Goal: Information Seeking & Learning: Learn about a topic

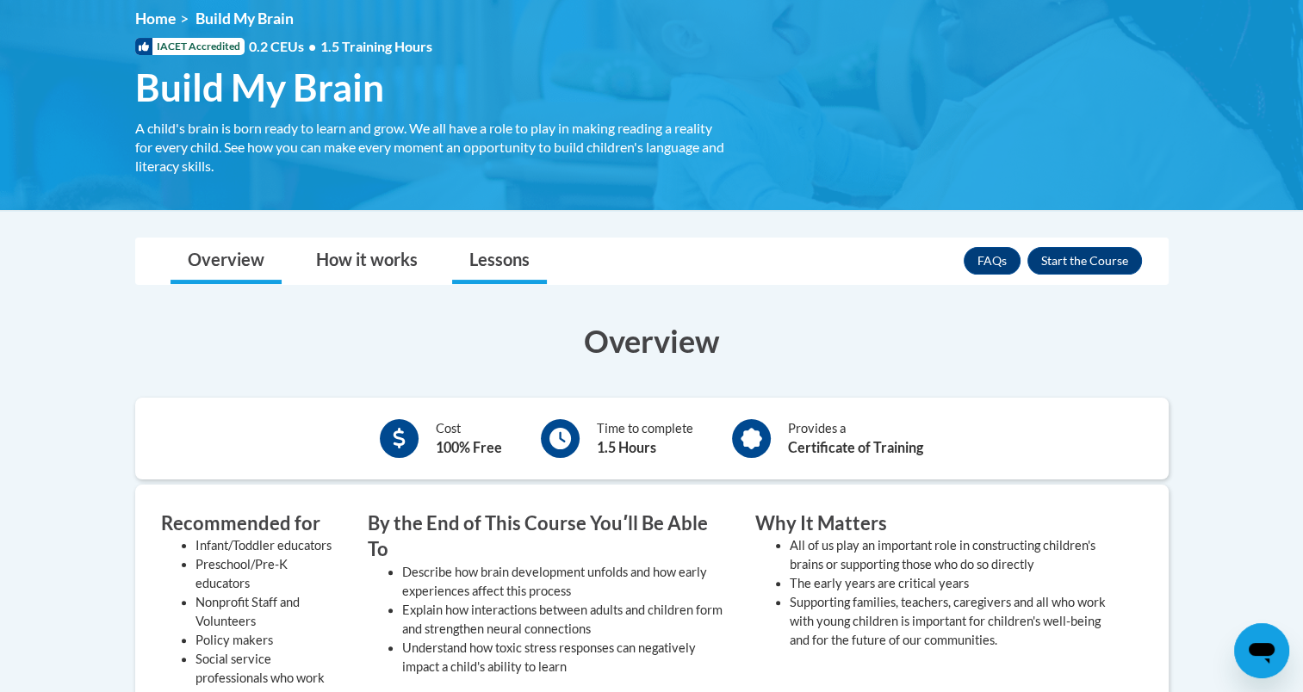
scroll to position [233, 0]
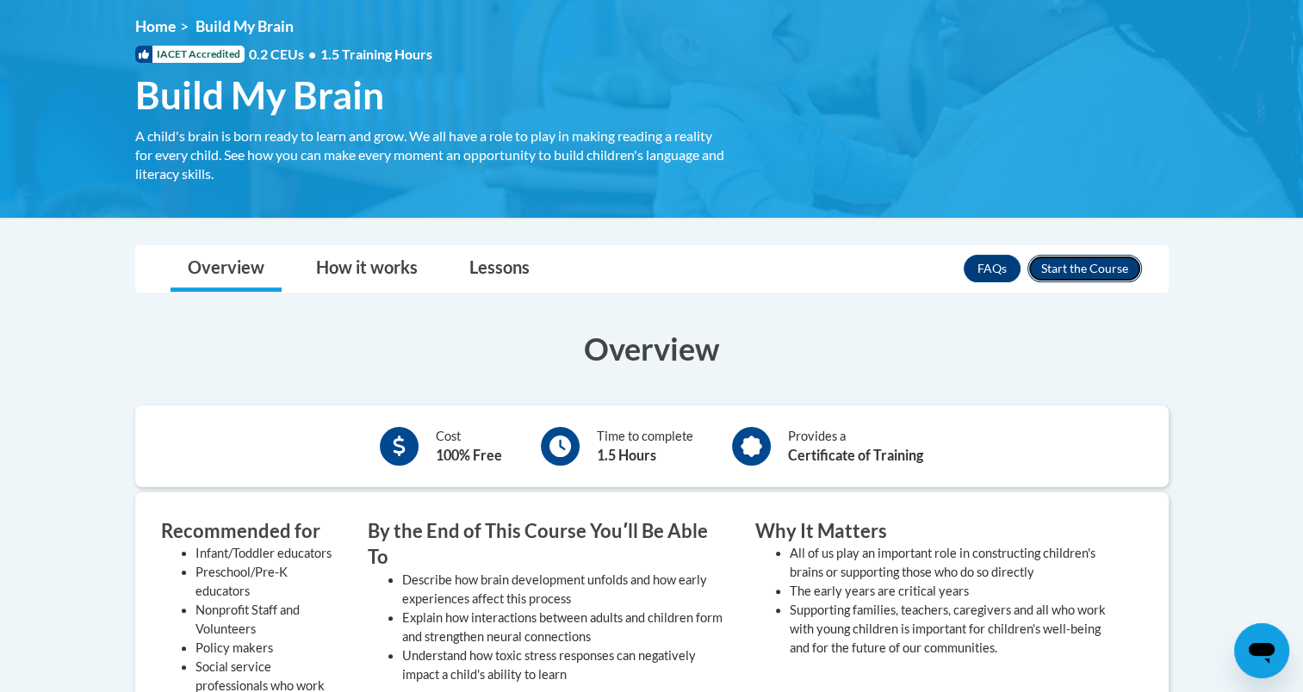
click at [1064, 266] on button "Enroll" at bounding box center [1084, 269] width 115 height 28
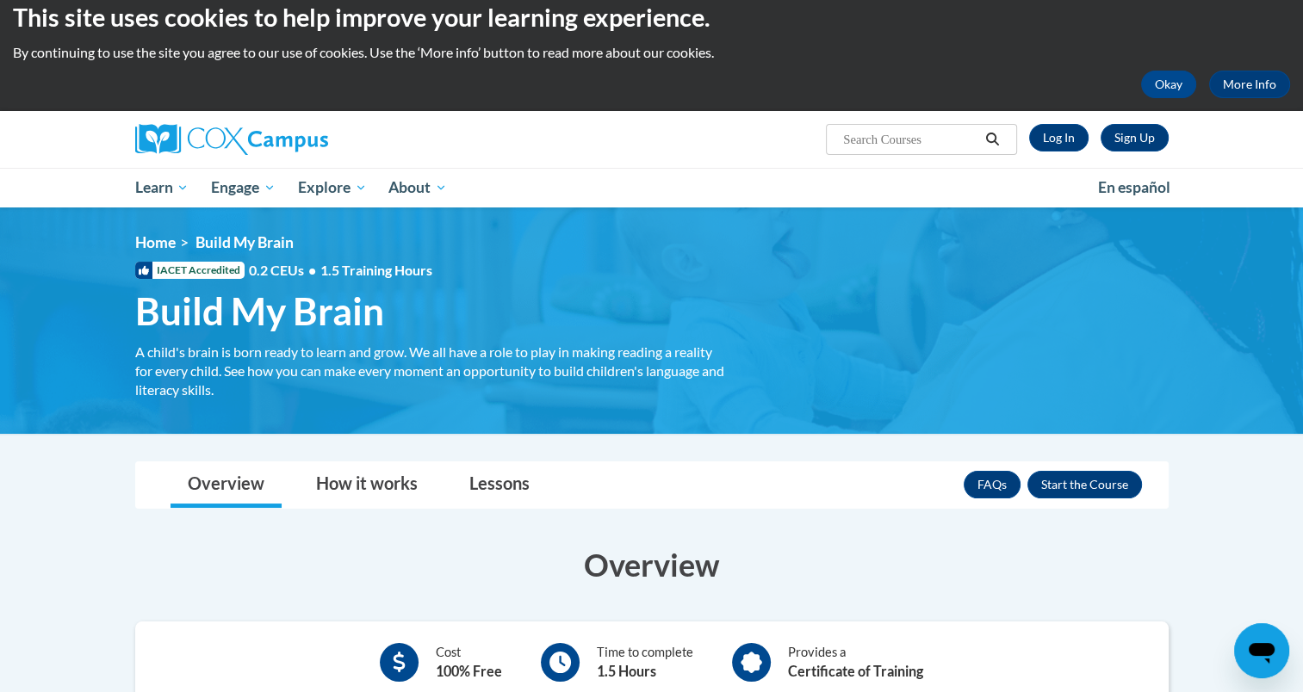
scroll to position [18, 0]
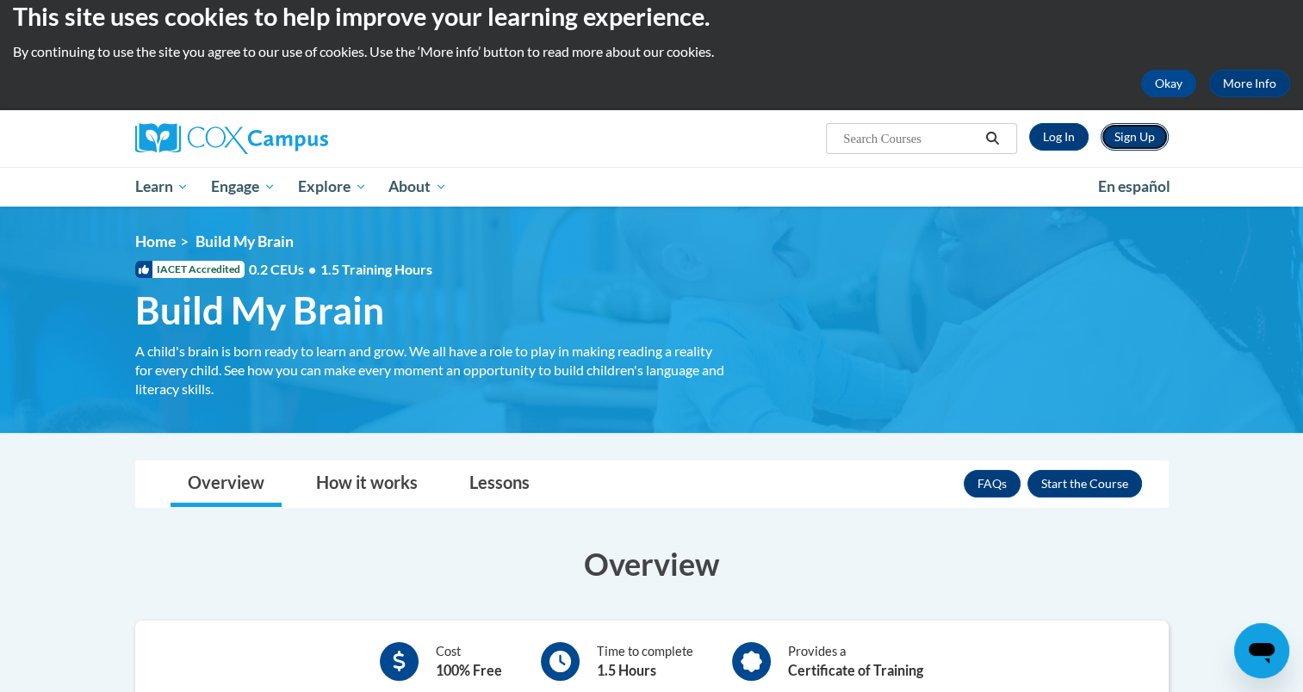
click at [1115, 140] on link "Sign Up" at bounding box center [1134, 137] width 68 height 28
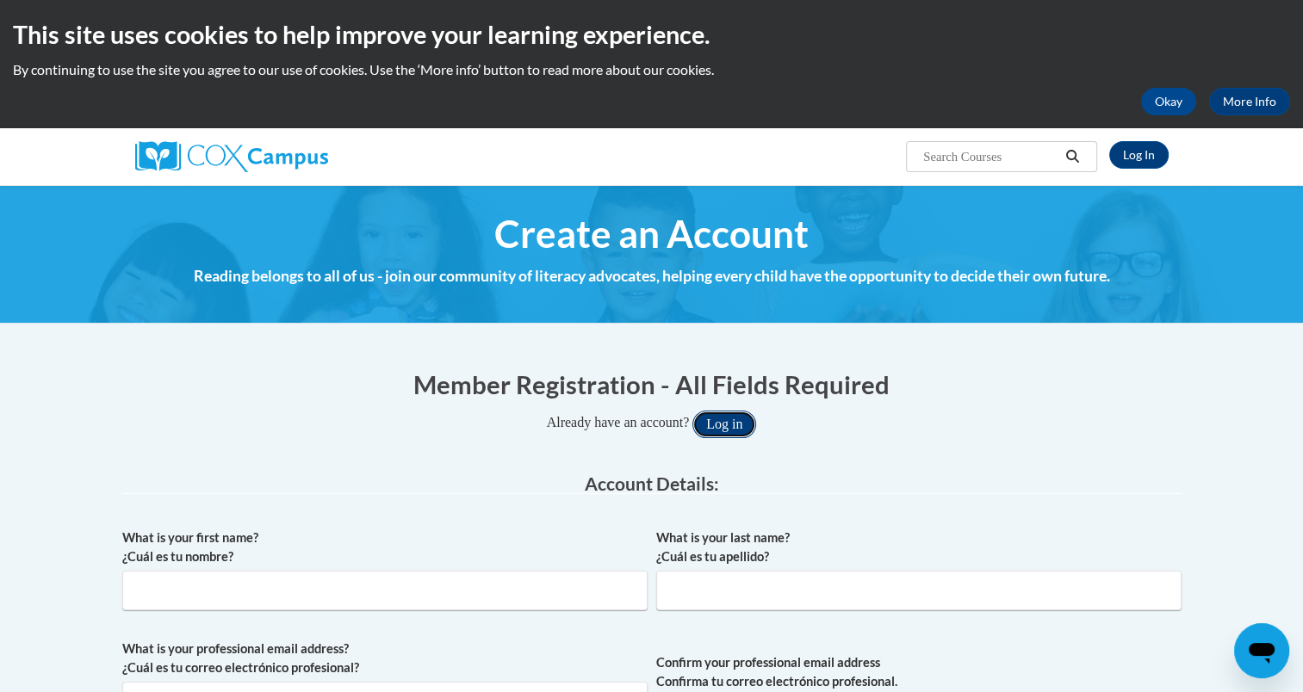
click at [727, 426] on button "Log in" at bounding box center [724, 425] width 64 height 28
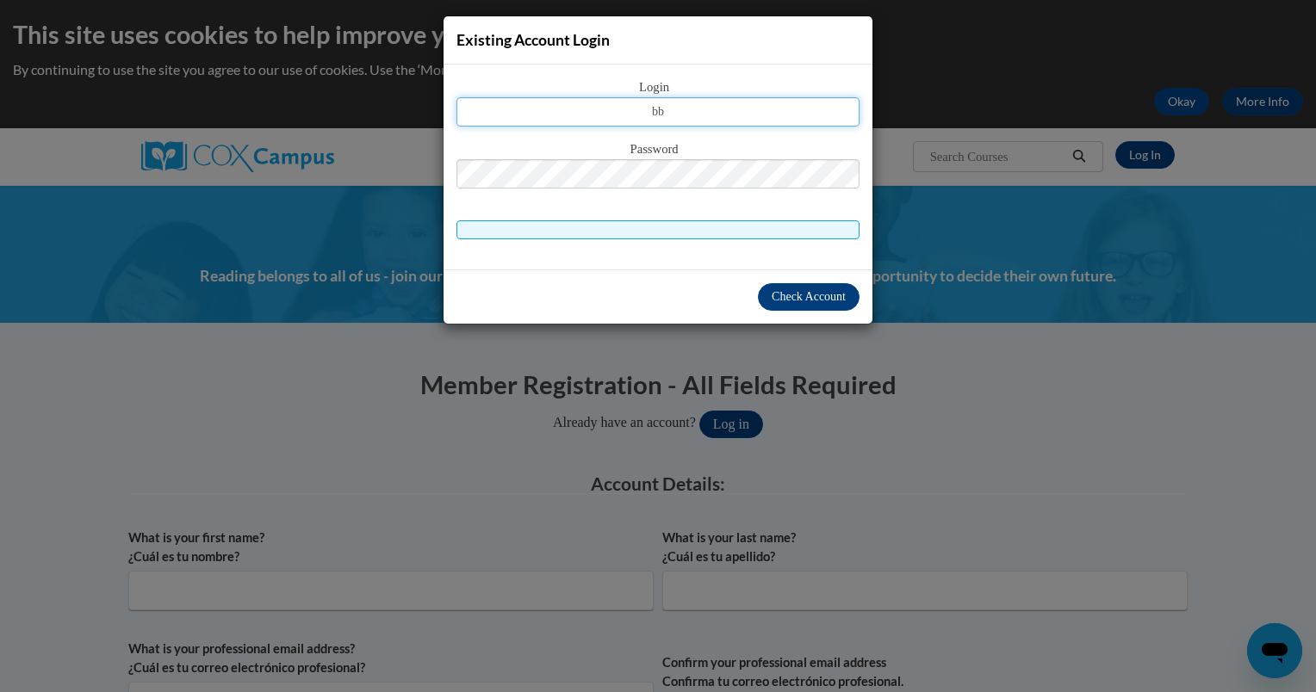
type input "brookieboo122@gmail.com"
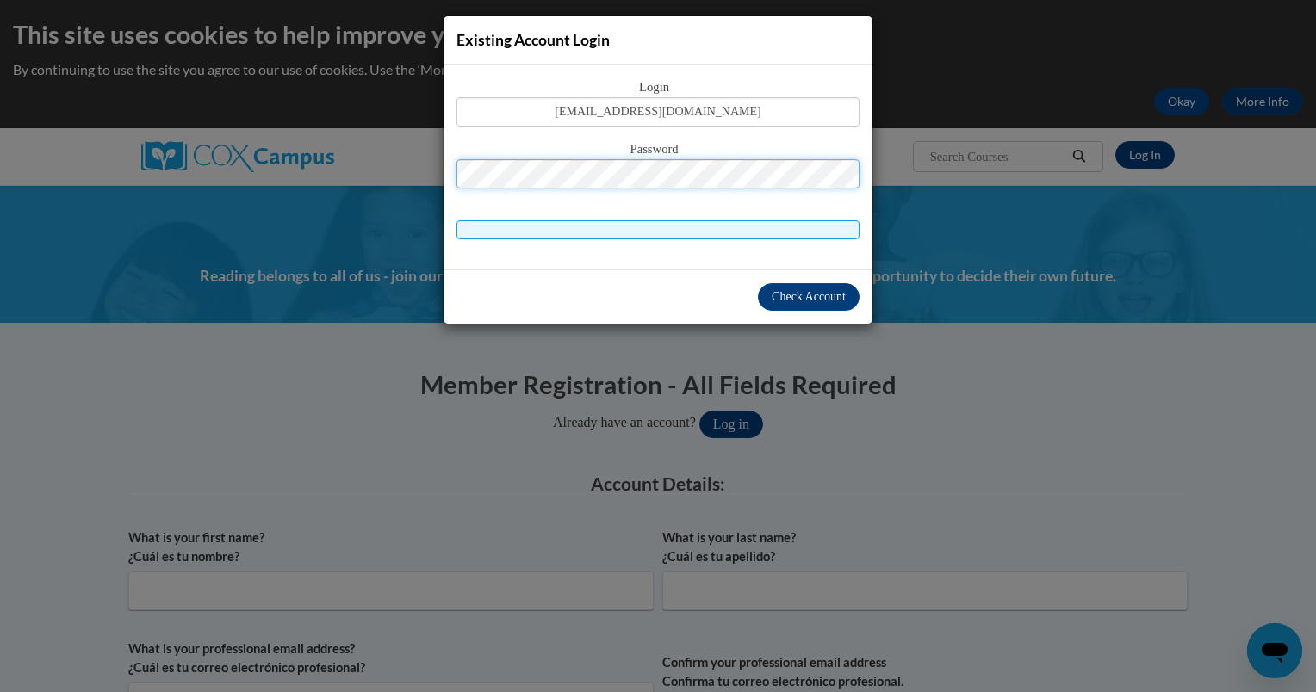
click at [699, 411] on button "Log in" at bounding box center [731, 425] width 64 height 28
click at [637, 220] on span at bounding box center [657, 229] width 403 height 19
click at [630, 220] on span at bounding box center [657, 229] width 403 height 19
click at [771, 290] on span "Check Account" at bounding box center [808, 296] width 74 height 13
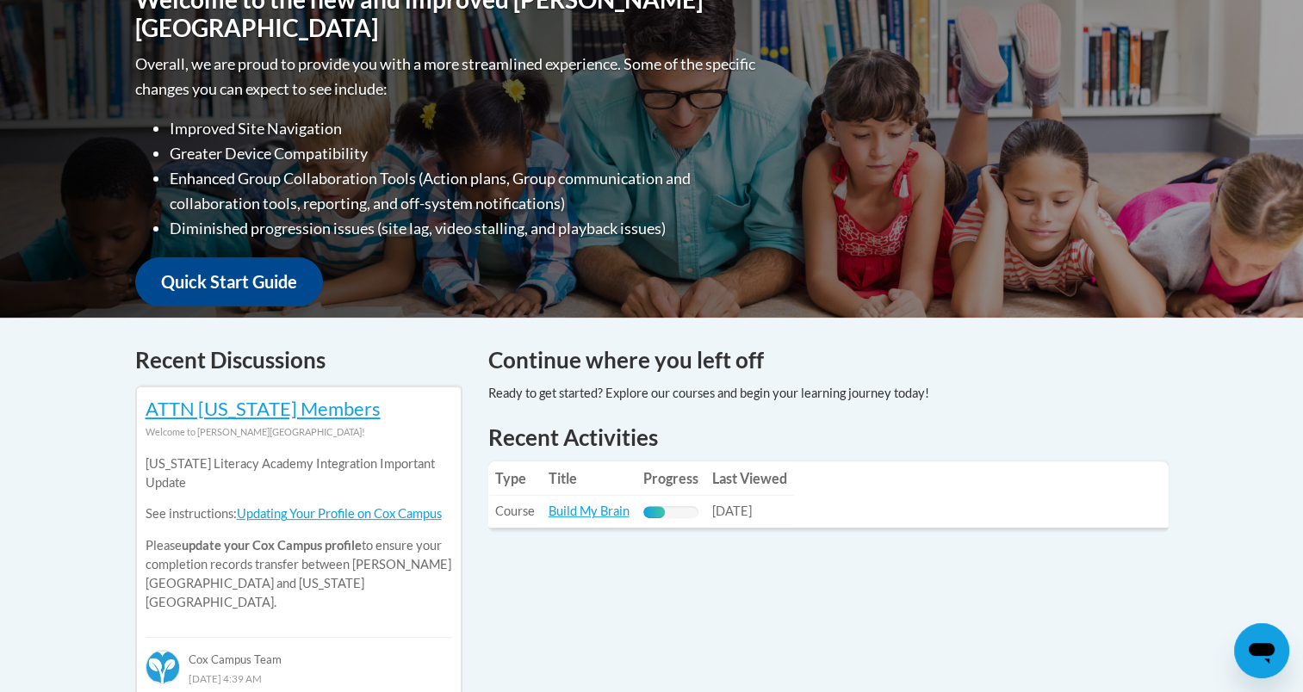
scroll to position [417, 0]
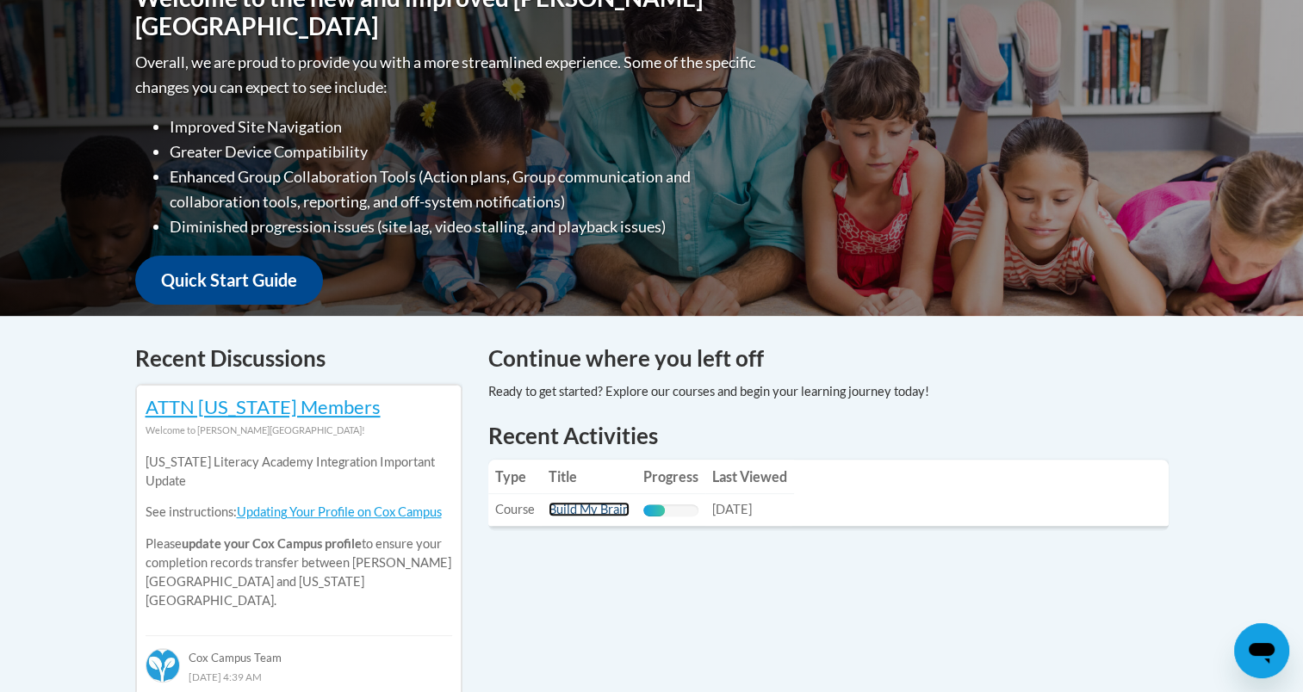
click at [567, 508] on link "Build My Brain" at bounding box center [588, 509] width 81 height 15
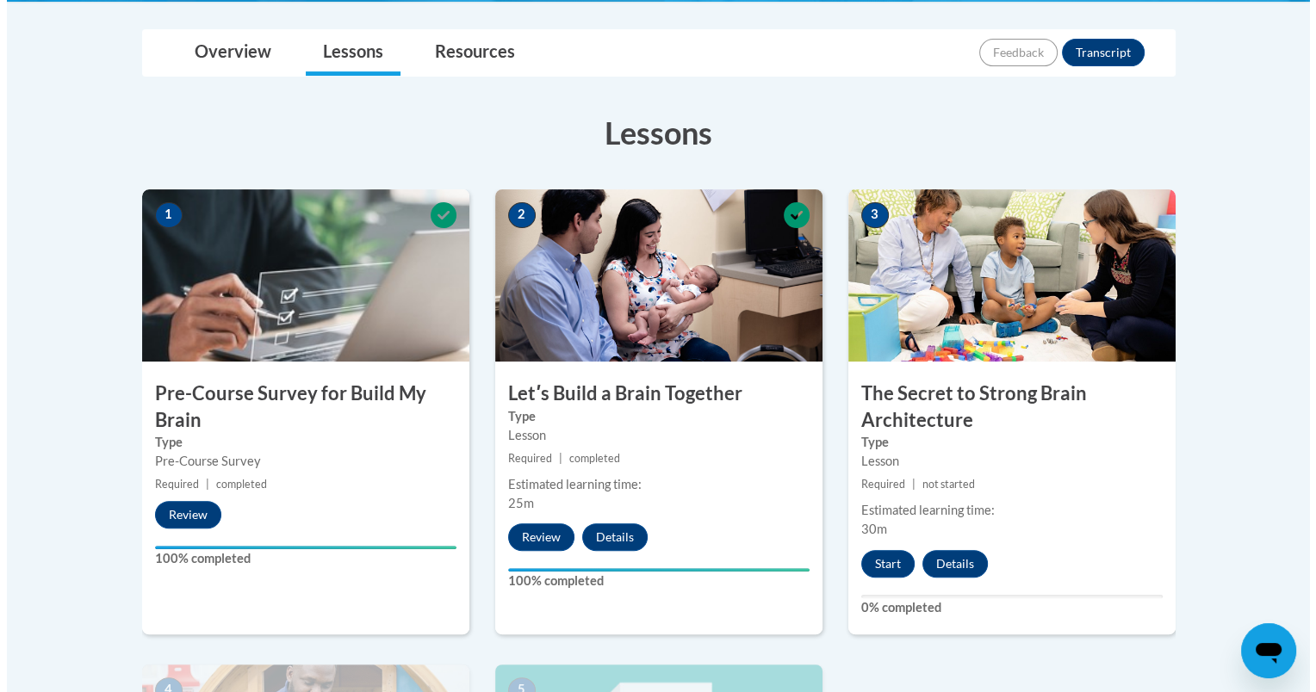
scroll to position [439, 0]
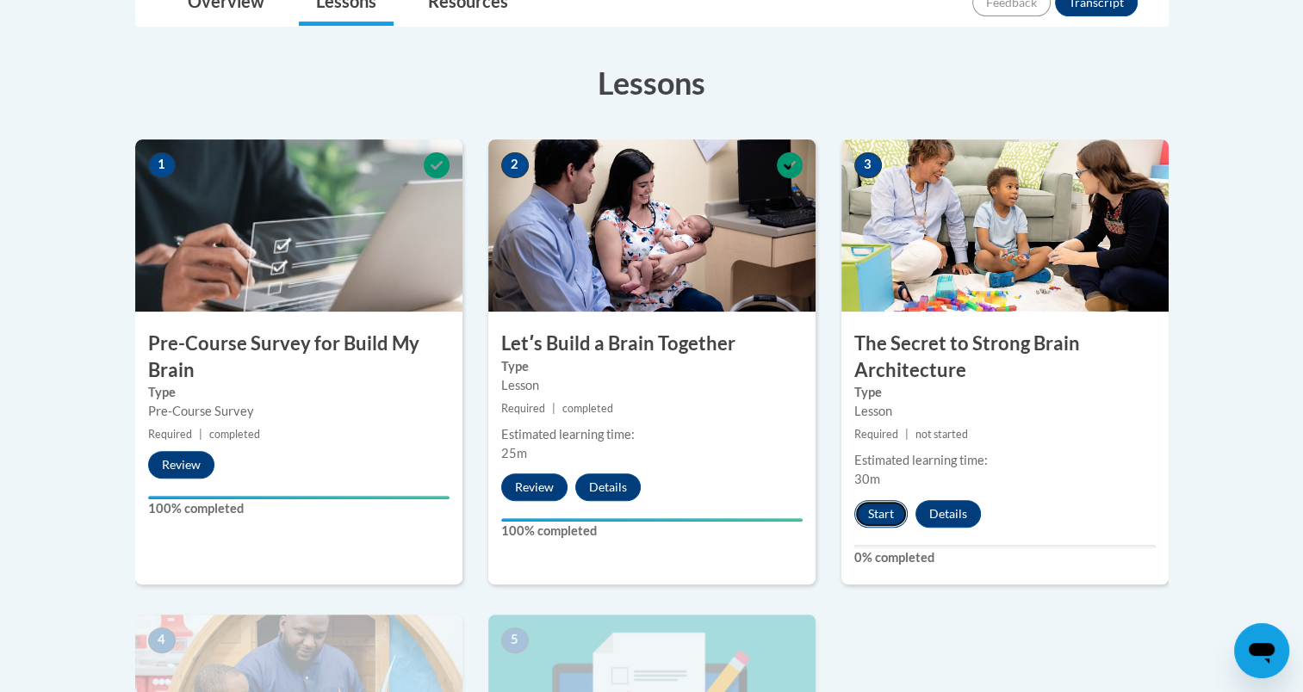
click at [871, 513] on button "Start" at bounding box center [880, 514] width 53 height 28
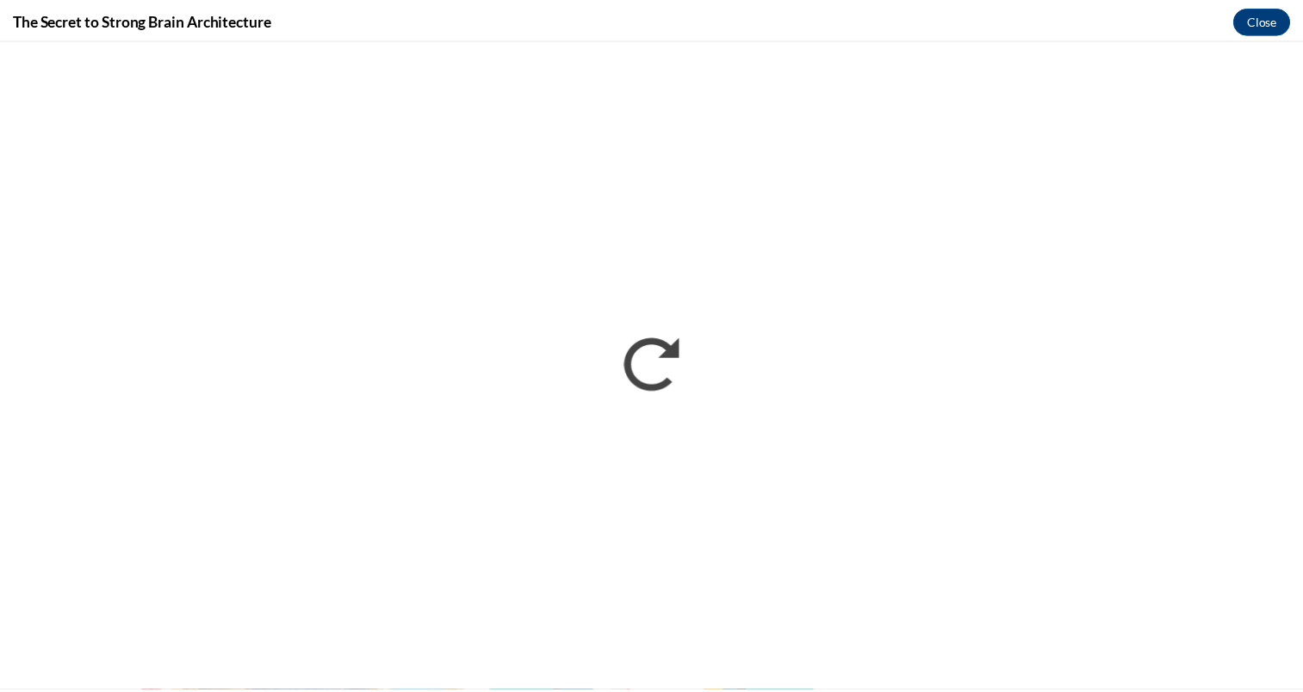
scroll to position [0, 0]
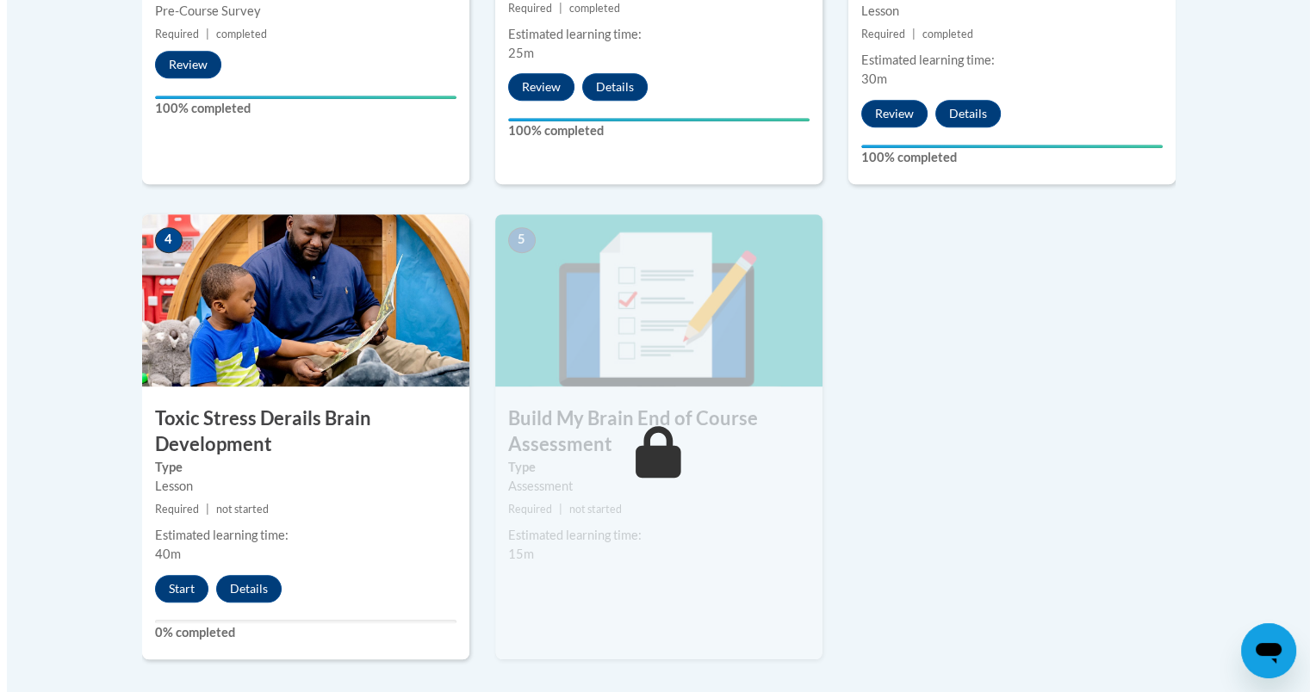
scroll to position [847, 0]
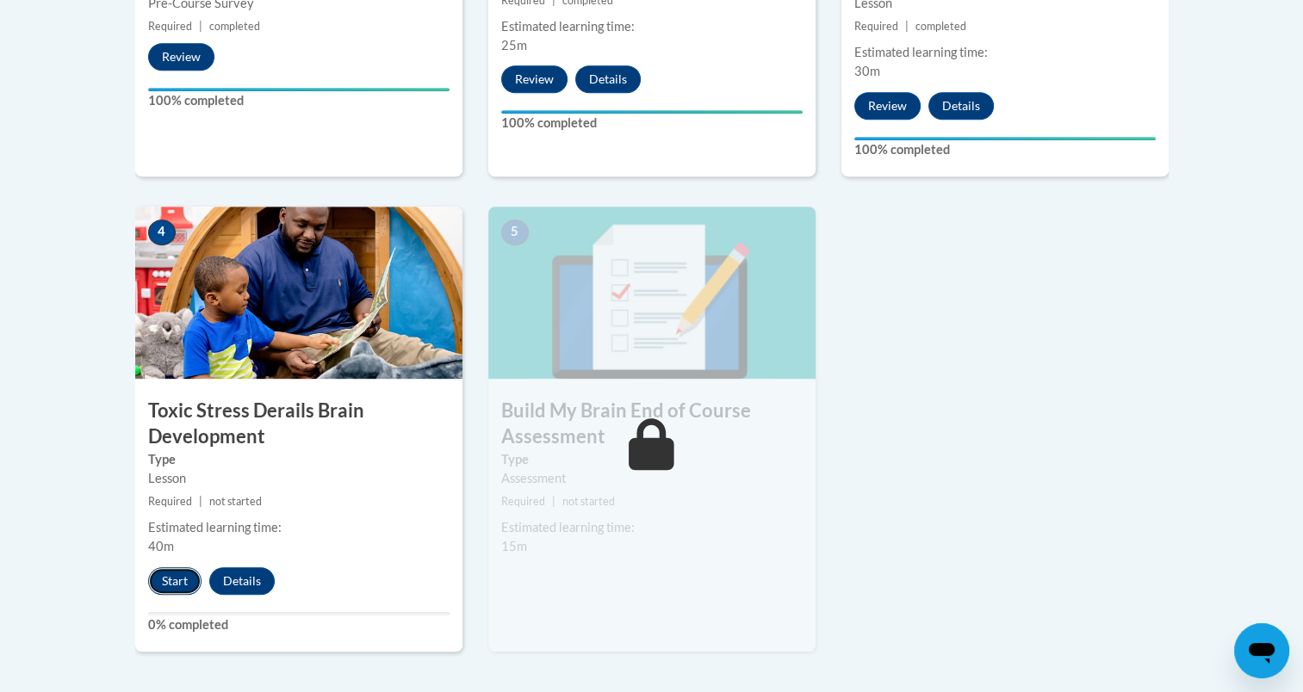
click at [167, 571] on button "Start" at bounding box center [174, 581] width 53 height 28
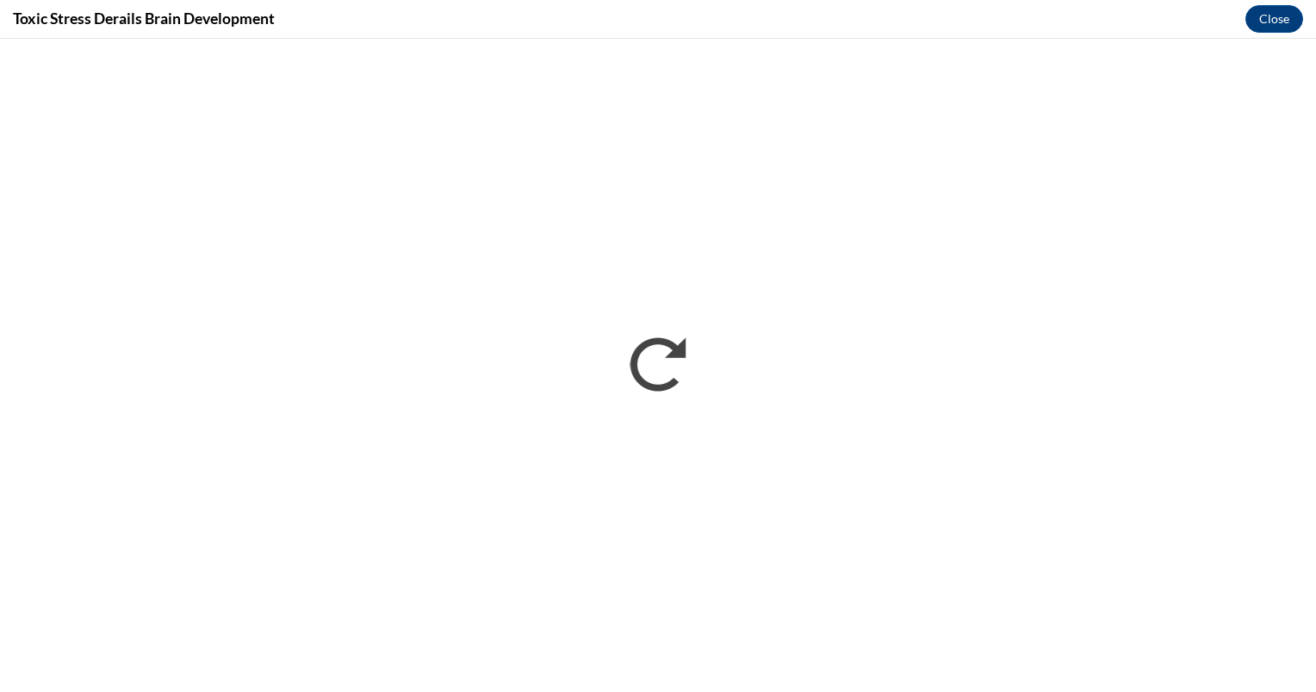
scroll to position [0, 0]
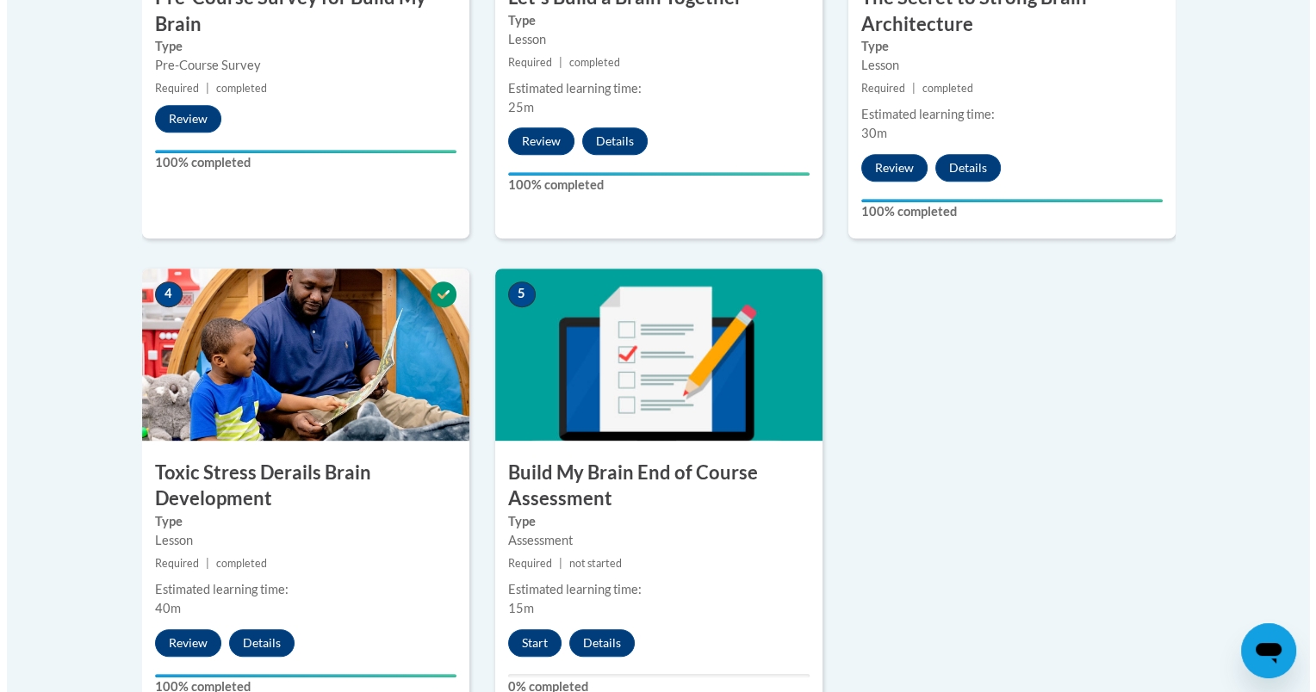
scroll to position [857, 0]
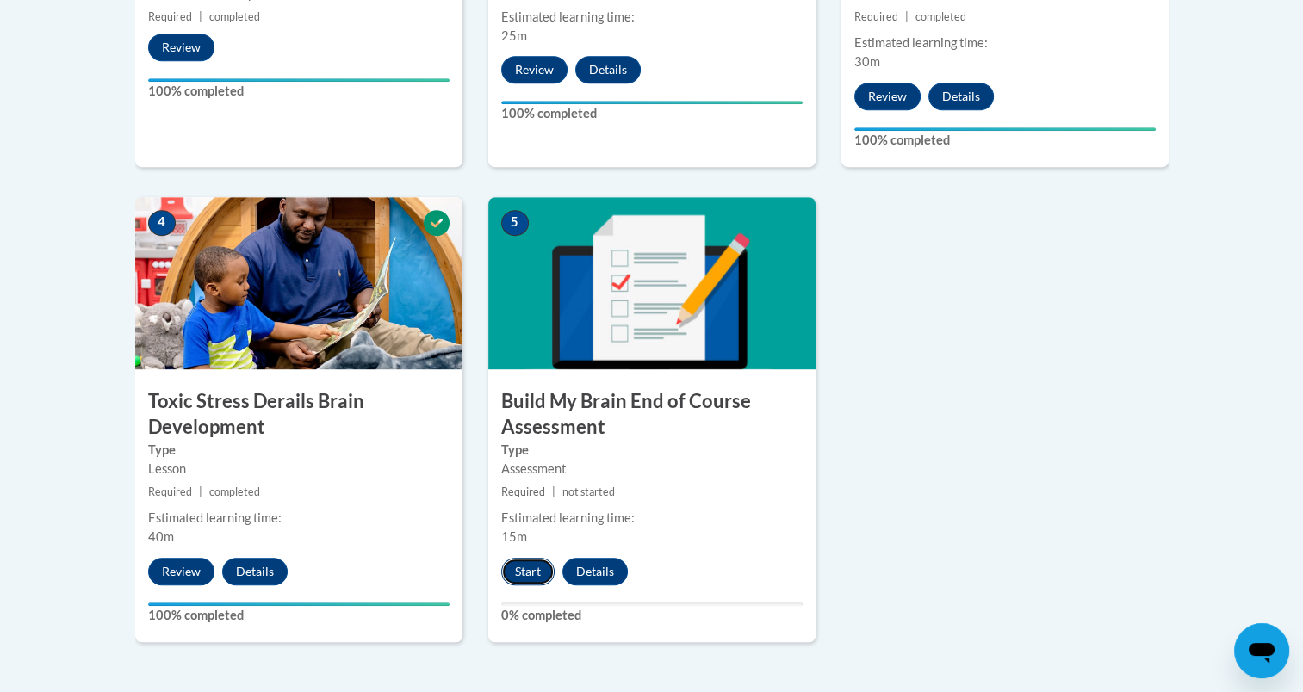
click at [524, 566] on button "Start" at bounding box center [527, 572] width 53 height 28
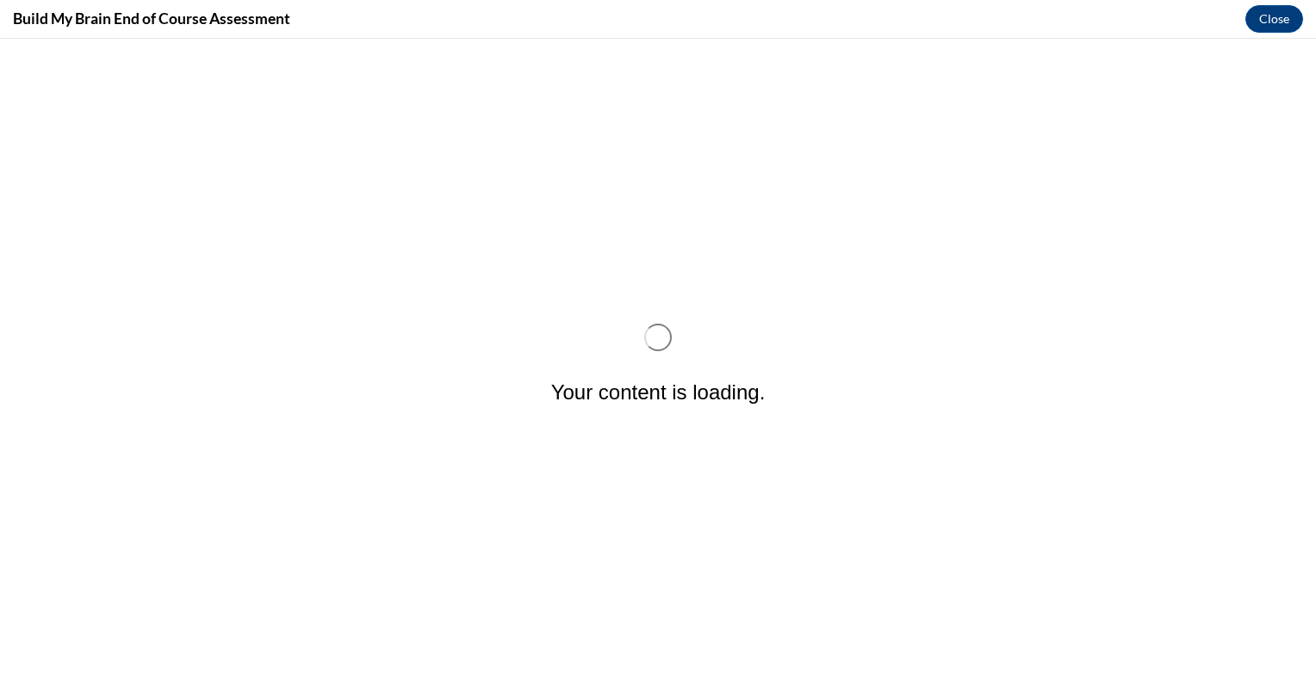
scroll to position [0, 0]
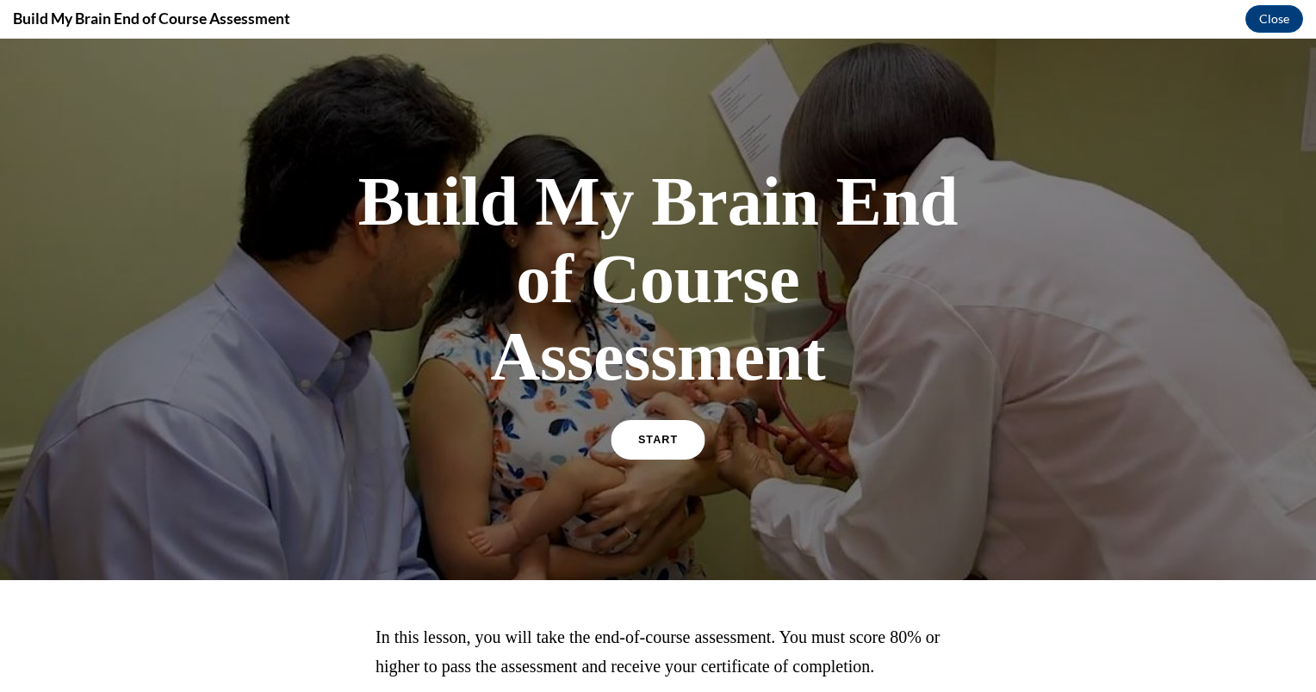
click at [641, 437] on span "START" at bounding box center [658, 440] width 40 height 13
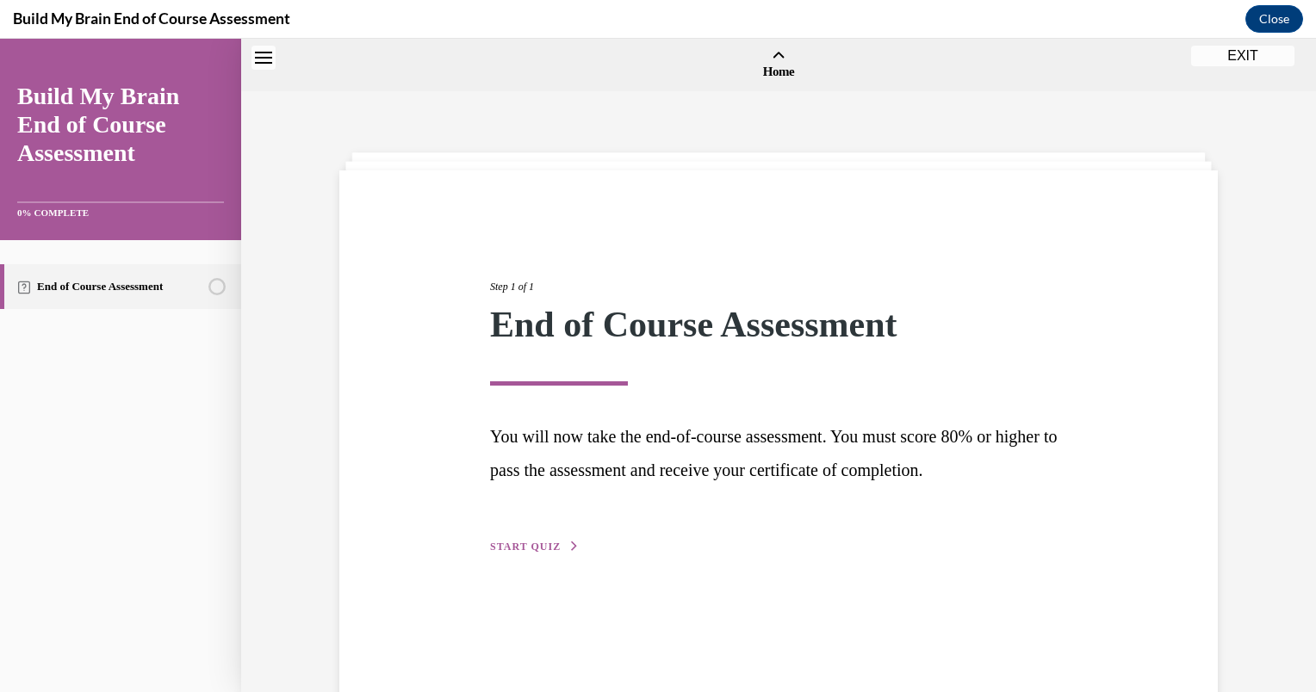
scroll to position [53, 0]
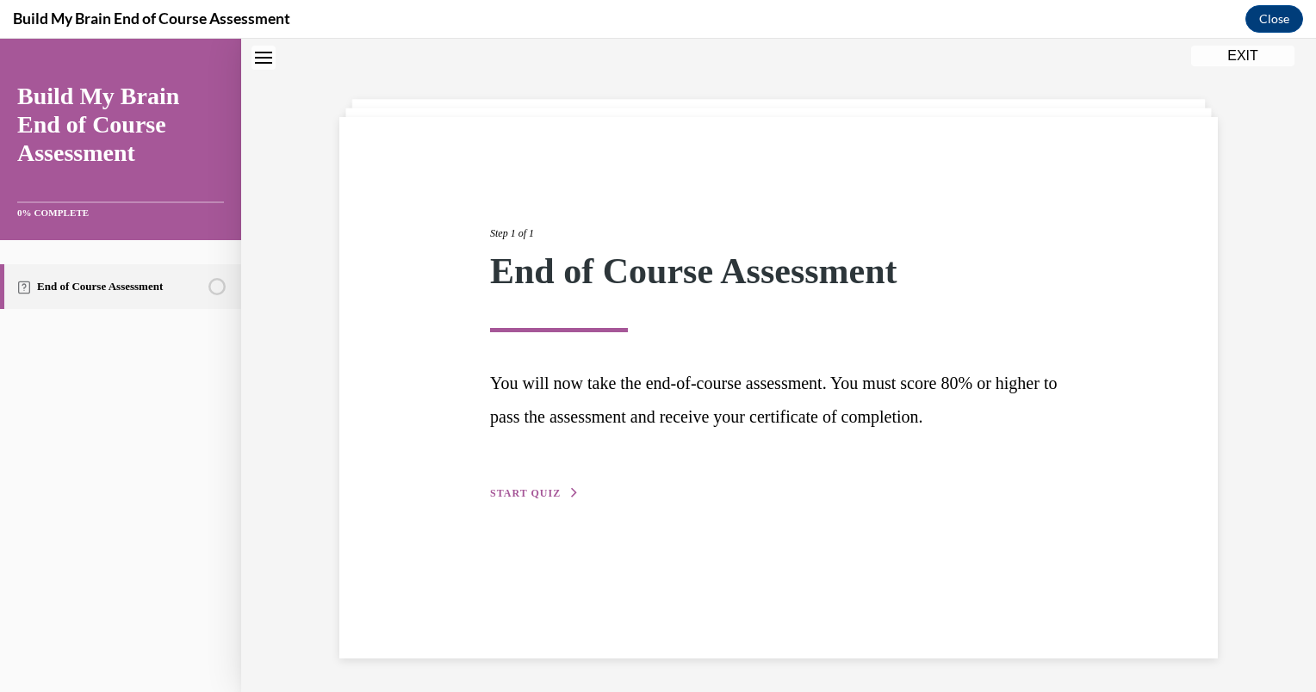
click at [524, 486] on button "START QUIZ" at bounding box center [535, 493] width 90 height 15
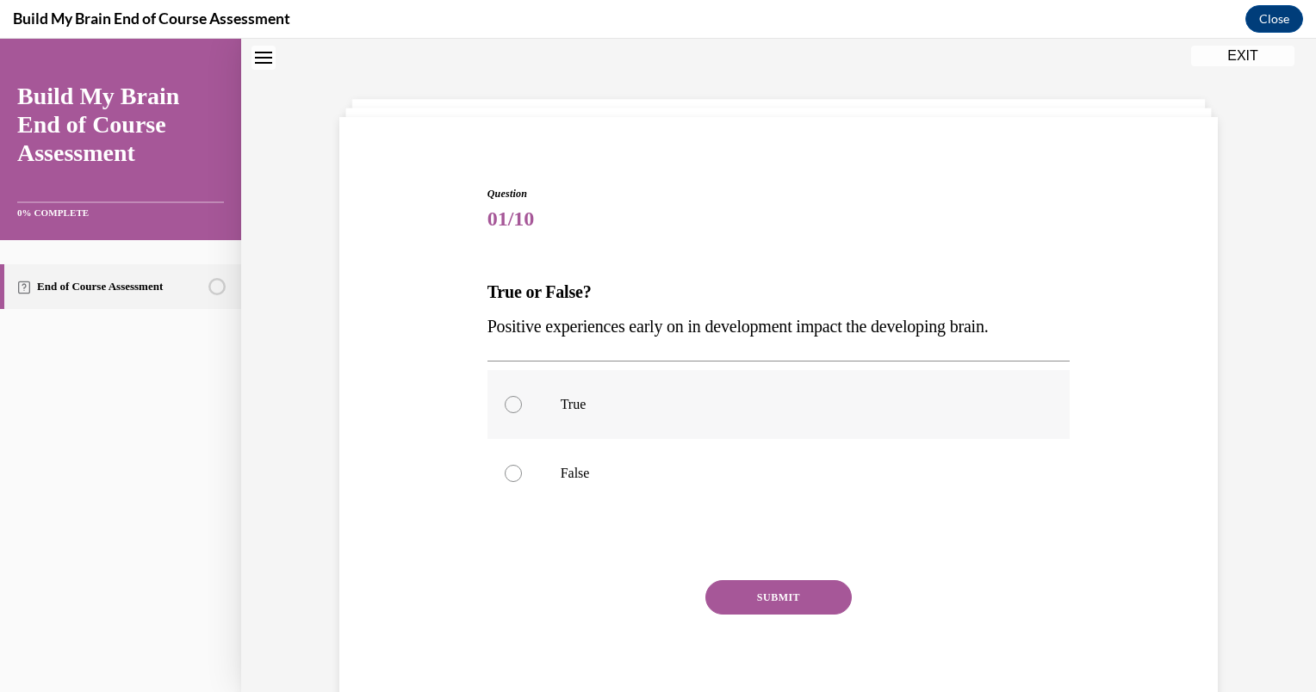
click at [516, 409] on label "True" at bounding box center [778, 404] width 583 height 69
click at [516, 409] on input "True" at bounding box center [513, 404] width 17 height 17
radio input "true"
click at [735, 592] on button "SUBMIT" at bounding box center [778, 597] width 146 height 34
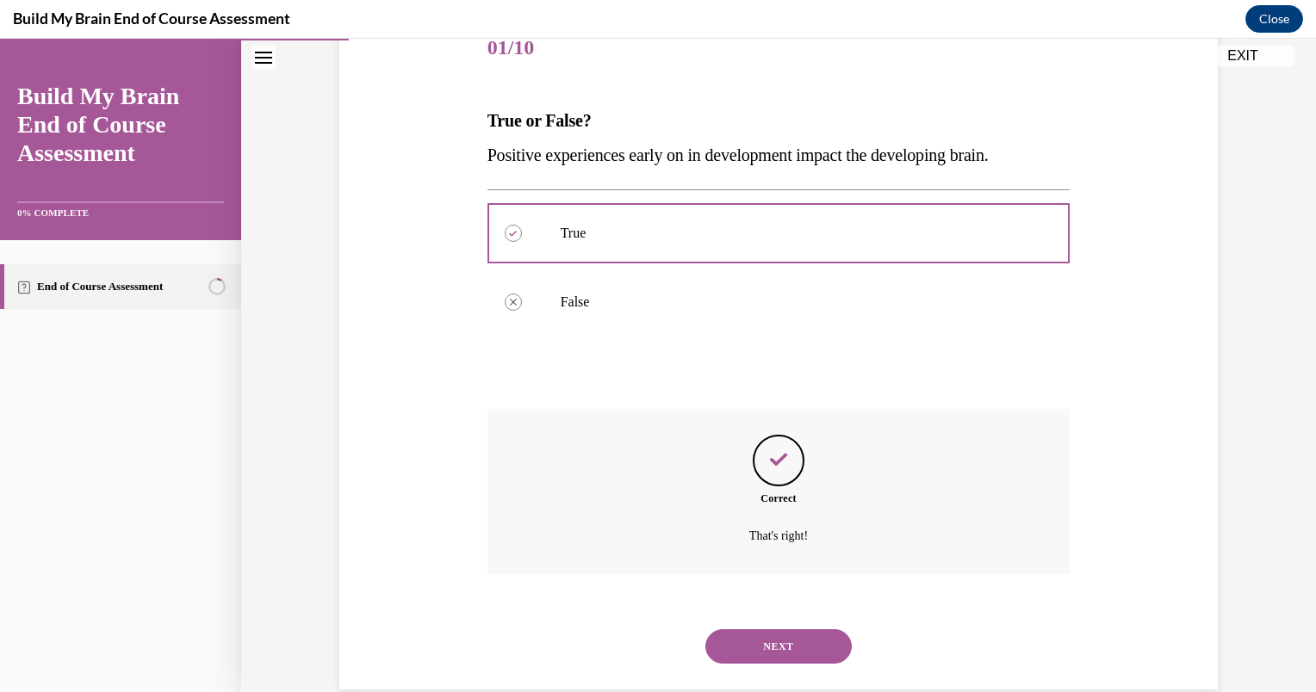
scroll to position [256, 0]
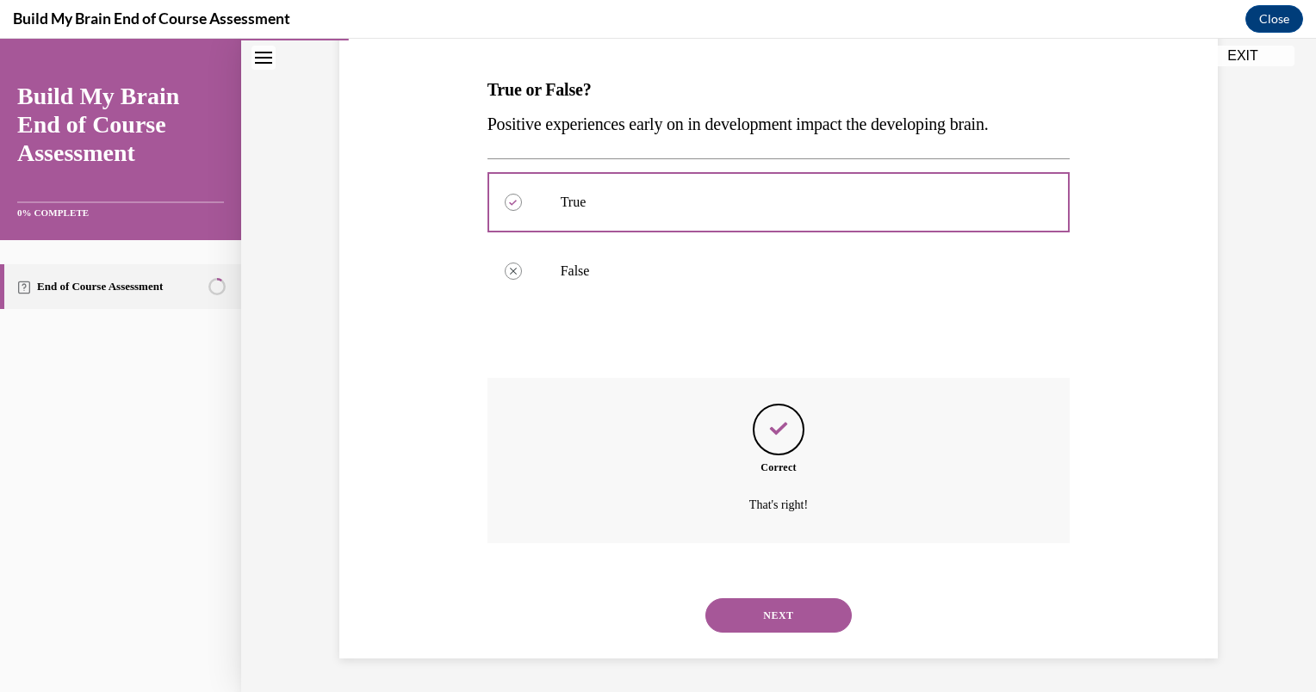
click at [740, 613] on button "NEXT" at bounding box center [778, 615] width 146 height 34
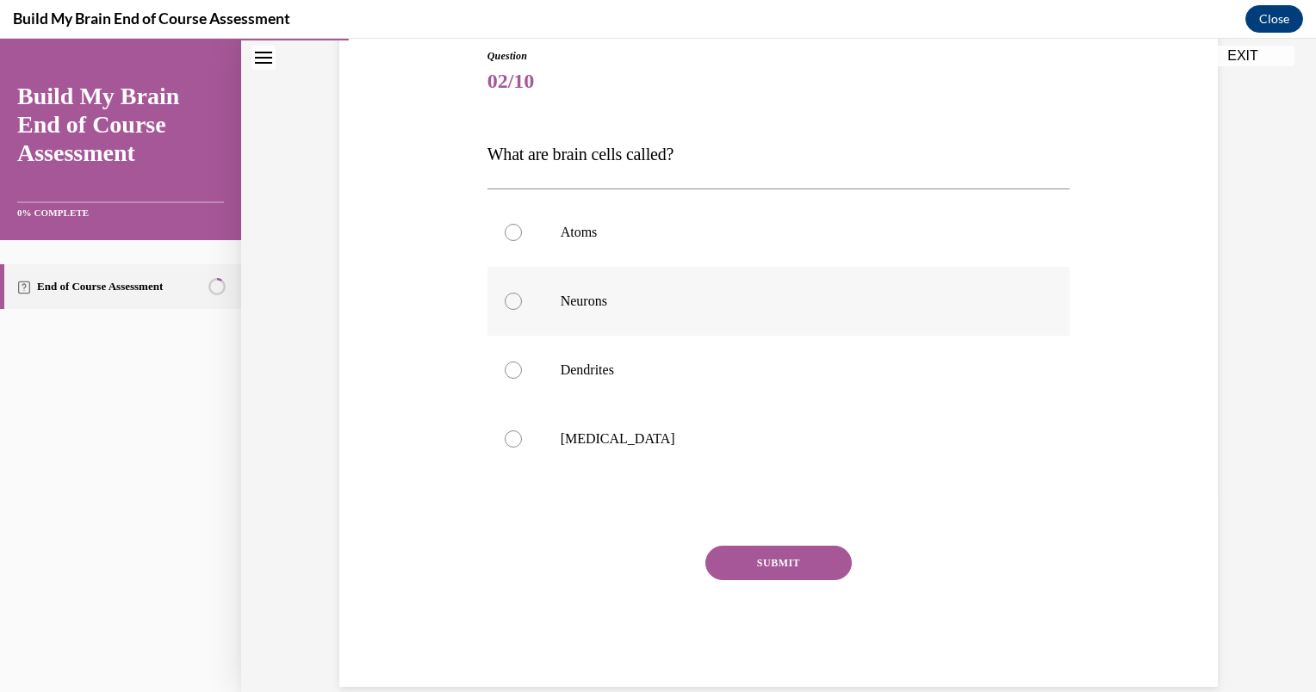
click at [528, 300] on label "Neurons" at bounding box center [778, 301] width 583 height 69
click at [522, 300] on input "Neurons" at bounding box center [513, 301] width 17 height 17
radio input "true"
click at [753, 558] on button "SUBMIT" at bounding box center [778, 563] width 146 height 34
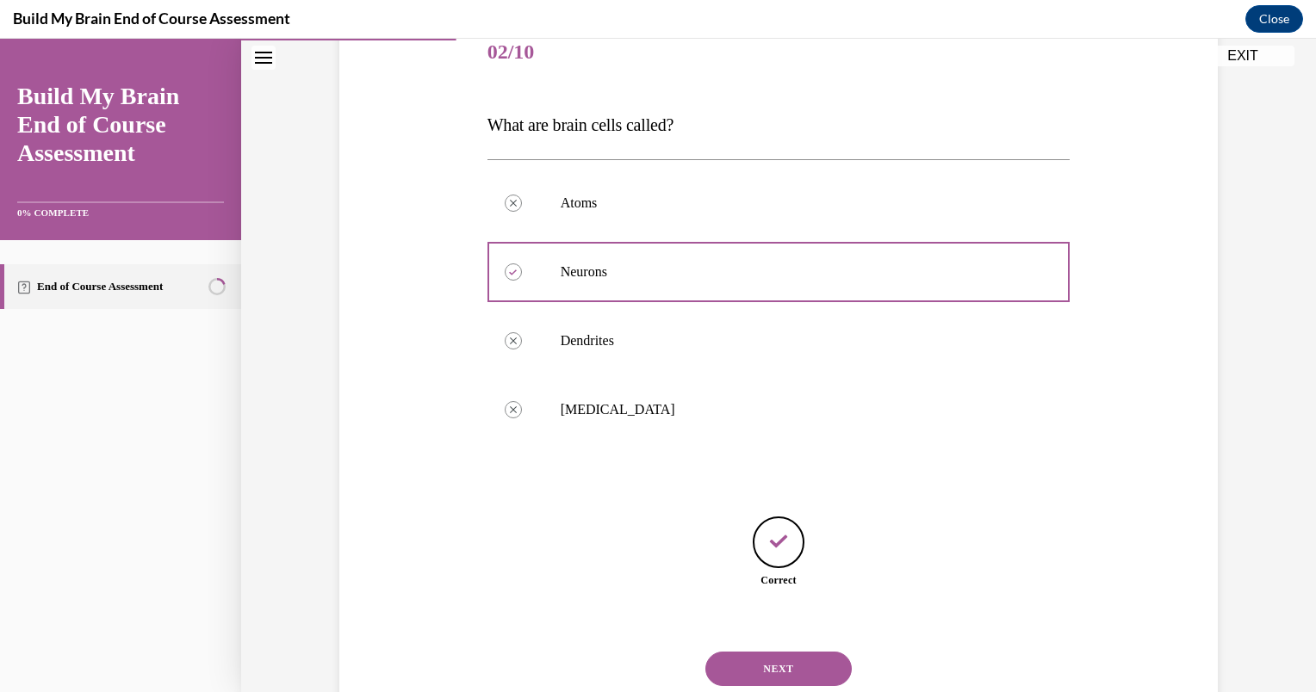
scroll to position [274, 0]
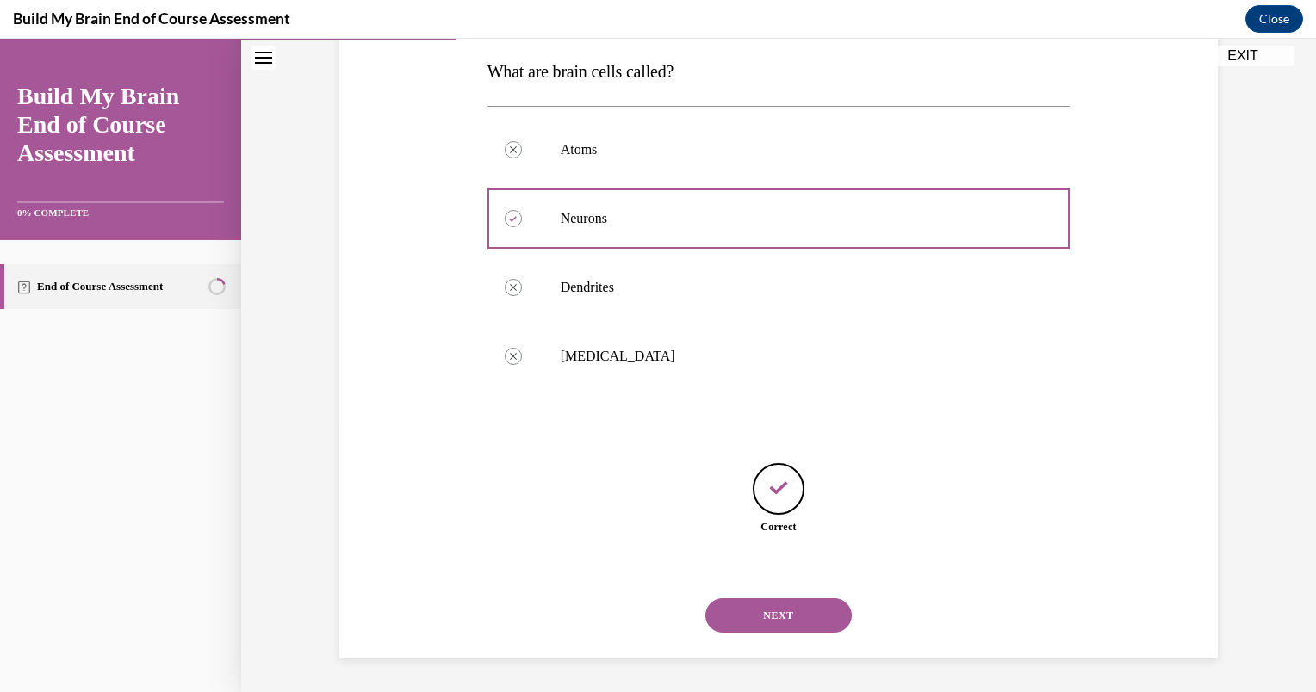
click at [734, 613] on button "NEXT" at bounding box center [778, 615] width 146 height 34
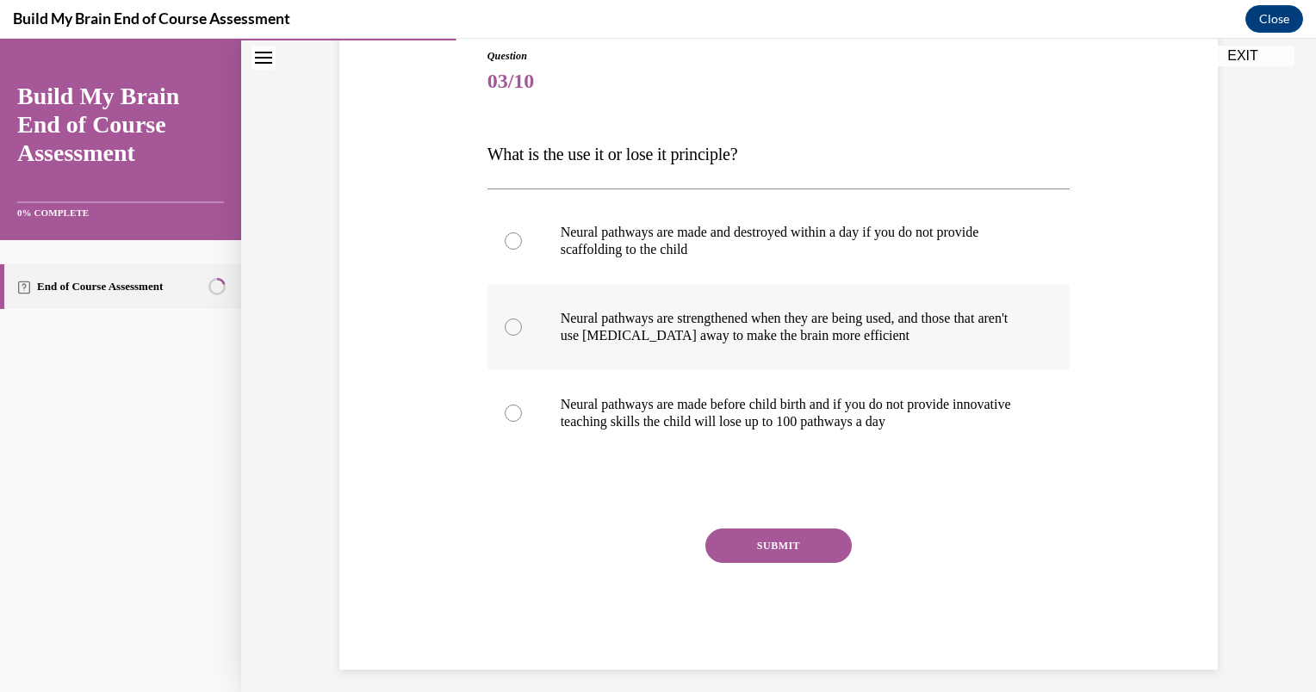
click at [570, 327] on p "Neural pathways are strengthened when they are being used, and those that aren'…" at bounding box center [794, 327] width 467 height 34
click at [522, 327] on input "Neural pathways are strengthened when they are being used, and those that aren'…" at bounding box center [513, 327] width 17 height 17
radio input "true"
click at [741, 544] on button "SUBMIT" at bounding box center [778, 546] width 146 height 34
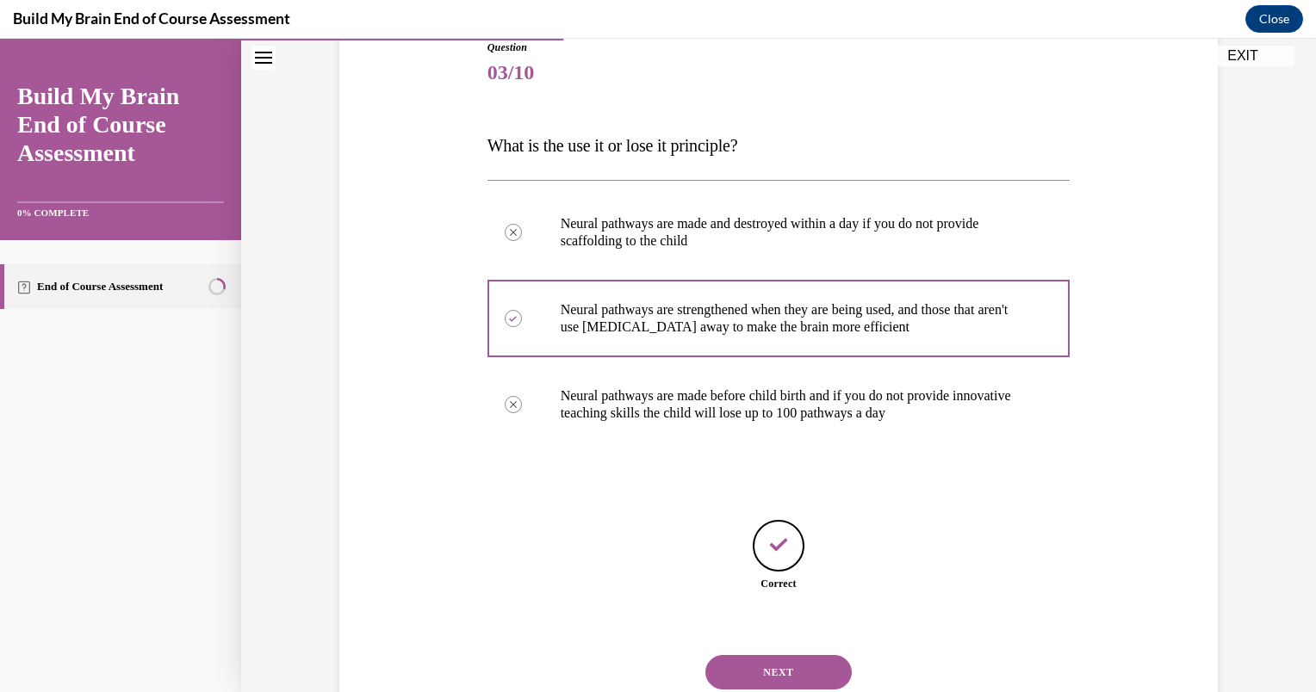
scroll to position [257, 0]
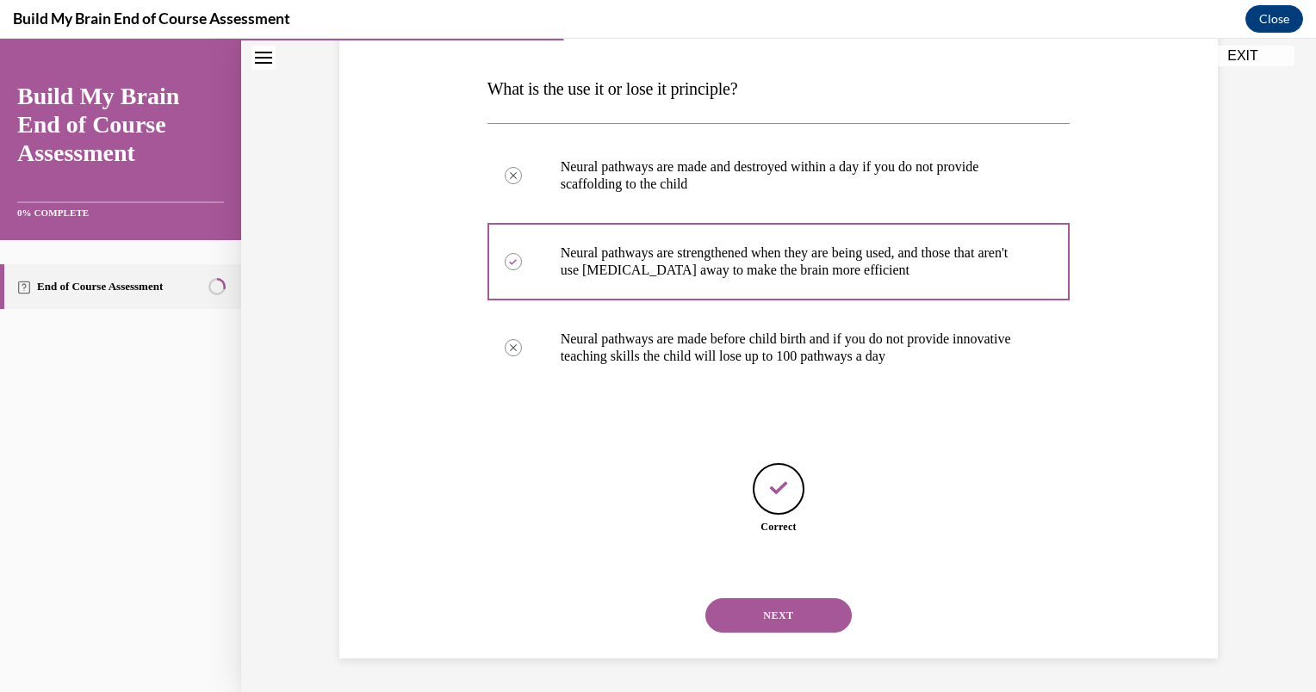
click at [743, 621] on button "NEXT" at bounding box center [778, 615] width 146 height 34
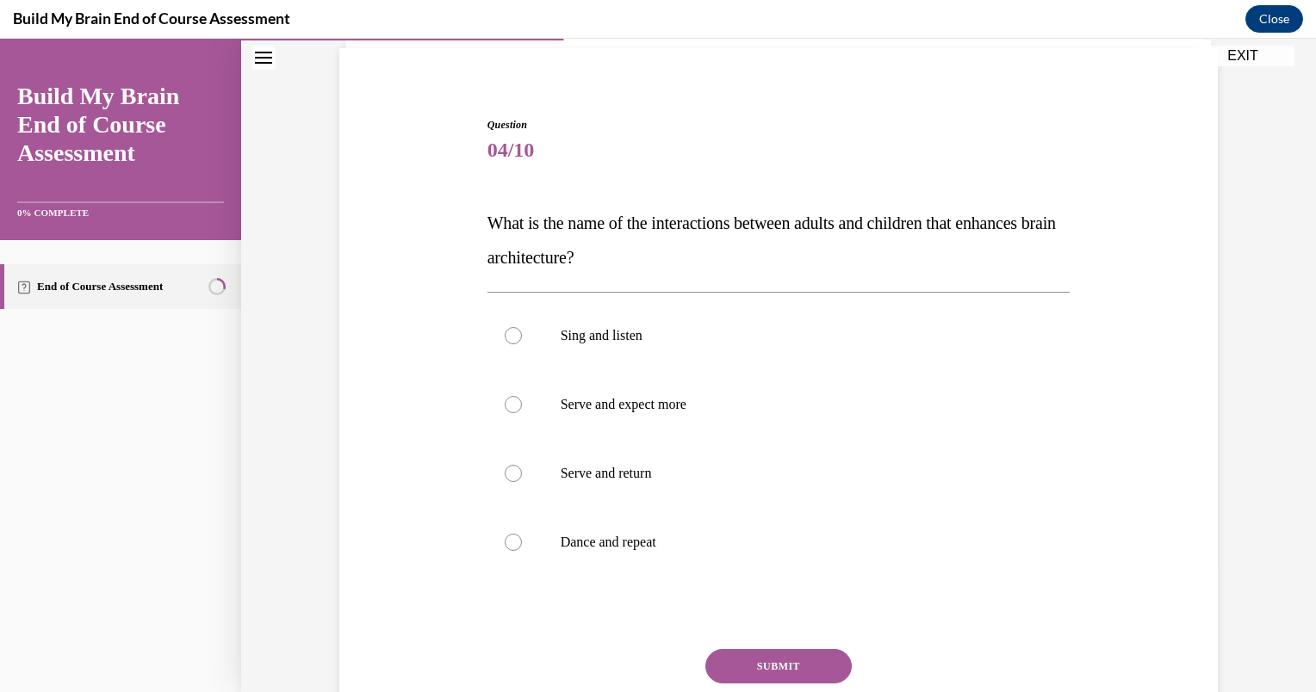
scroll to position [137, 0]
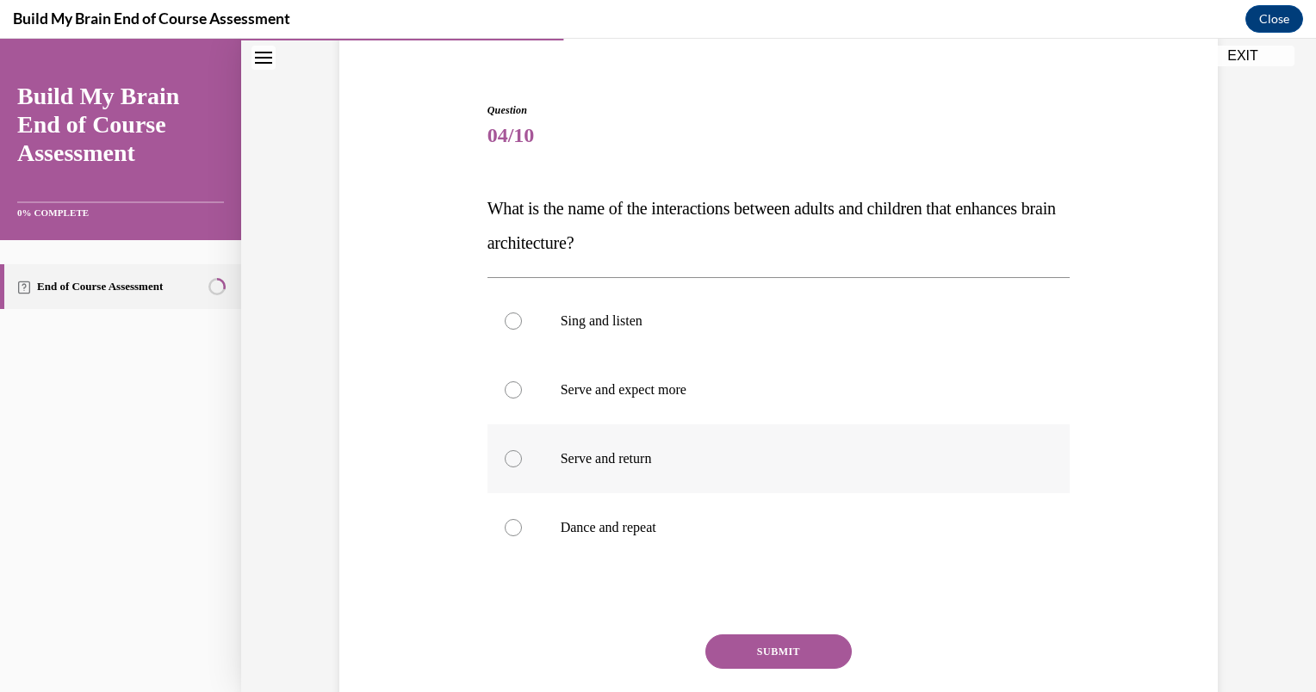
click at [505, 455] on div at bounding box center [513, 458] width 17 height 17
click at [505, 455] on input "Serve and return" at bounding box center [513, 458] width 17 height 17
radio input "true"
click at [752, 647] on button "SUBMIT" at bounding box center [778, 652] width 146 height 34
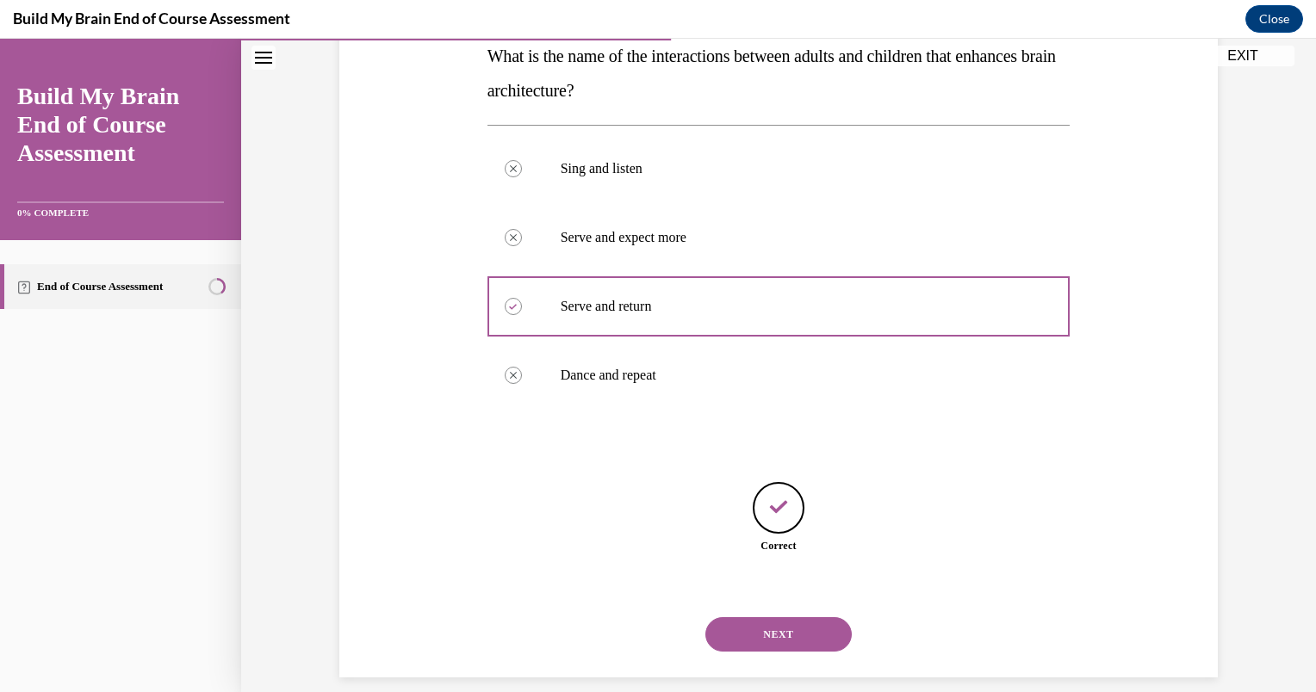
scroll to position [308, 0]
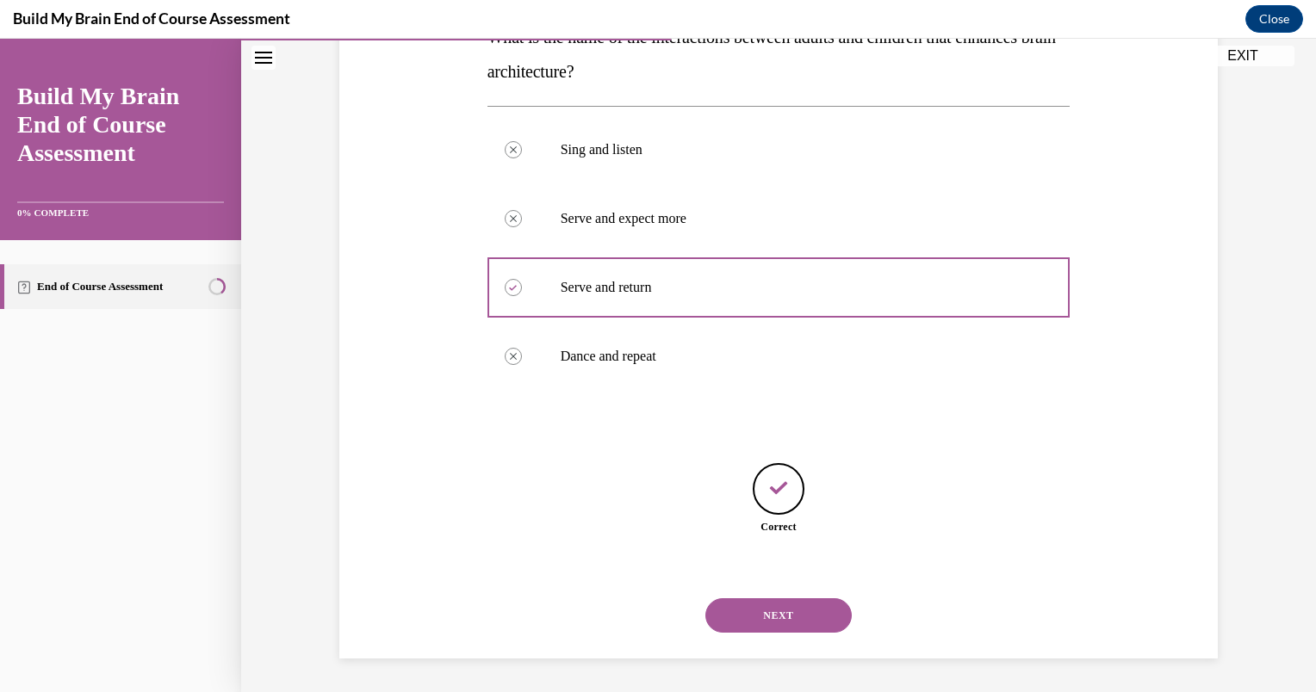
click at [735, 608] on button "NEXT" at bounding box center [778, 615] width 146 height 34
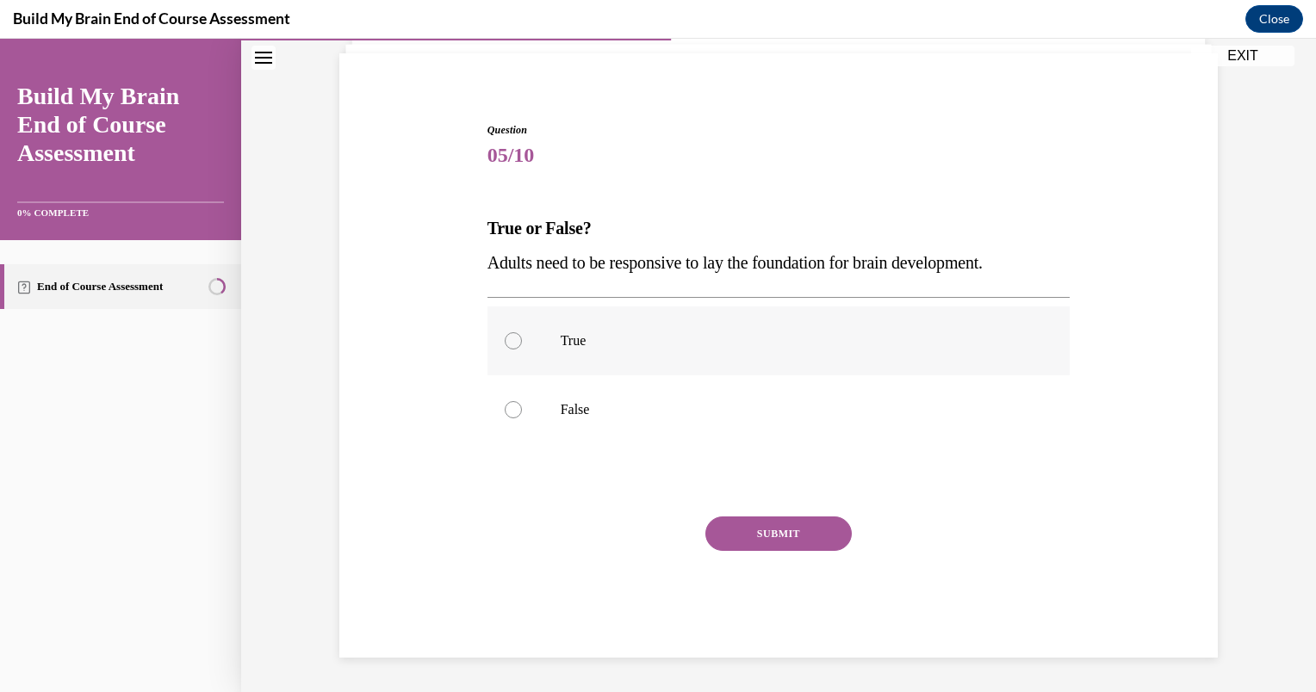
click at [507, 351] on label "True" at bounding box center [778, 341] width 583 height 69
click at [507, 350] on input "True" at bounding box center [513, 340] width 17 height 17
radio input "true"
click at [731, 536] on button "SUBMIT" at bounding box center [778, 534] width 146 height 34
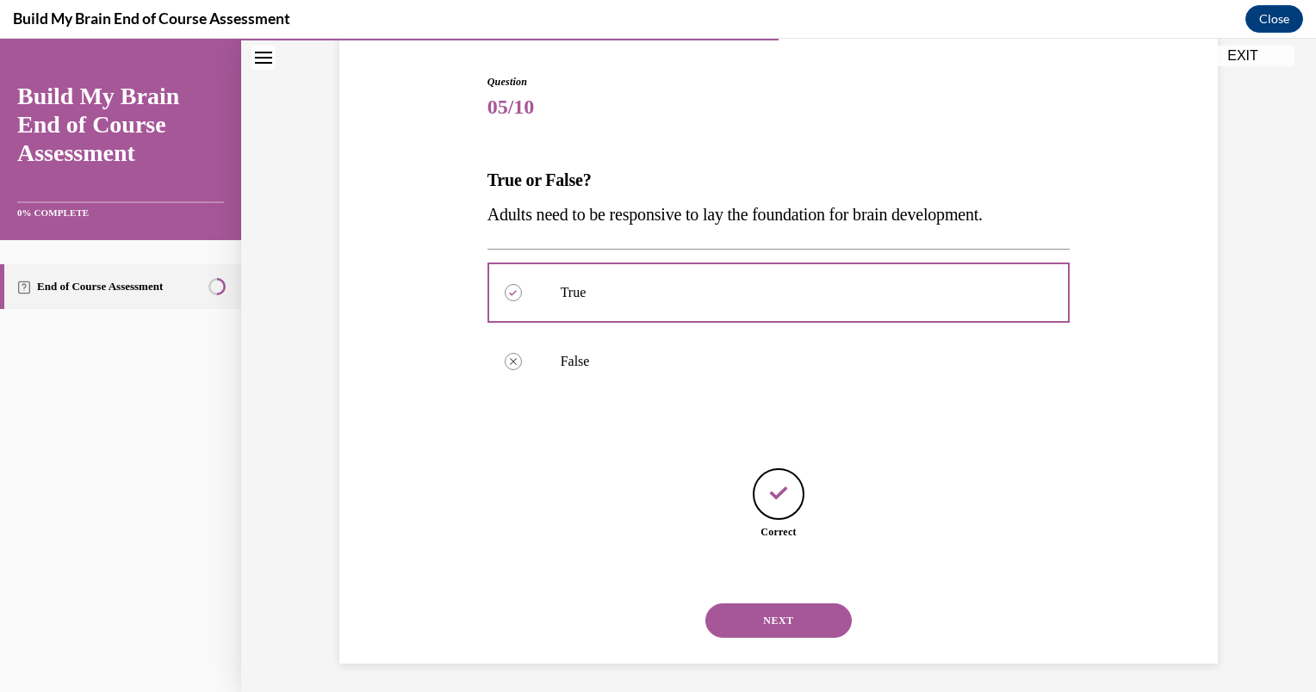
scroll to position [170, 0]
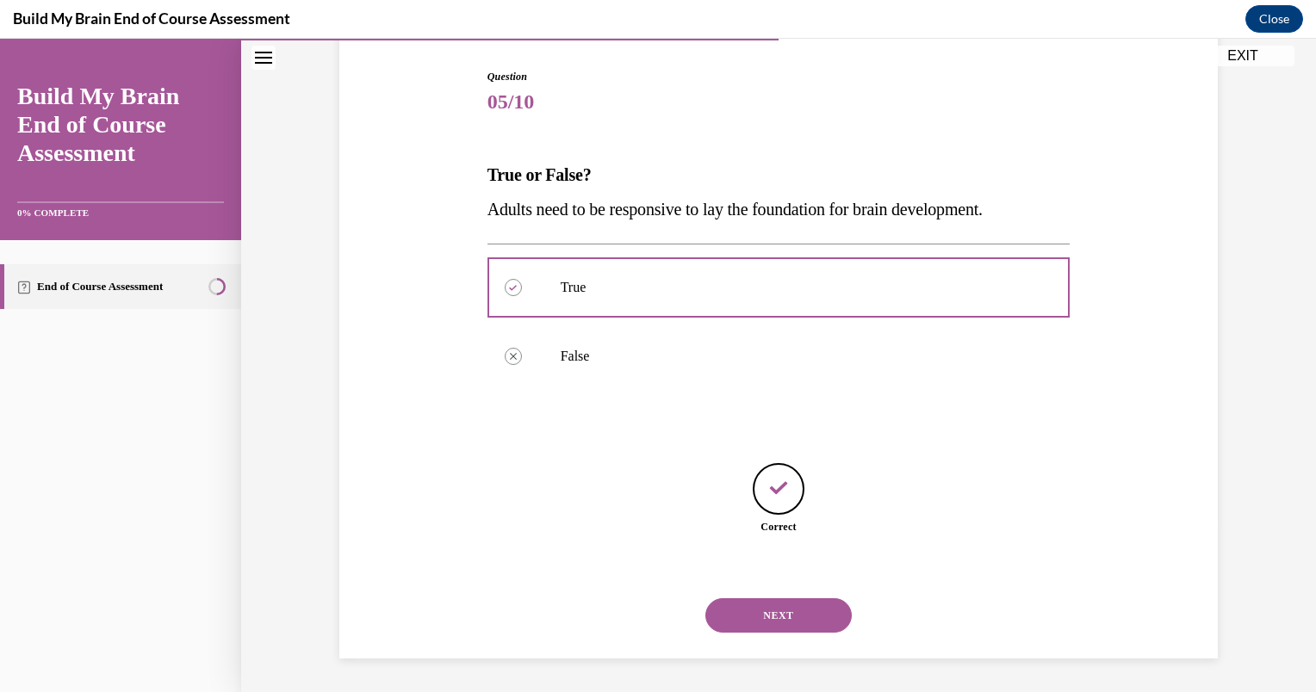
click at [730, 610] on button "NEXT" at bounding box center [778, 615] width 146 height 34
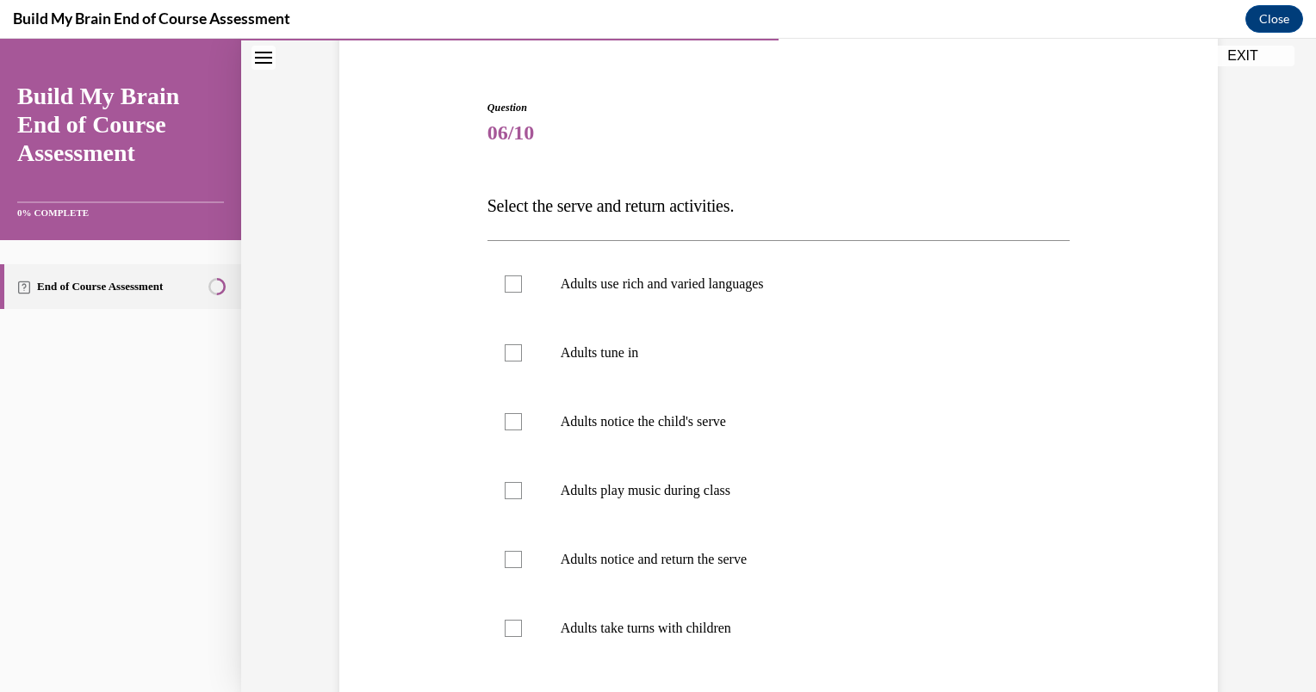
scroll to position [152, 0]
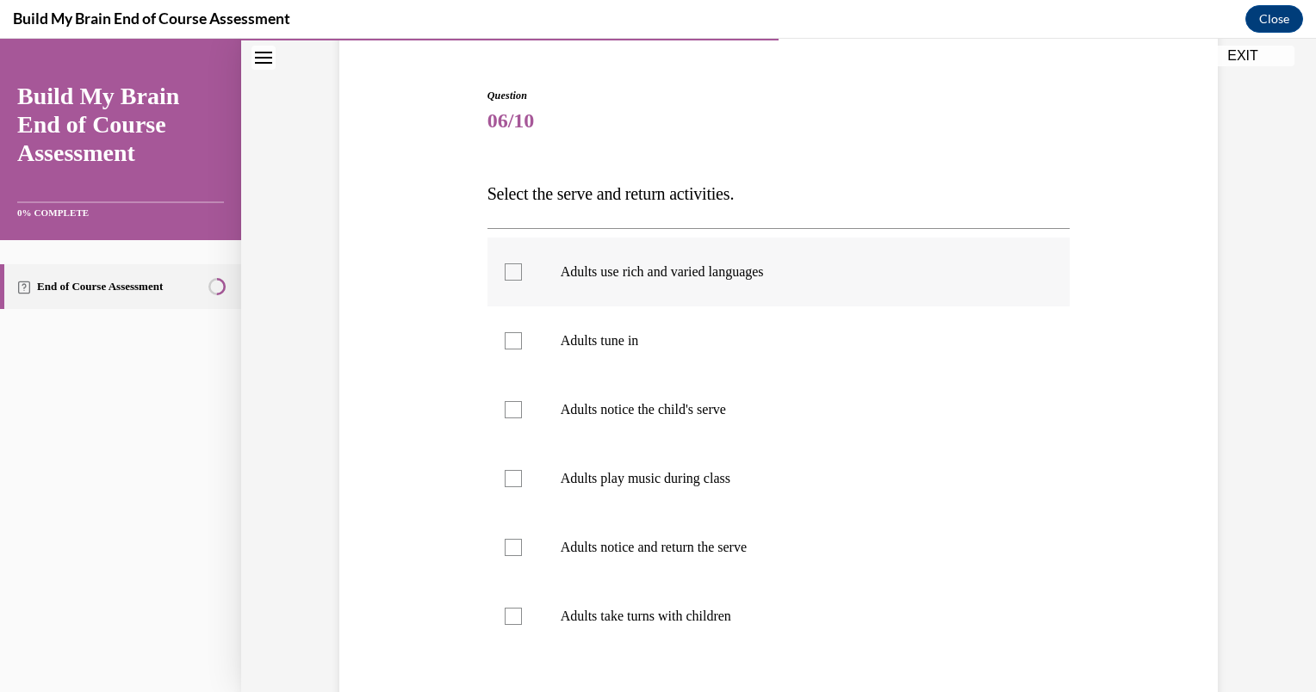
click at [517, 275] on label "Adults use rich and varied languages" at bounding box center [778, 272] width 583 height 69
click at [517, 275] on input "Adults use rich and varied languages" at bounding box center [513, 271] width 17 height 17
checkbox input "true"
click at [507, 344] on div at bounding box center [513, 340] width 17 height 17
click at [507, 344] on input "Adults tune in" at bounding box center [513, 340] width 17 height 17
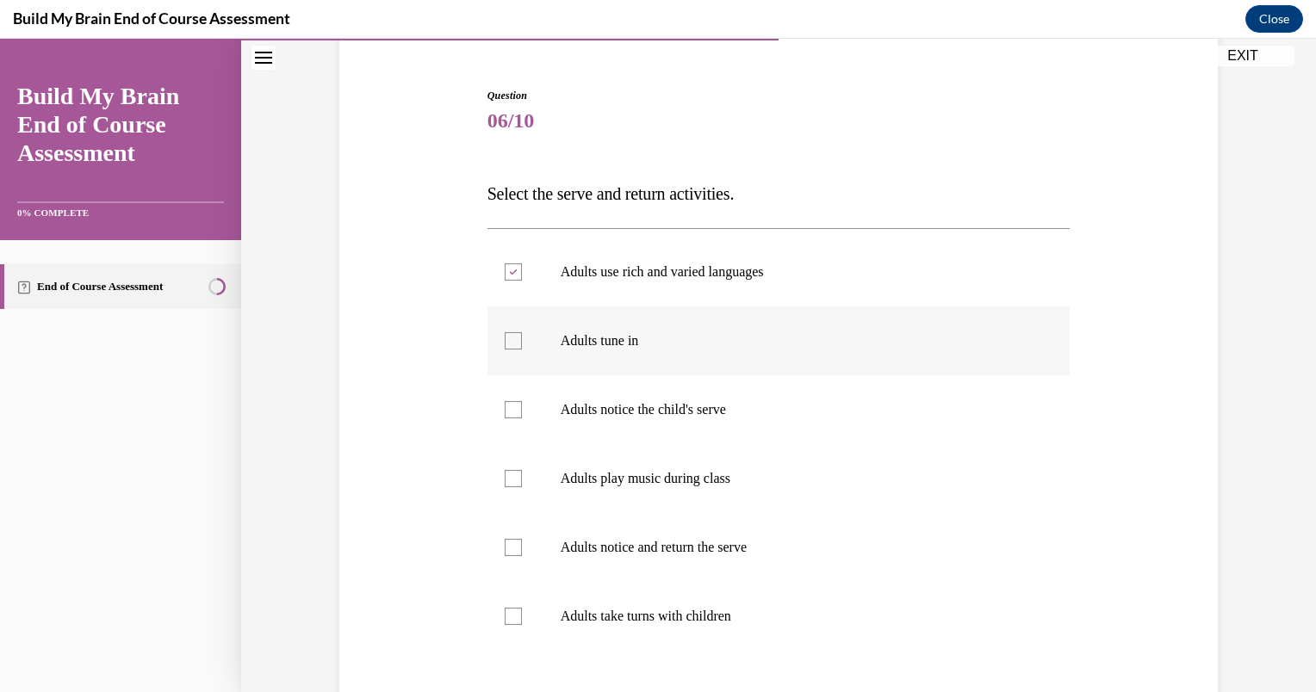
checkbox input "true"
click at [506, 396] on label "Adults notice the child's serve" at bounding box center [778, 409] width 583 height 69
click at [506, 401] on input "Adults notice the child's serve" at bounding box center [513, 409] width 17 height 17
checkbox input "true"
click at [505, 539] on div at bounding box center [513, 547] width 17 height 17
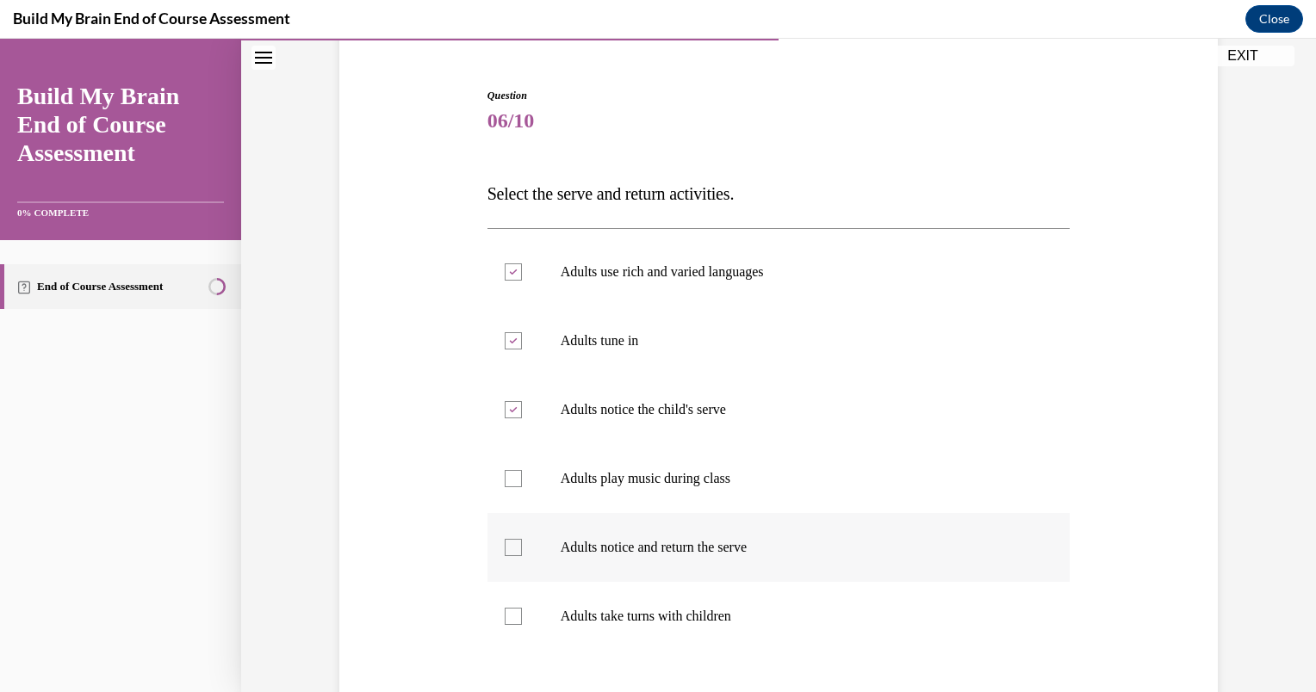
click at [505, 539] on input "Adults notice and return the serve" at bounding box center [513, 547] width 17 height 17
checkbox input "true"
click at [506, 605] on label "Adults take turns with children" at bounding box center [778, 616] width 583 height 69
click at [506, 608] on input "Adults take turns with children" at bounding box center [513, 616] width 17 height 17
checkbox input "true"
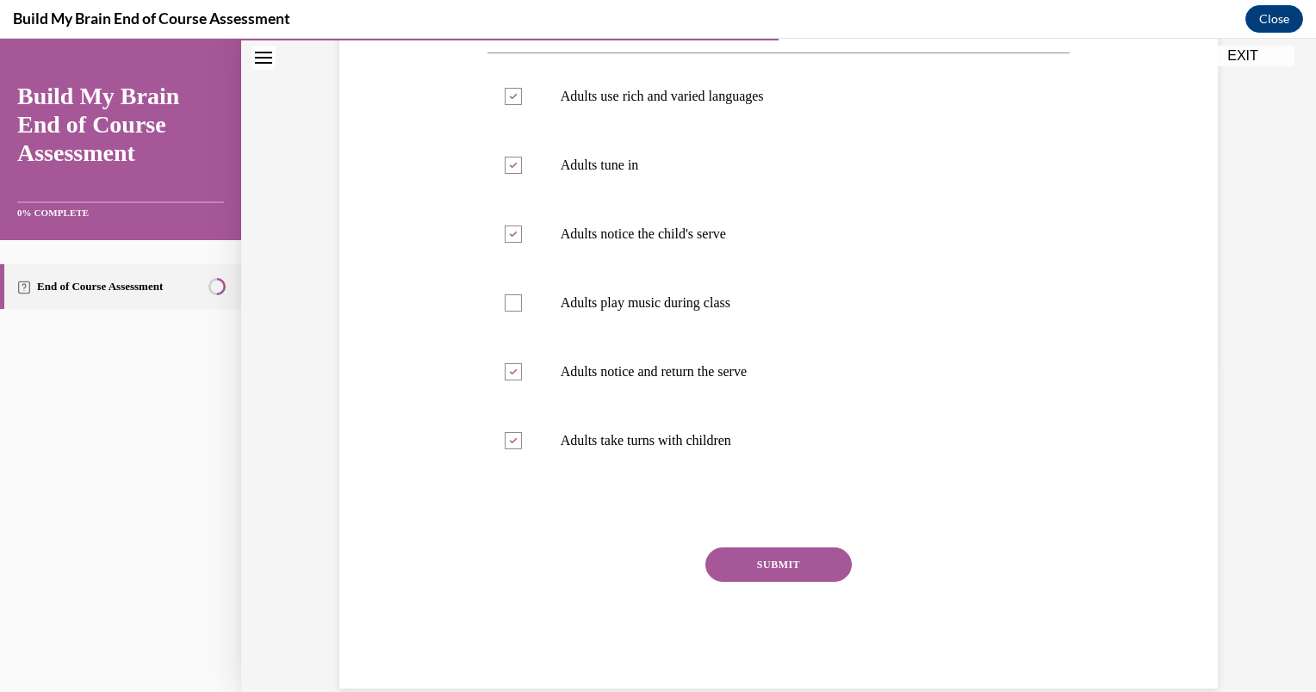
click at [746, 565] on button "SUBMIT" at bounding box center [778, 565] width 146 height 34
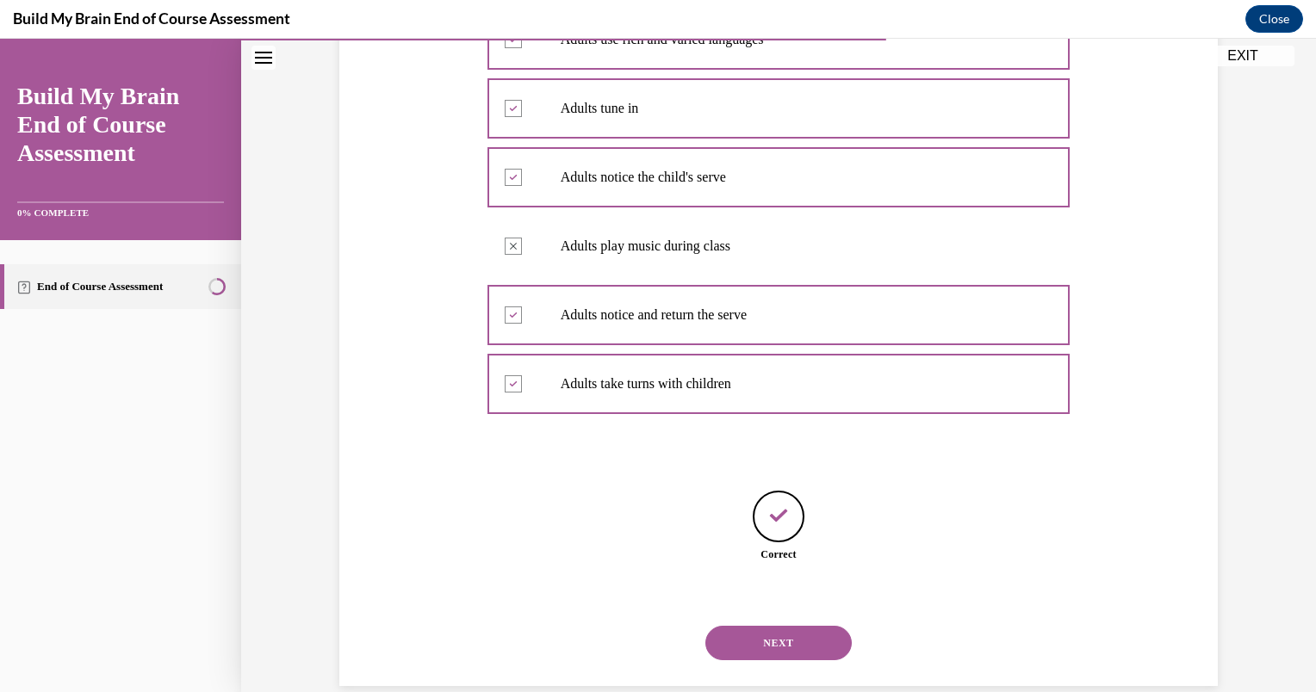
scroll to position [412, 0]
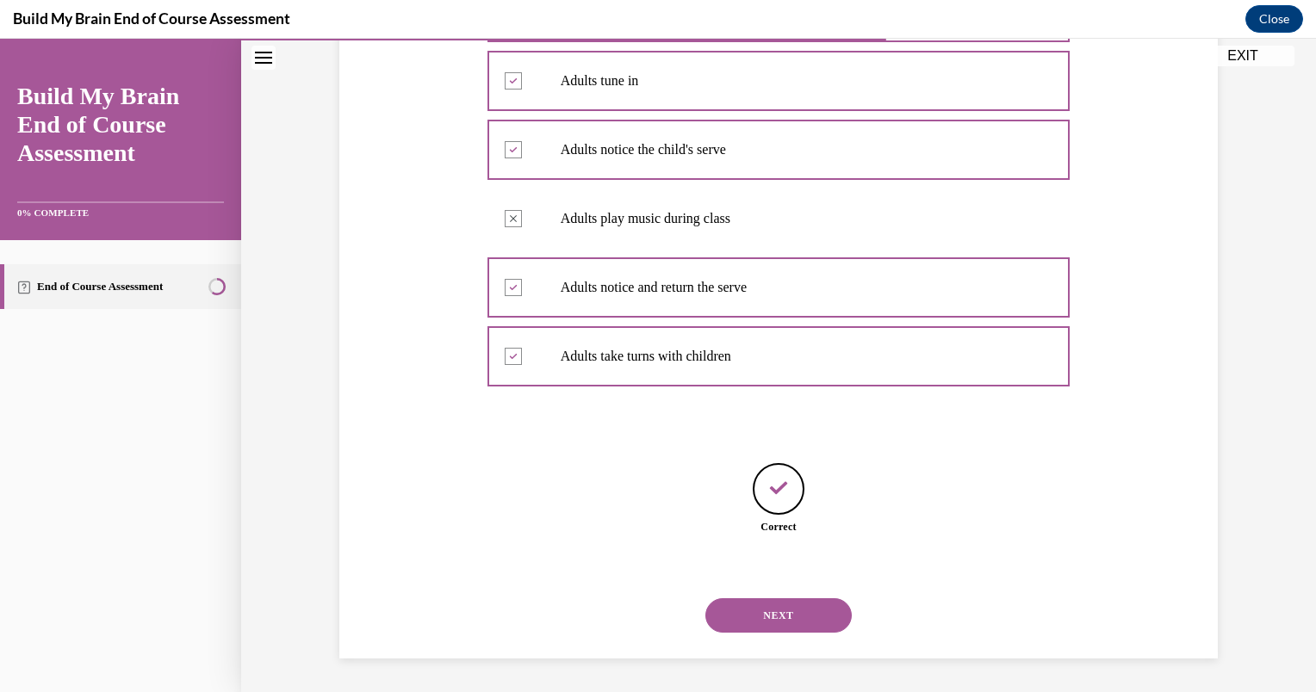
click at [758, 621] on button "NEXT" at bounding box center [778, 615] width 146 height 34
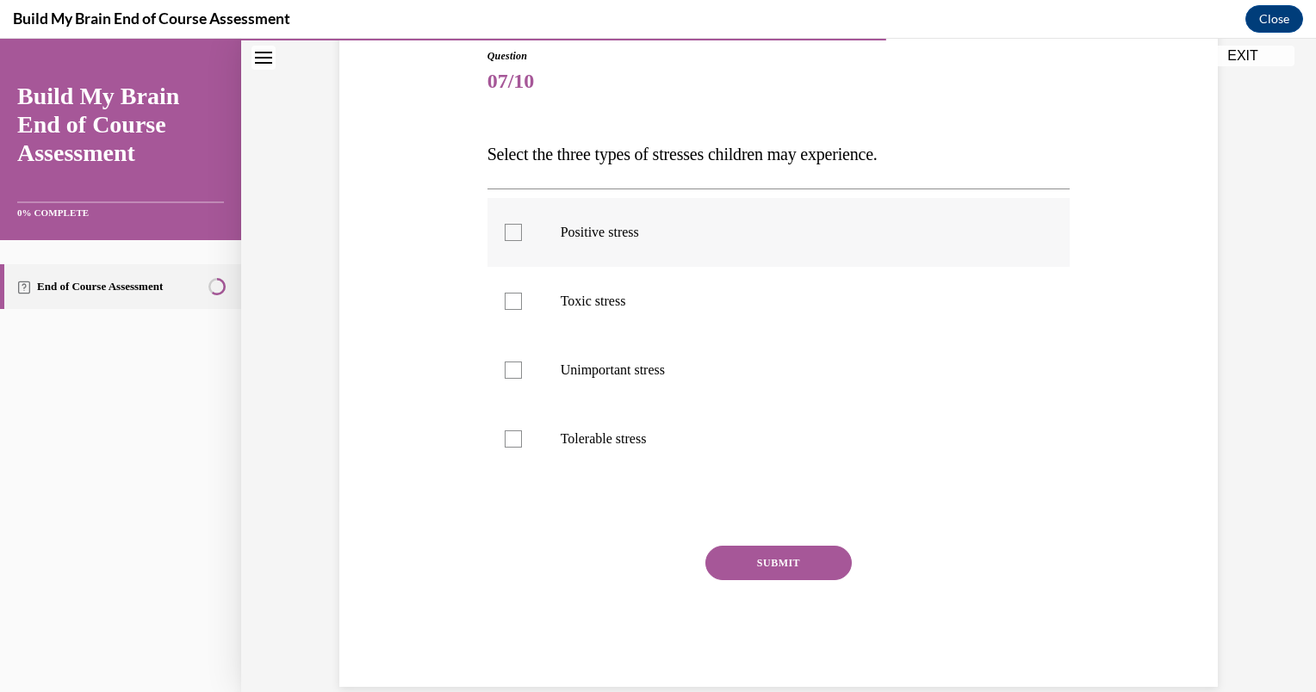
click at [508, 231] on div at bounding box center [513, 232] width 17 height 17
click at [508, 231] on input "Positive stress" at bounding box center [513, 232] width 17 height 17
checkbox input "true"
click at [516, 307] on label "Toxic stress" at bounding box center [778, 301] width 583 height 69
click at [516, 307] on input "Toxic stress" at bounding box center [513, 301] width 17 height 17
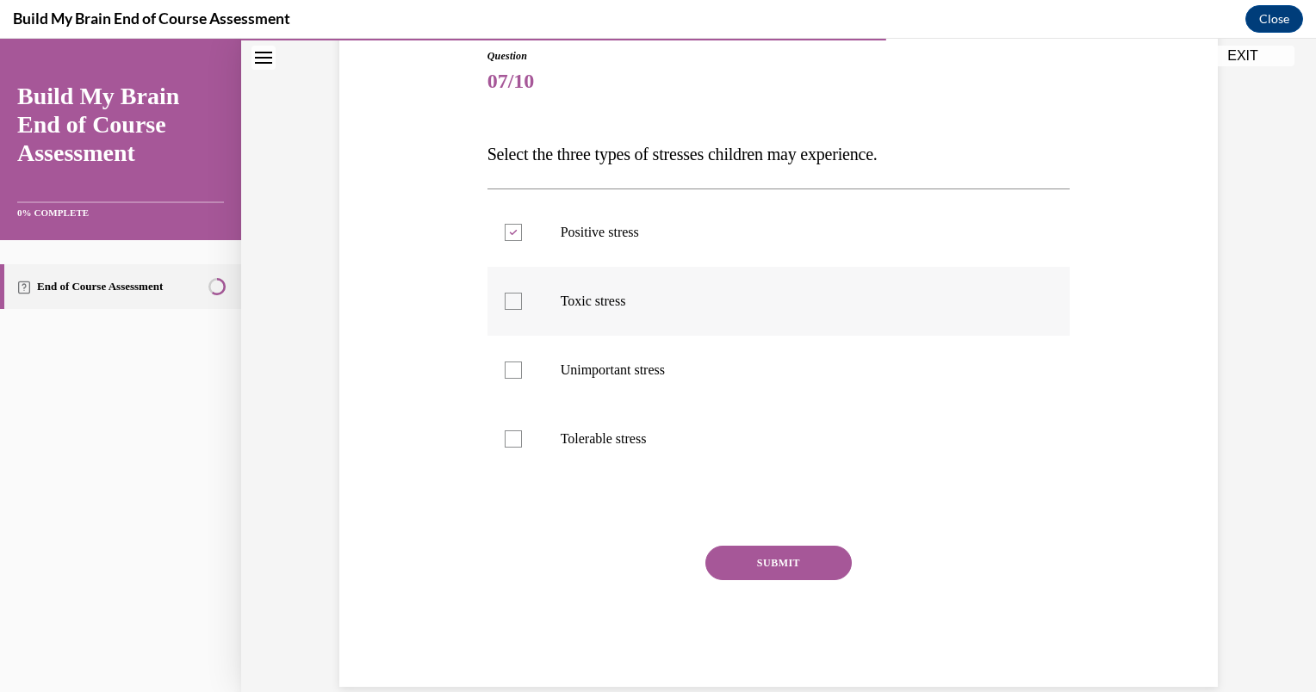
checkbox input "true"
click at [507, 434] on div at bounding box center [513, 438] width 17 height 17
click at [507, 434] on input "Tolerable stress" at bounding box center [513, 438] width 17 height 17
checkbox input "true"
click at [731, 557] on button "SUBMIT" at bounding box center [778, 563] width 146 height 34
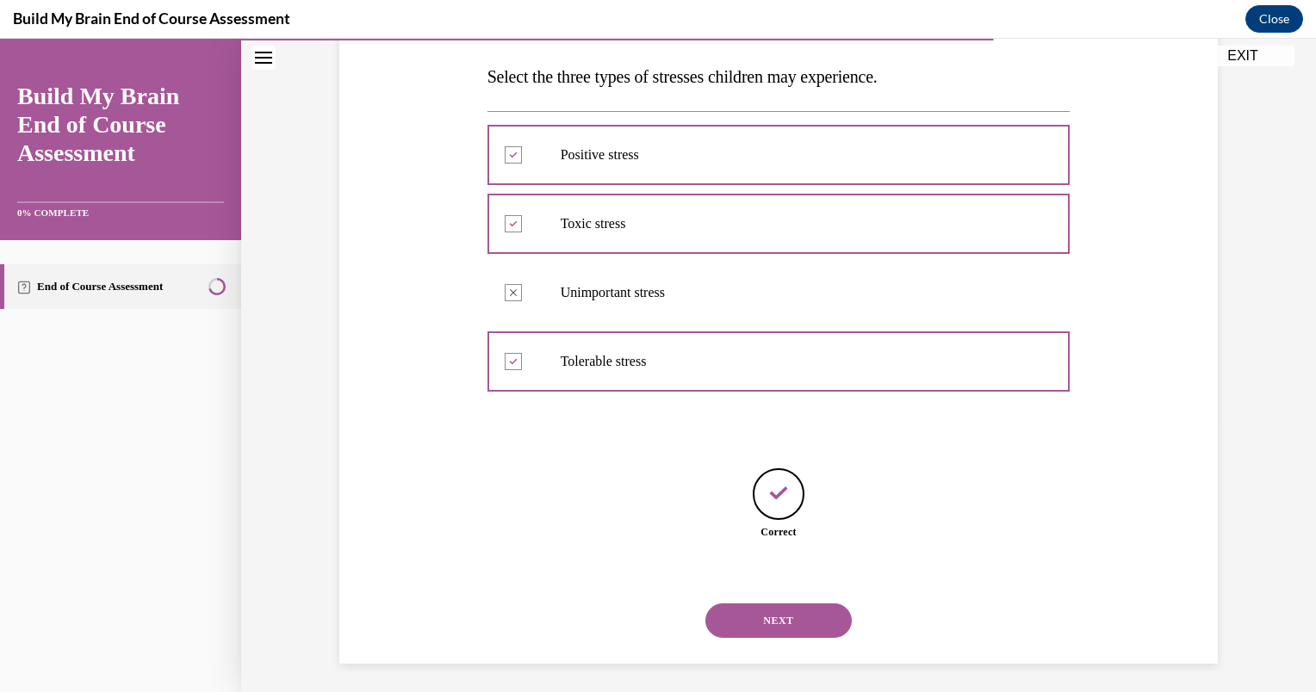
scroll to position [274, 0]
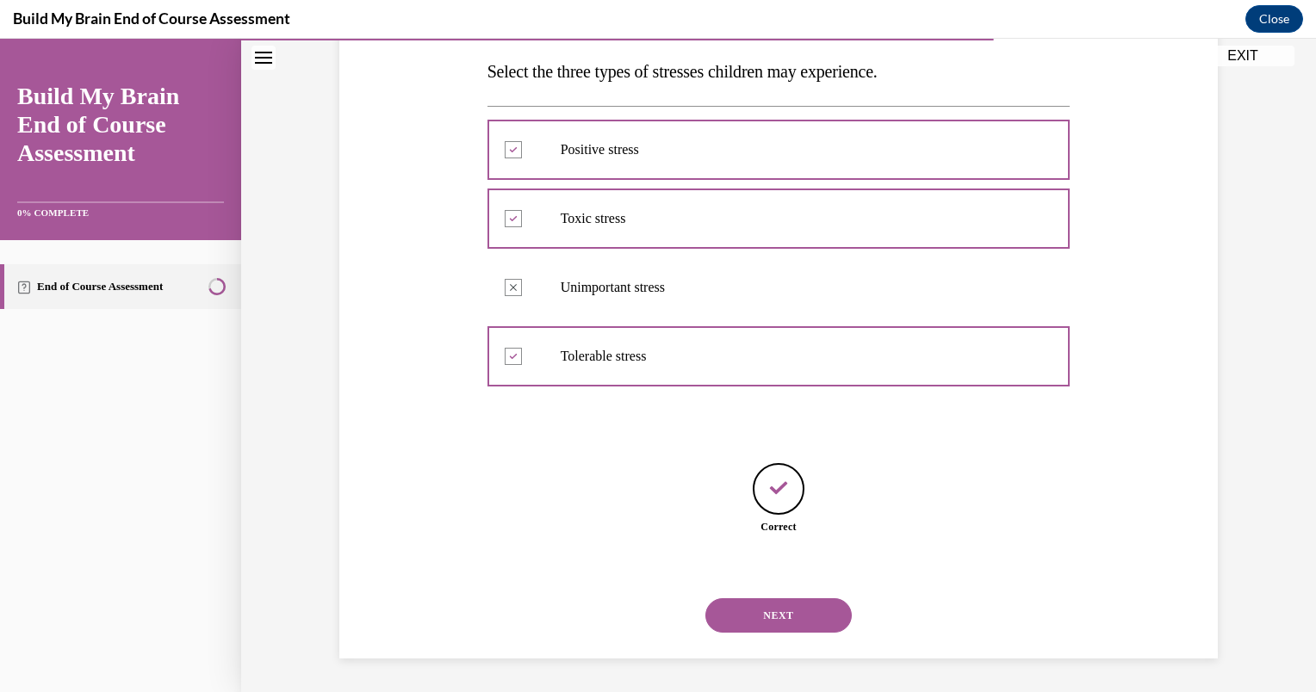
click at [723, 613] on button "NEXT" at bounding box center [778, 615] width 146 height 34
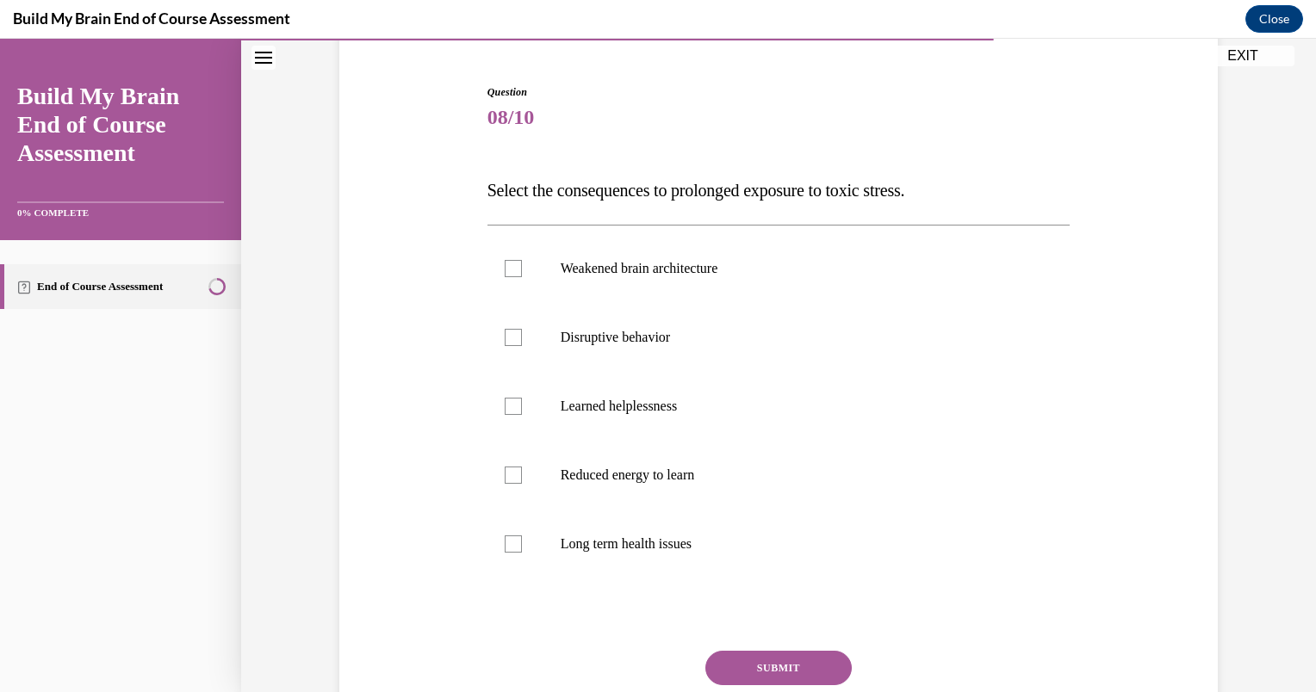
scroll to position [162, 0]
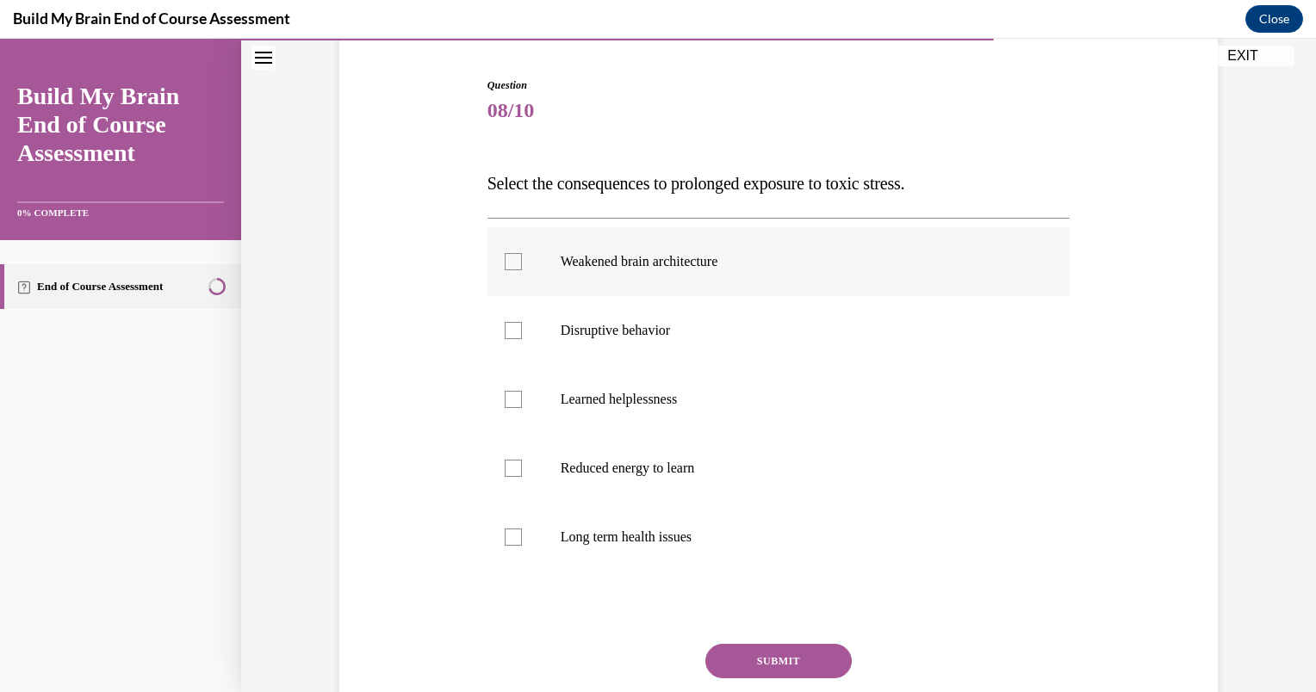
click at [515, 273] on label "Weakened brain architecture" at bounding box center [778, 261] width 583 height 69
click at [515, 270] on input "Weakened brain architecture" at bounding box center [513, 261] width 17 height 17
checkbox input "true"
click at [508, 339] on label "Disruptive behavior" at bounding box center [778, 330] width 583 height 69
click at [508, 339] on input "Disruptive behavior" at bounding box center [513, 330] width 17 height 17
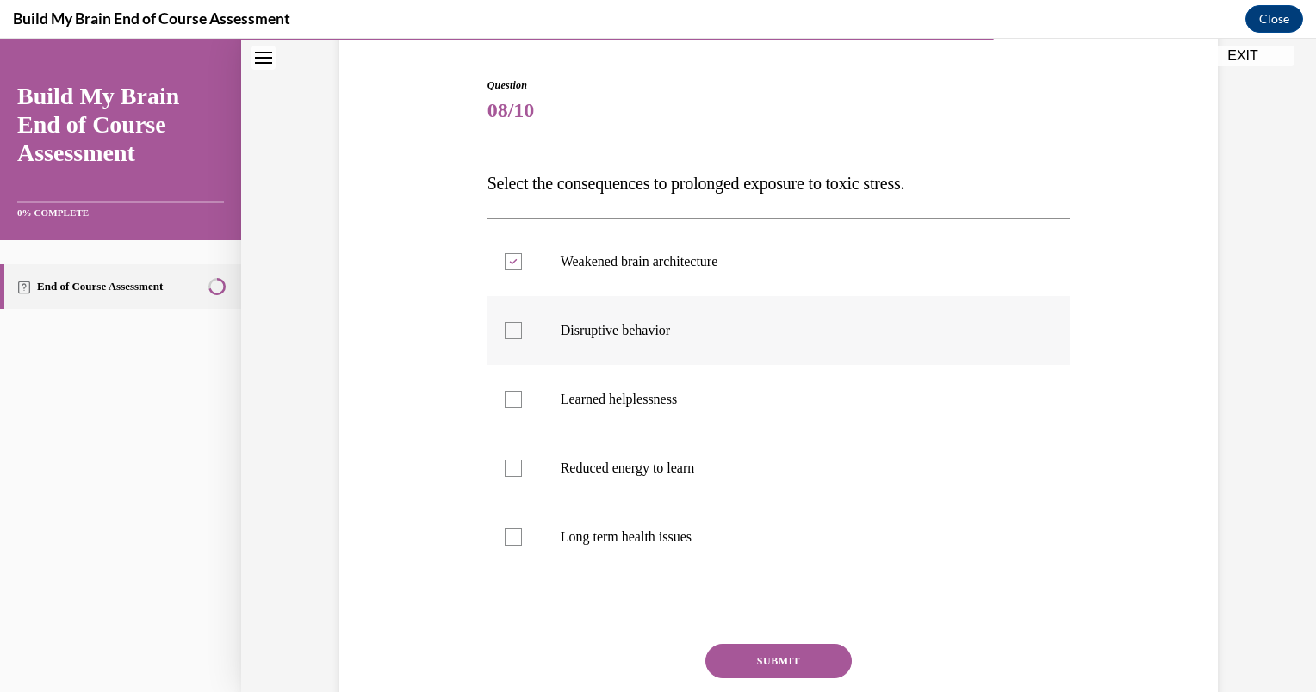
checkbox input "true"
click at [505, 542] on div at bounding box center [513, 537] width 17 height 17
click at [505, 542] on input "Long term health issues" at bounding box center [513, 537] width 17 height 17
checkbox input "true"
click at [505, 466] on div at bounding box center [513, 468] width 17 height 17
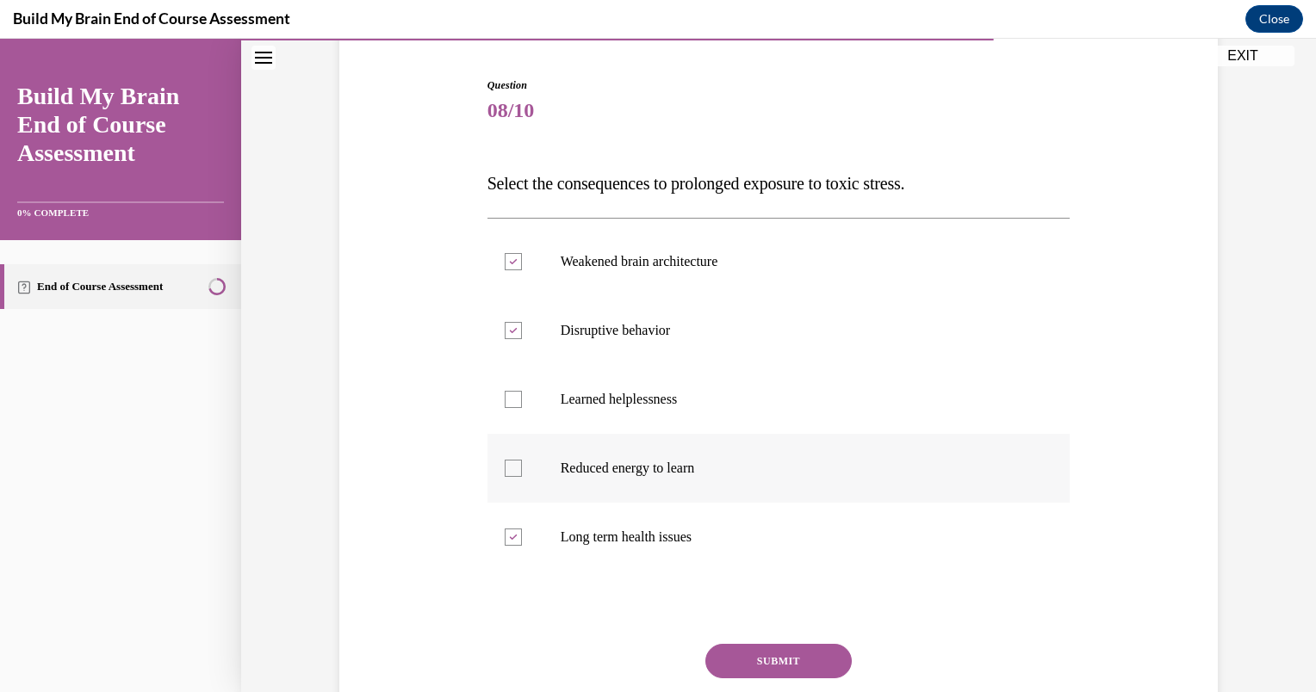
click at [505, 466] on input "Reduced energy to learn" at bounding box center [513, 468] width 17 height 17
checkbox input "true"
click at [727, 658] on button "SUBMIT" at bounding box center [778, 661] width 146 height 34
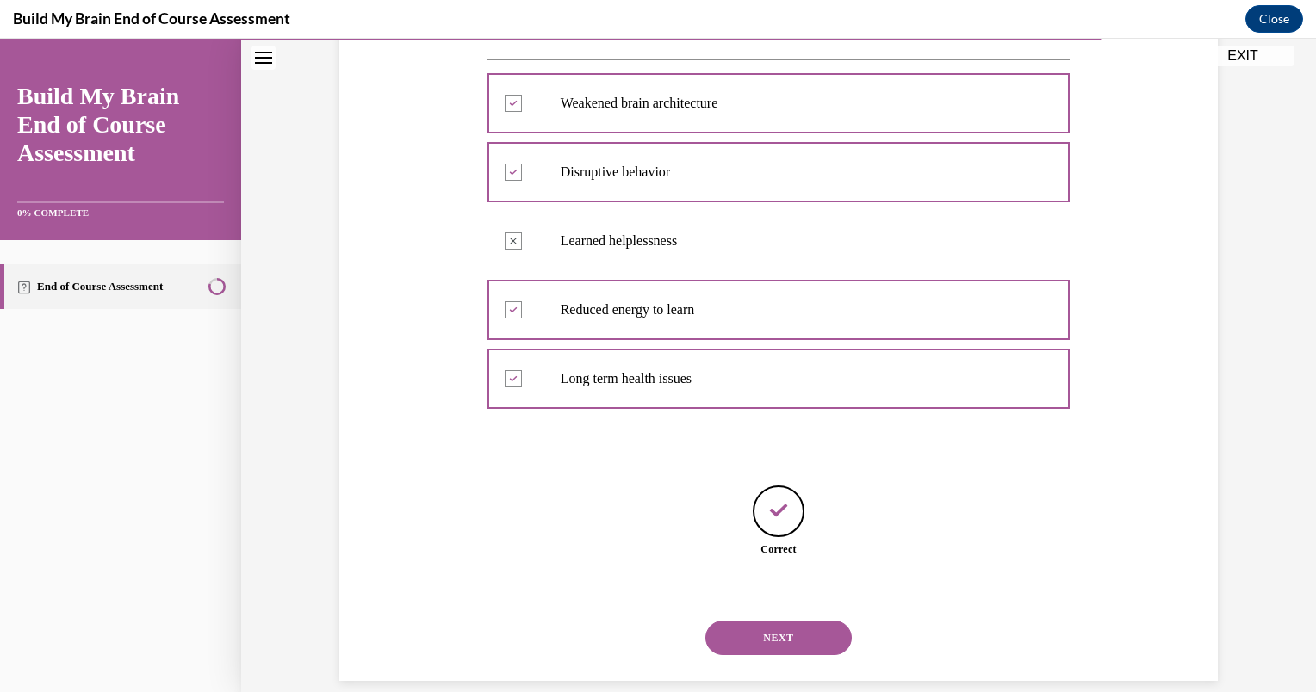
scroll to position [343, 0]
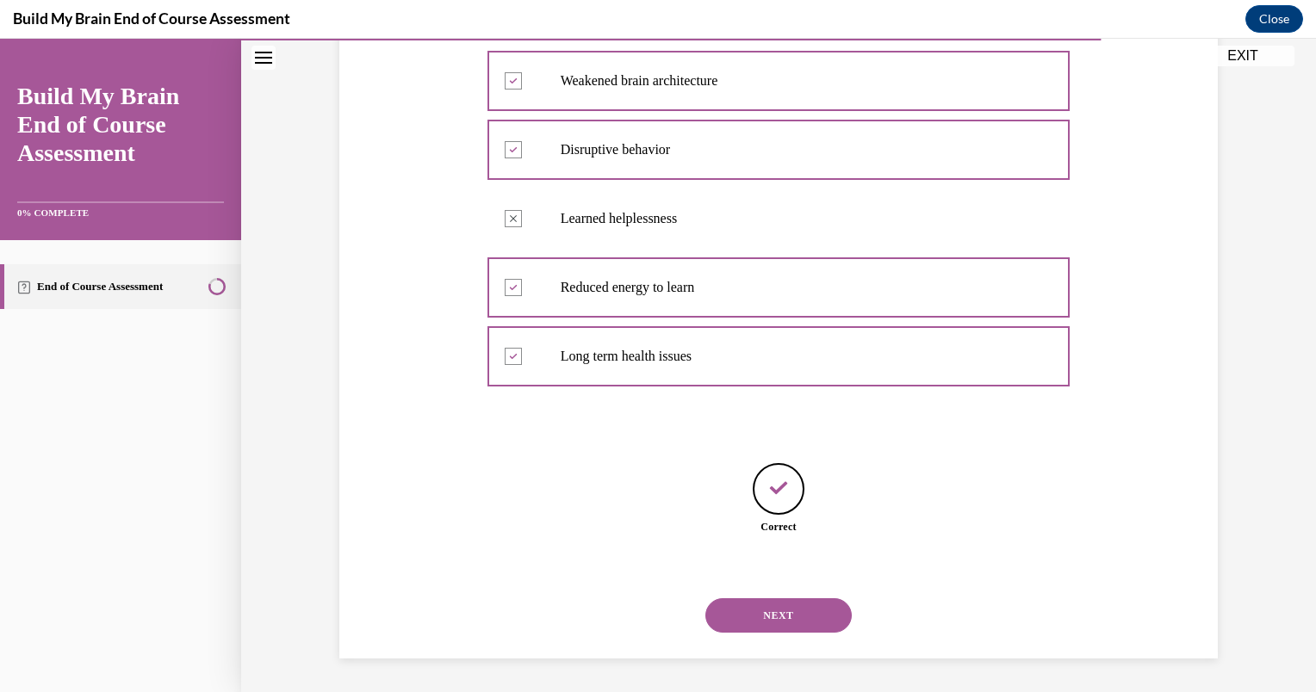
click at [733, 620] on button "NEXT" at bounding box center [778, 615] width 146 height 34
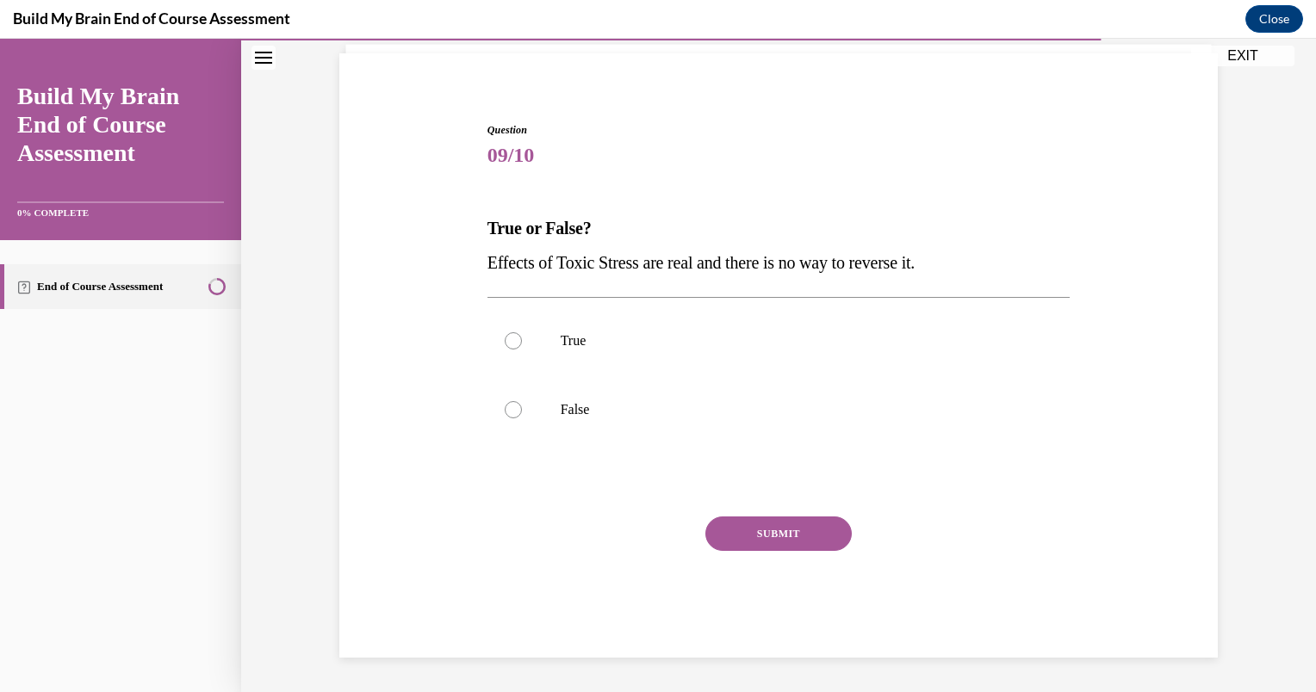
scroll to position [117, 0]
click at [513, 424] on label "False" at bounding box center [778, 409] width 583 height 69
click at [513, 418] on input "False" at bounding box center [513, 409] width 17 height 17
radio input "true"
click at [726, 534] on button "SUBMIT" at bounding box center [778, 534] width 146 height 34
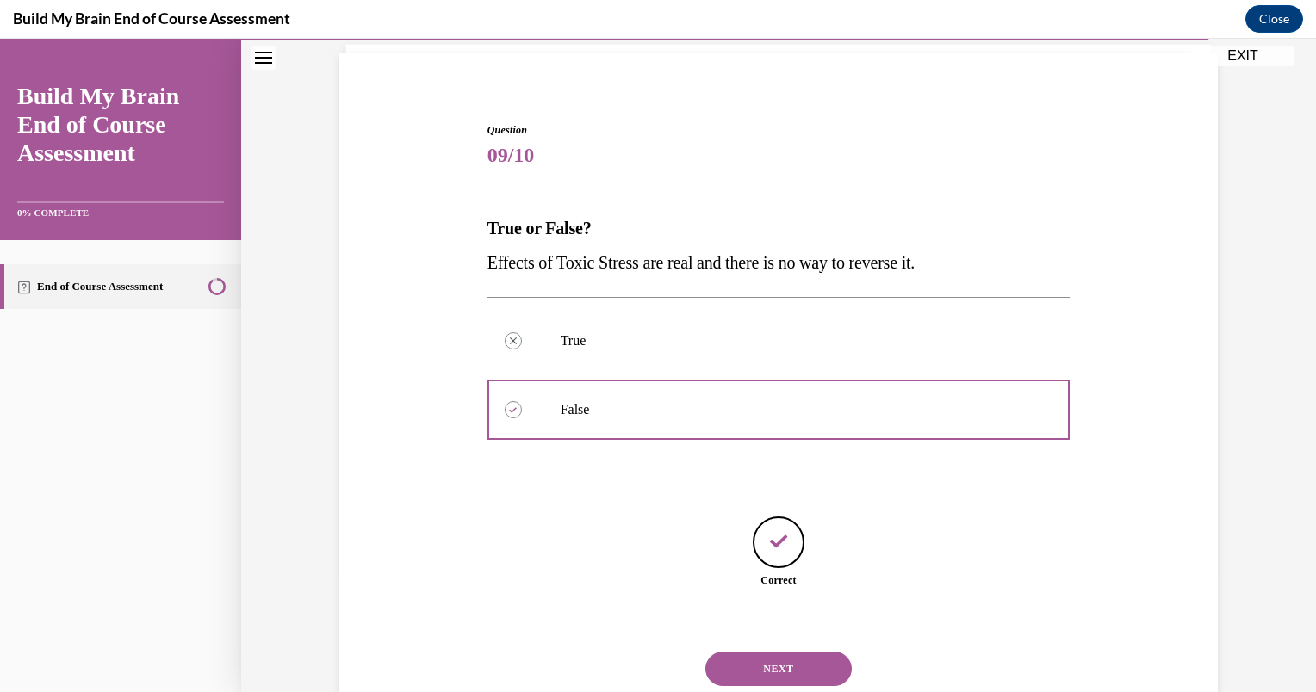
scroll to position [170, 0]
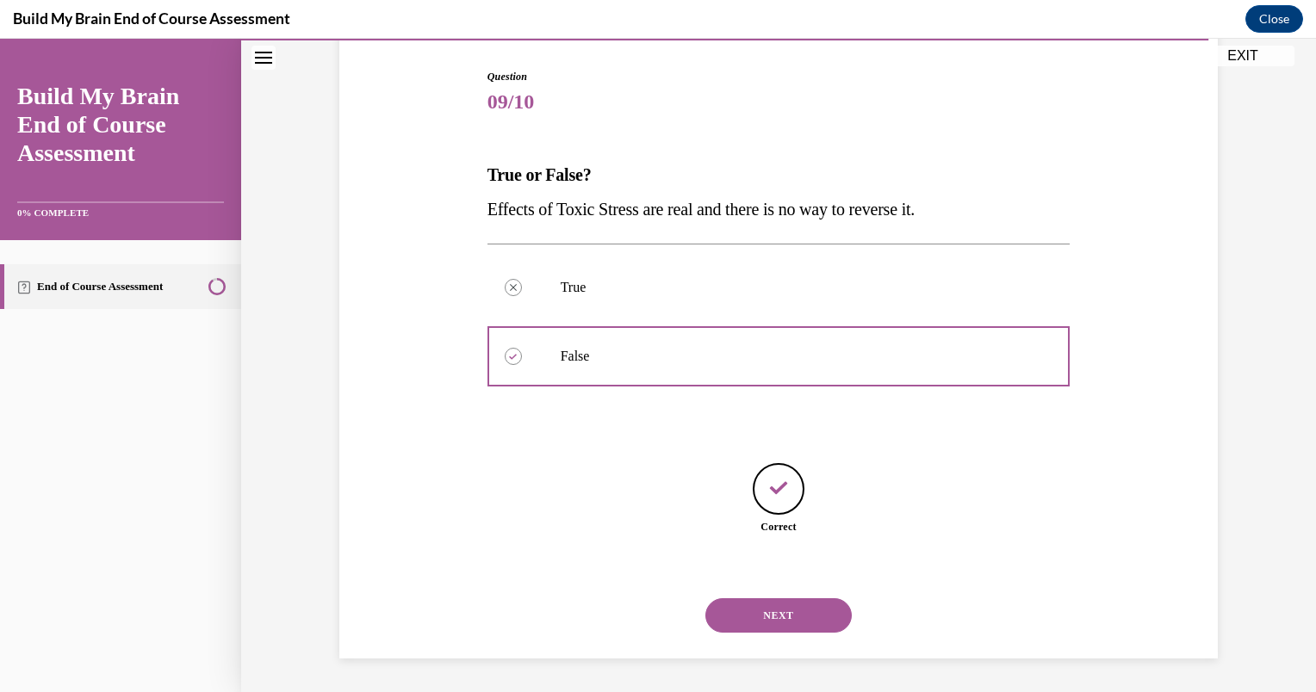
click at [754, 618] on button "NEXT" at bounding box center [778, 615] width 146 height 34
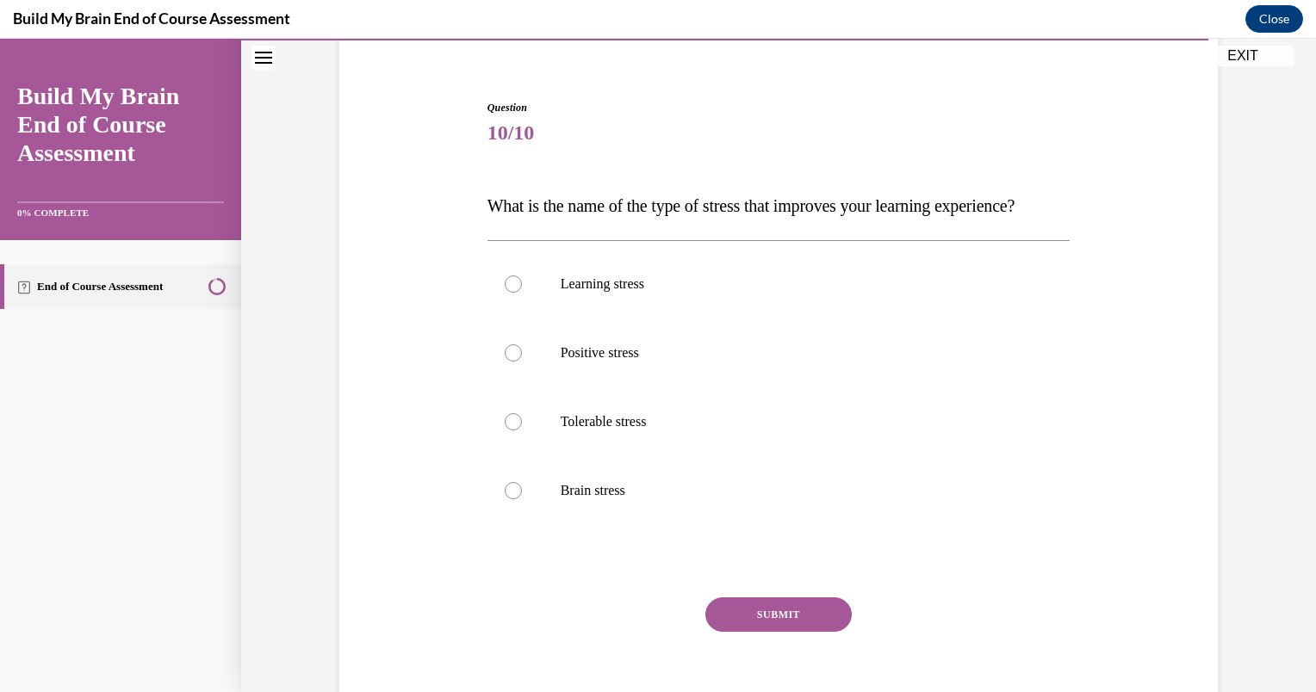
scroll to position [152, 0]
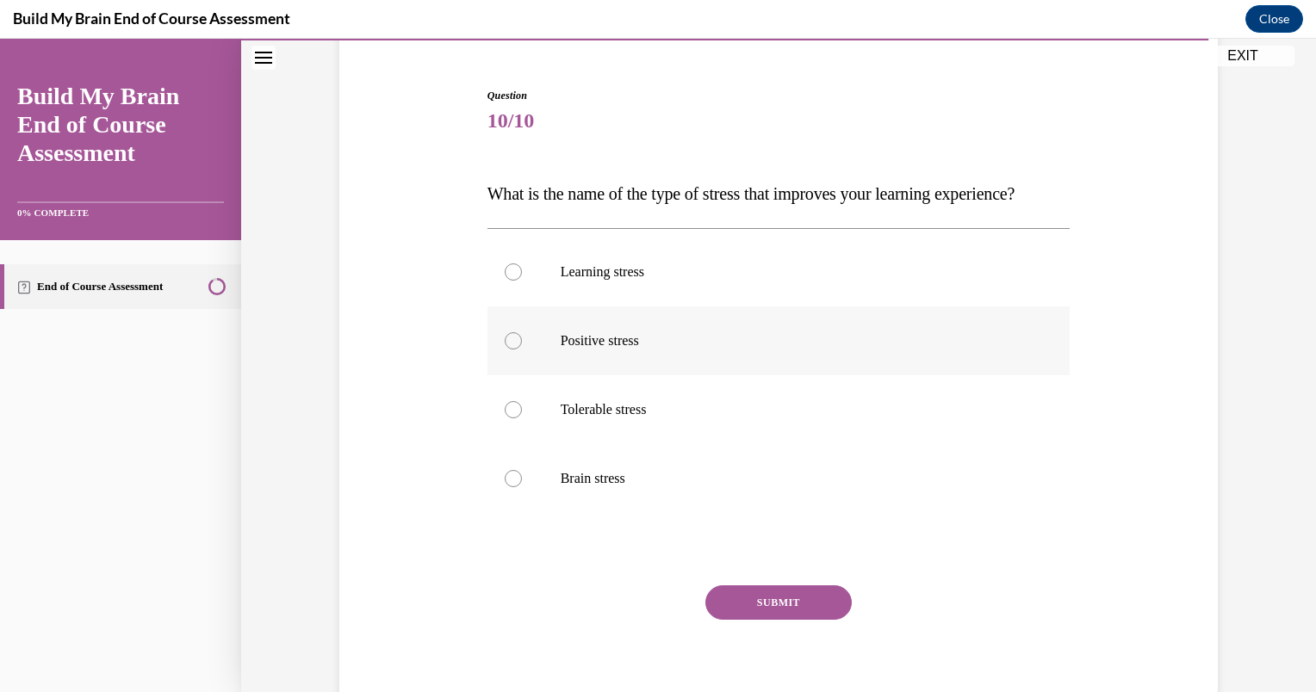
click at [521, 375] on label "Positive stress" at bounding box center [778, 341] width 583 height 69
click at [521, 350] on input "Positive stress" at bounding box center [513, 340] width 17 height 17
radio input "true"
click at [729, 620] on button "SUBMIT" at bounding box center [778, 602] width 146 height 34
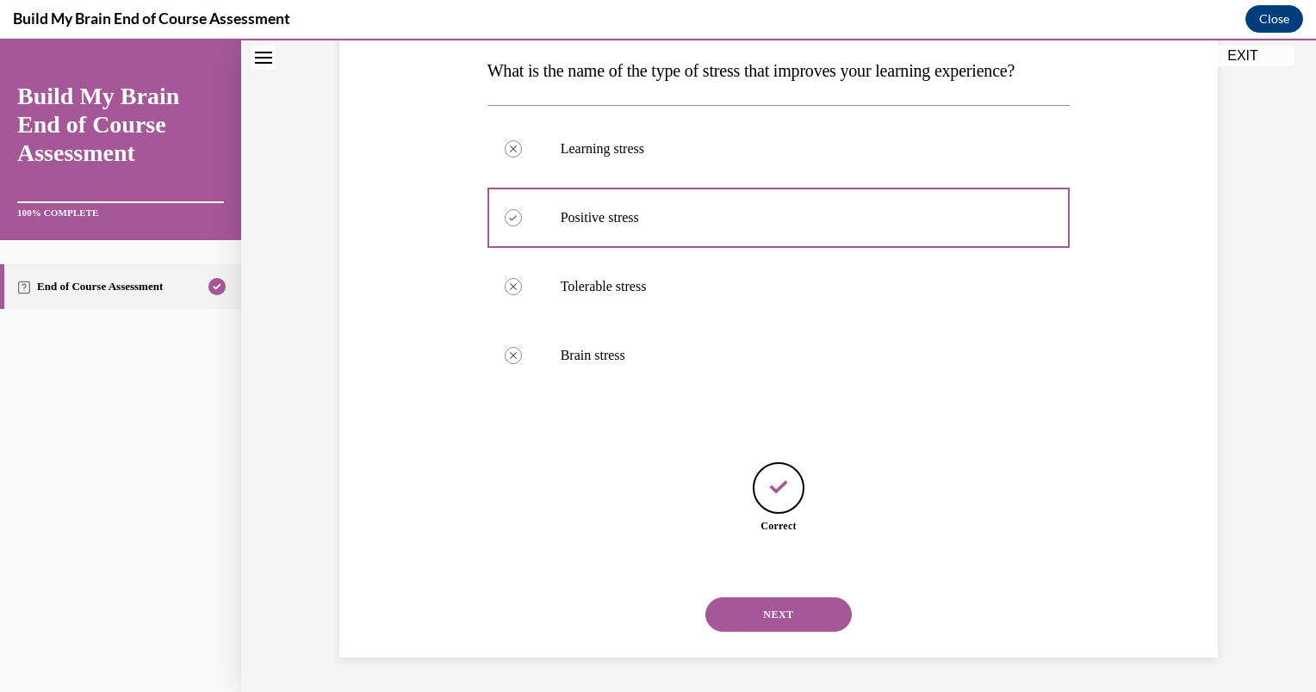
scroll to position [308, 0]
click at [726, 613] on button "NEXT" at bounding box center [778, 615] width 146 height 34
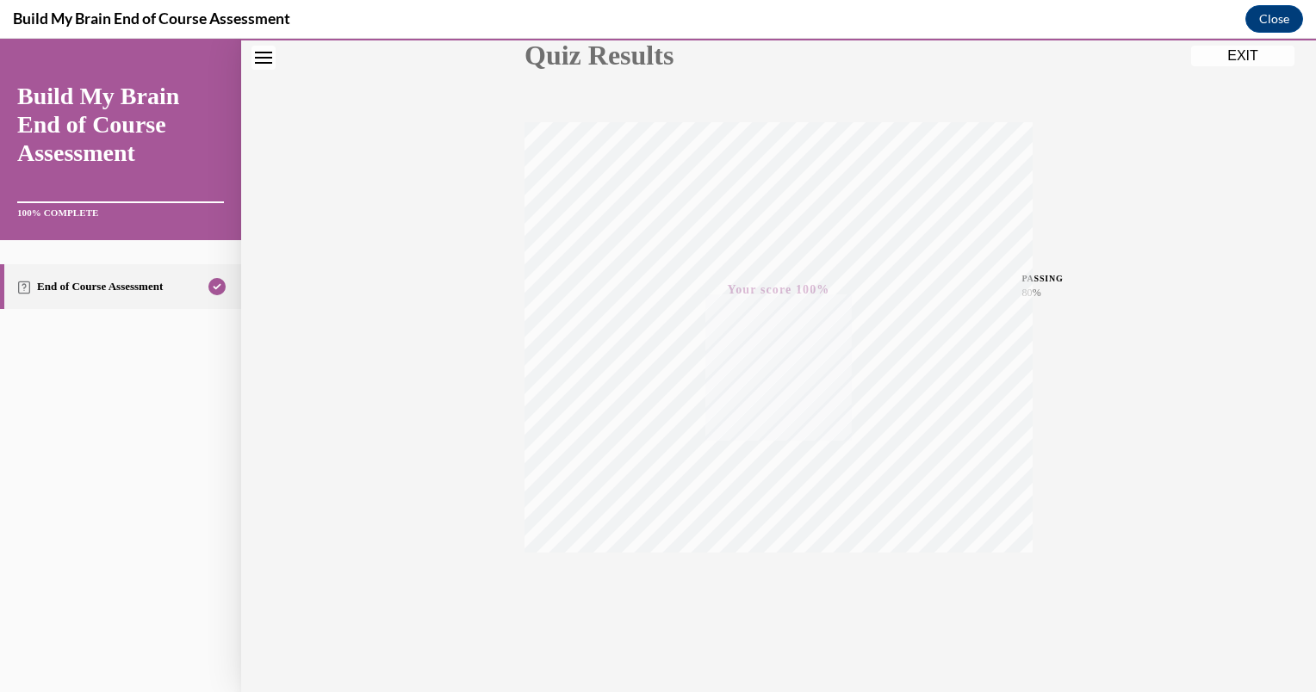
scroll to position [228, 0]
click at [1225, 59] on button "EXIT" at bounding box center [1242, 56] width 103 height 21
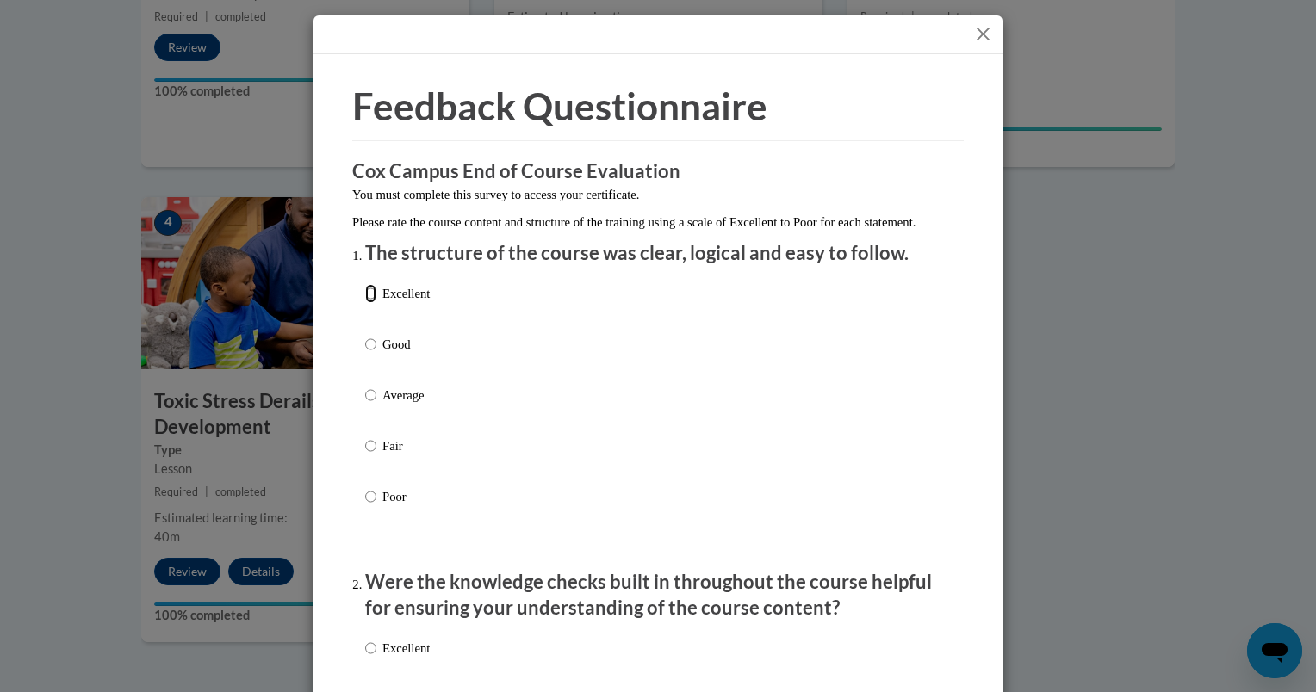
click at [365, 303] on input "Excellent" at bounding box center [370, 293] width 11 height 19
radio input "true"
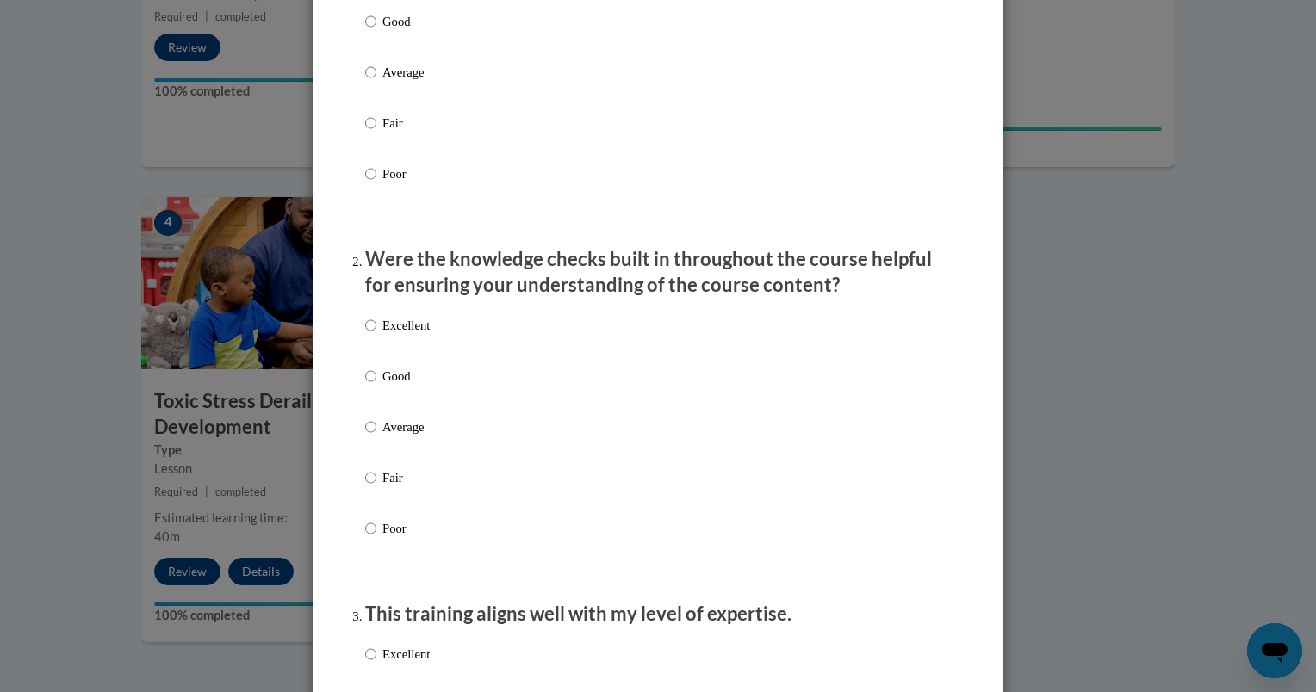
scroll to position [324, 0]
click at [368, 355] on label "Excellent" at bounding box center [397, 338] width 65 height 46
click at [368, 334] on input "Excellent" at bounding box center [370, 324] width 11 height 19
radio input "true"
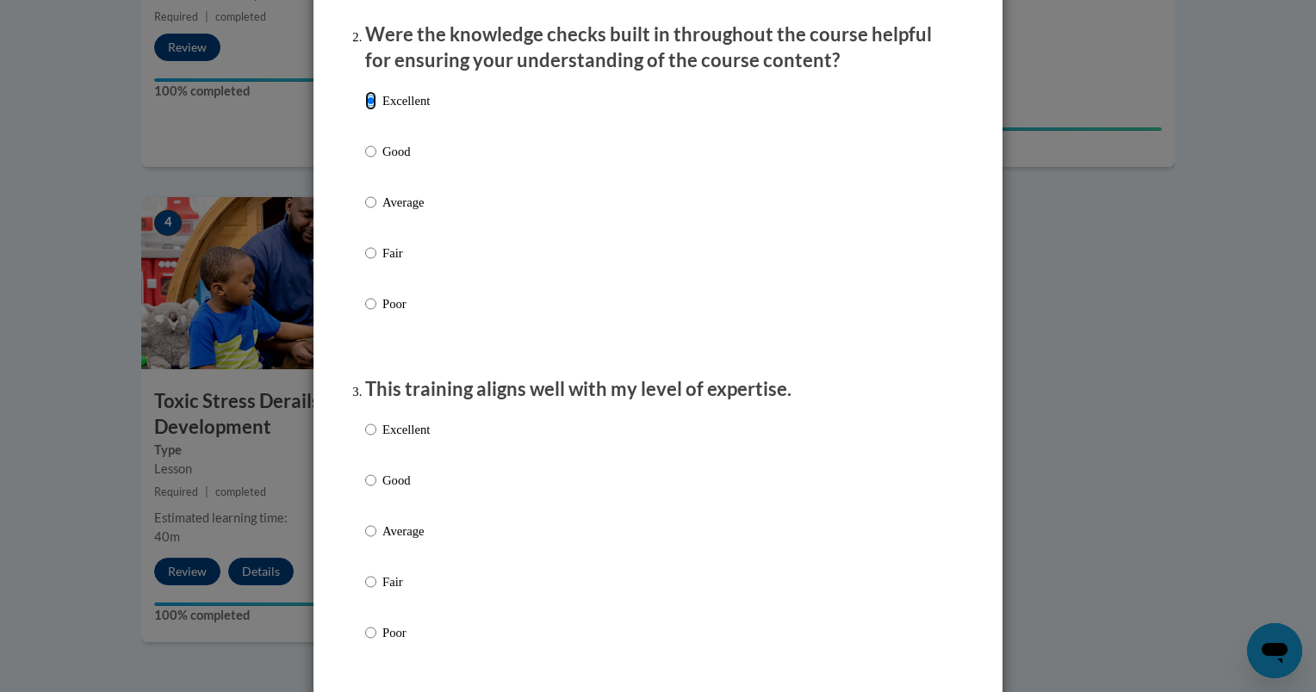
scroll to position [551, 0]
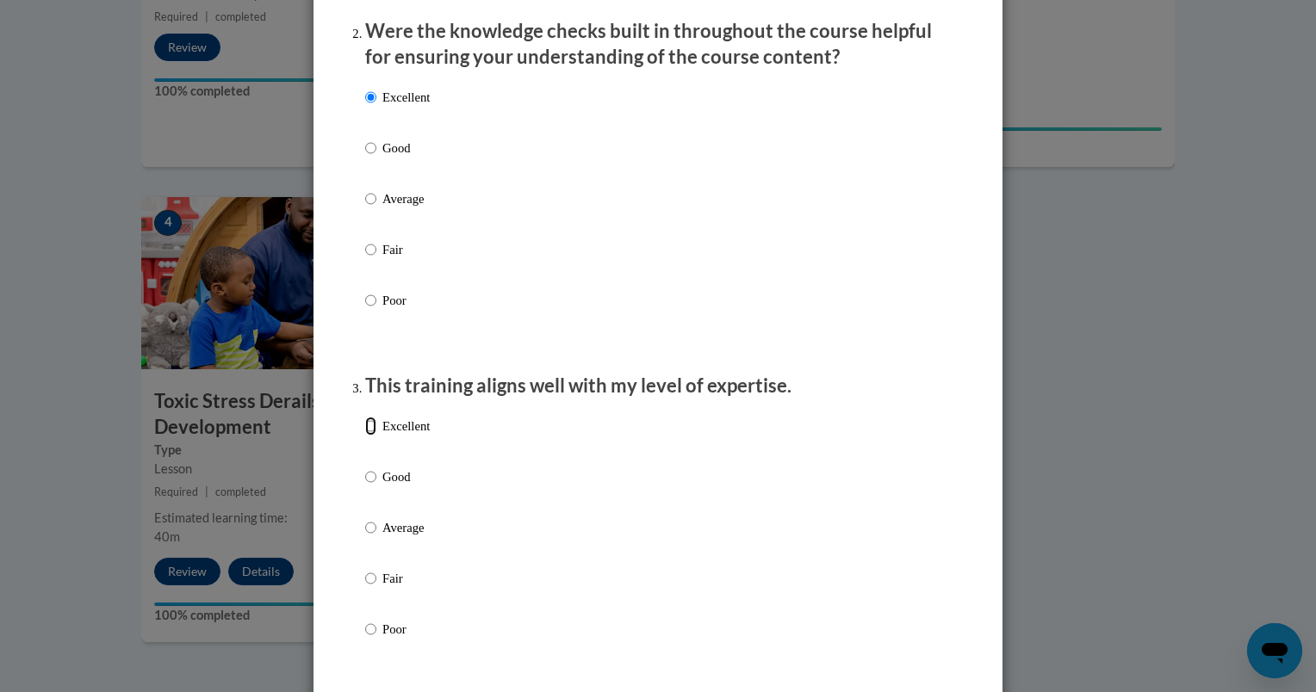
click at [368, 434] on input "Excellent" at bounding box center [370, 426] width 11 height 19
radio input "true"
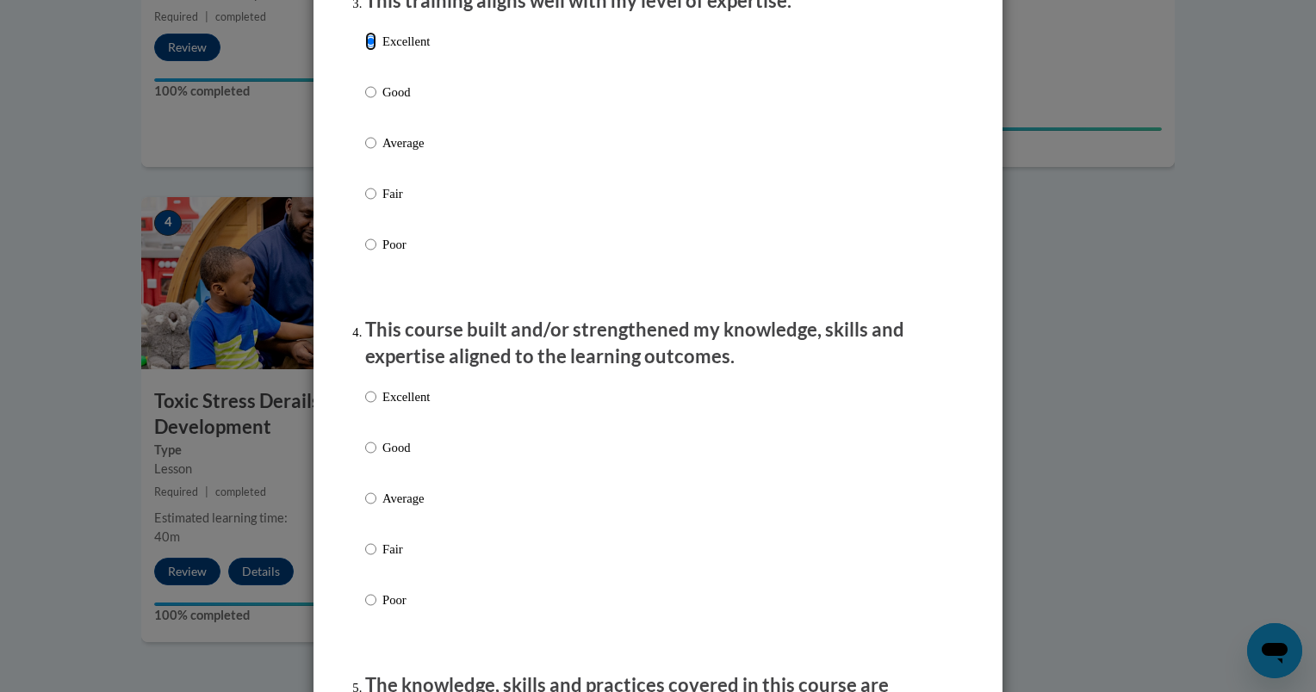
scroll to position [951, 0]
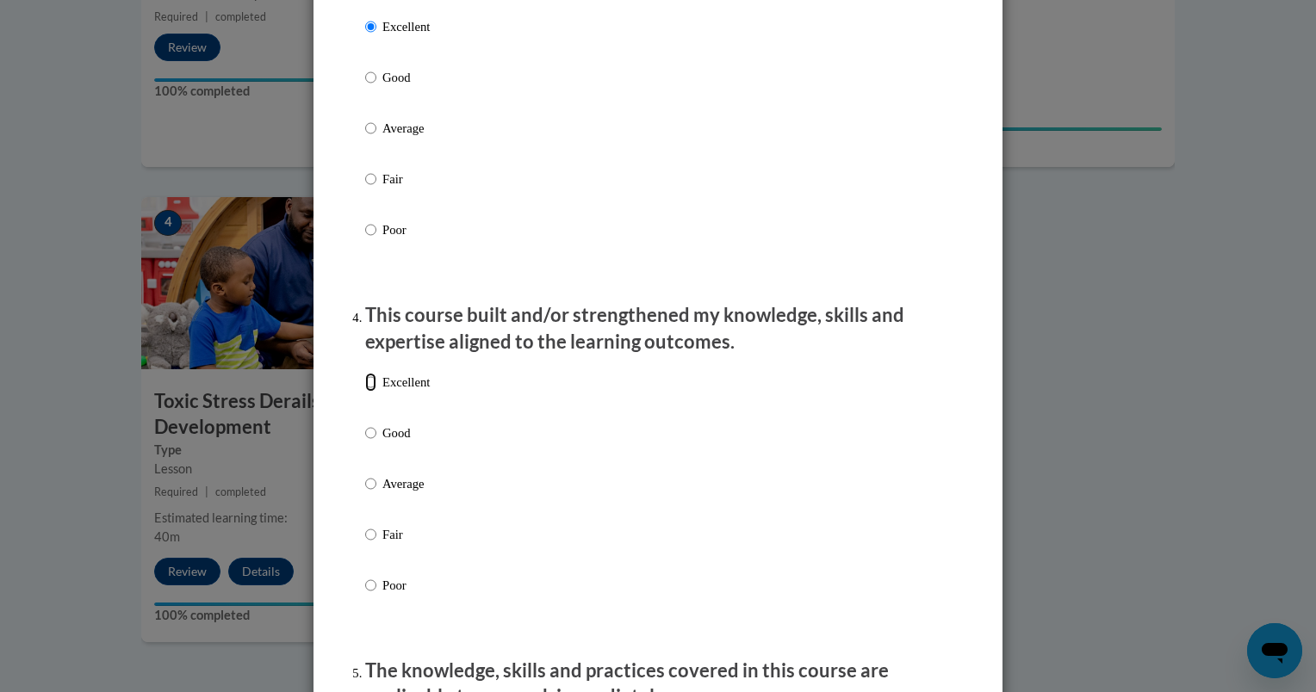
click at [367, 392] on input "Excellent" at bounding box center [370, 382] width 11 height 19
radio input "true"
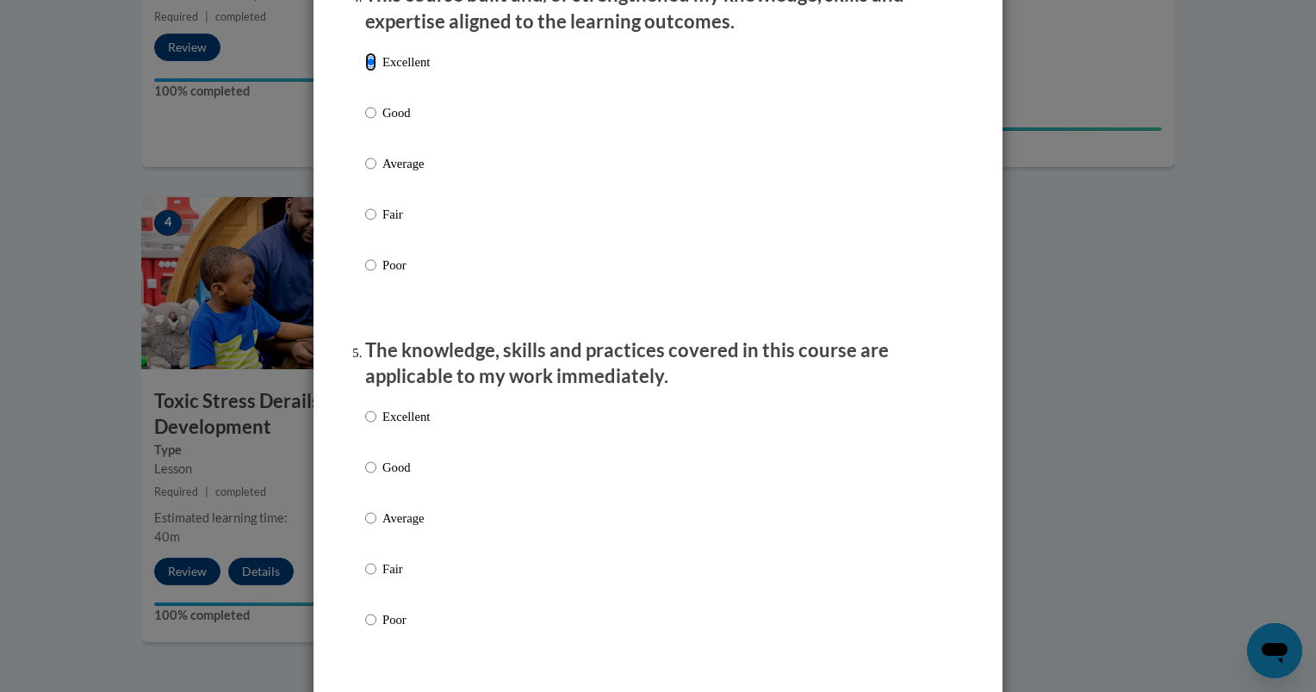
scroll to position [1314, 0]
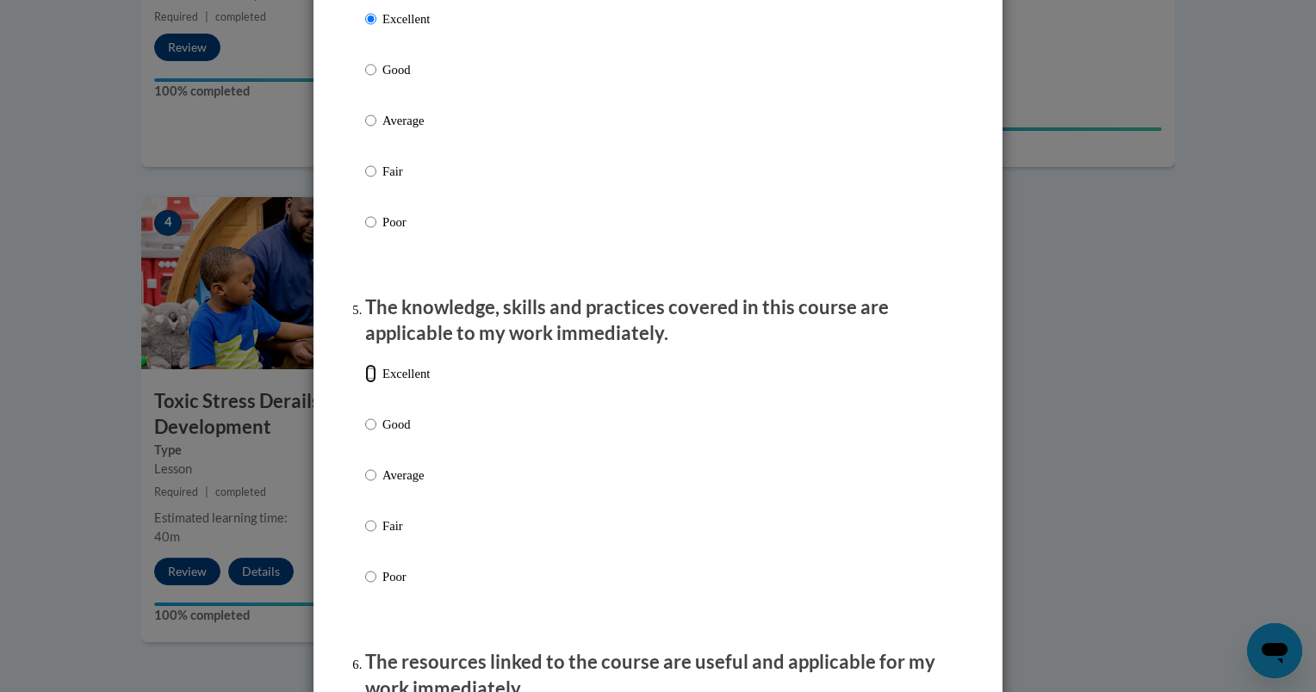
drag, startPoint x: 368, startPoint y: 397, endPoint x: 360, endPoint y: 393, distance: 8.9
click at [365, 383] on input "Excellent" at bounding box center [370, 373] width 11 height 19
radio input "true"
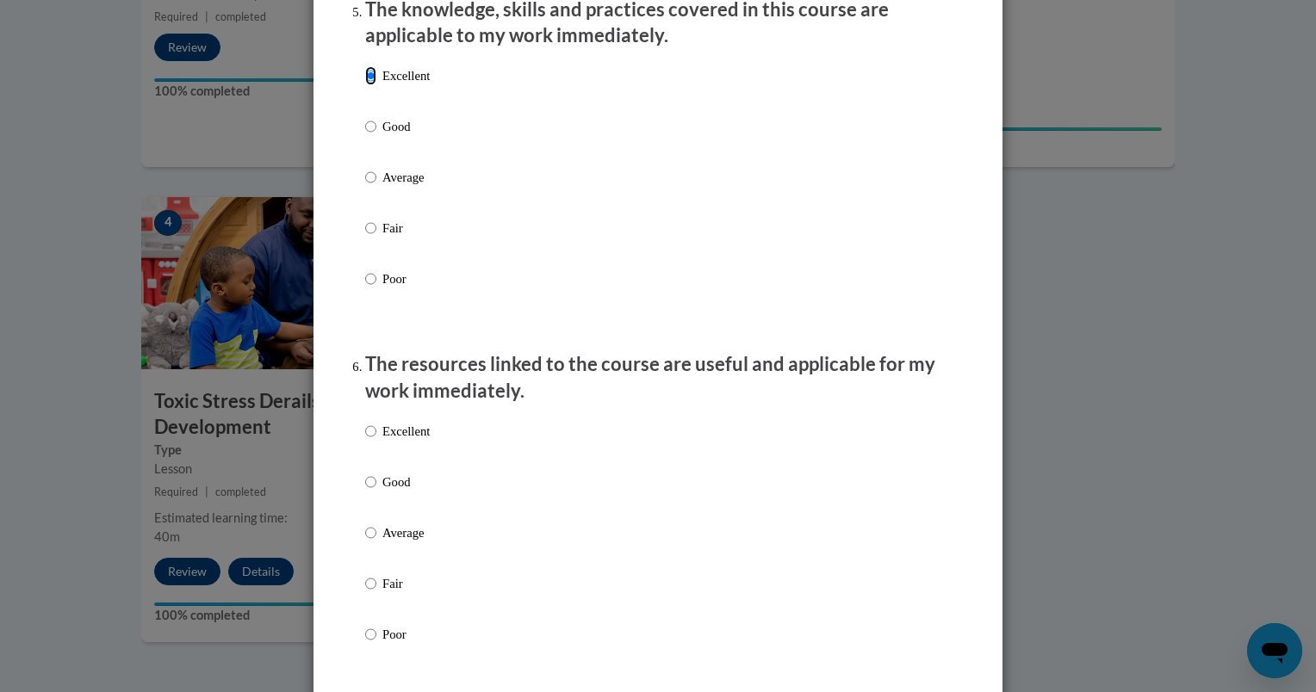
scroll to position [1614, 0]
click at [365, 439] on input "Excellent" at bounding box center [370, 429] width 11 height 19
radio input "true"
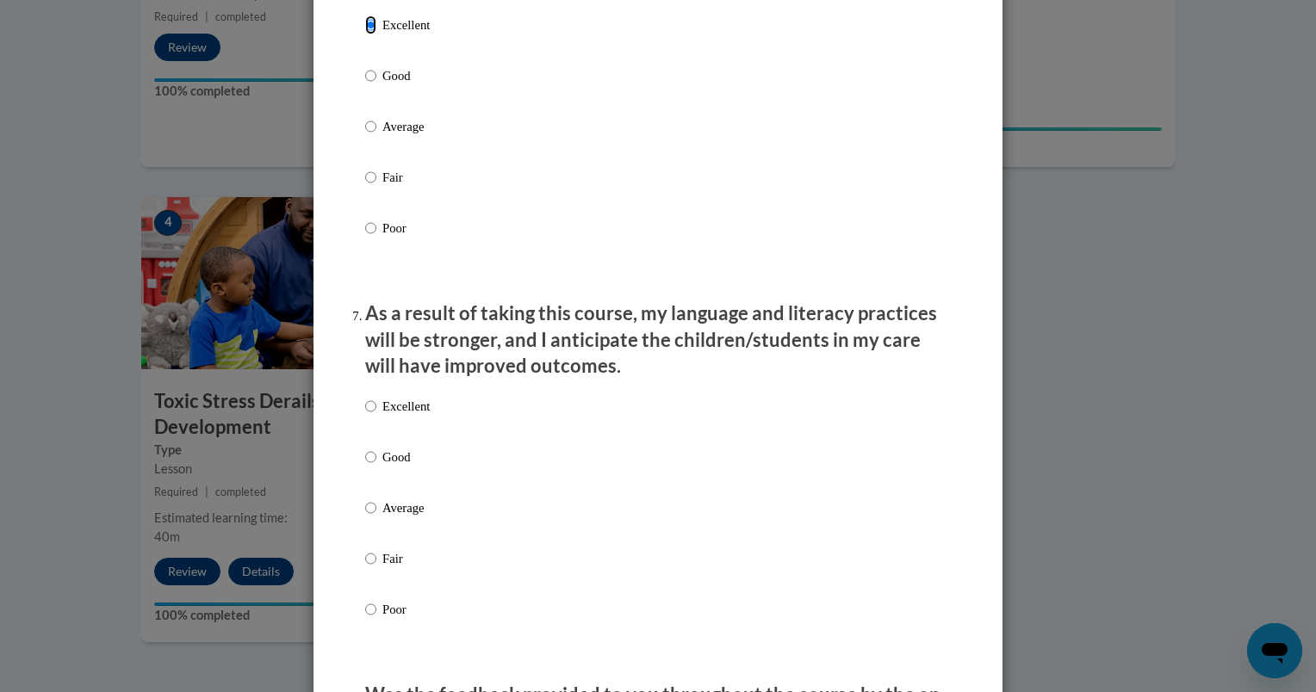
scroll to position [2020, 0]
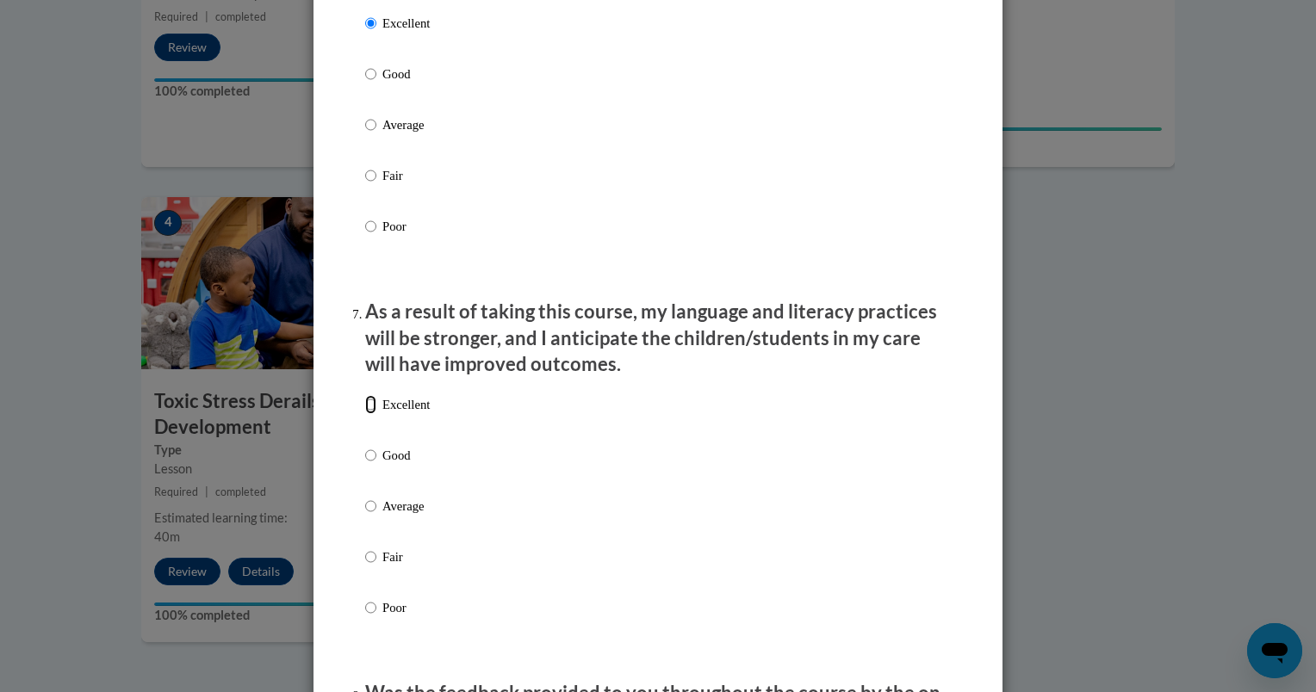
click at [365, 414] on input "Excellent" at bounding box center [370, 404] width 11 height 19
radio input "true"
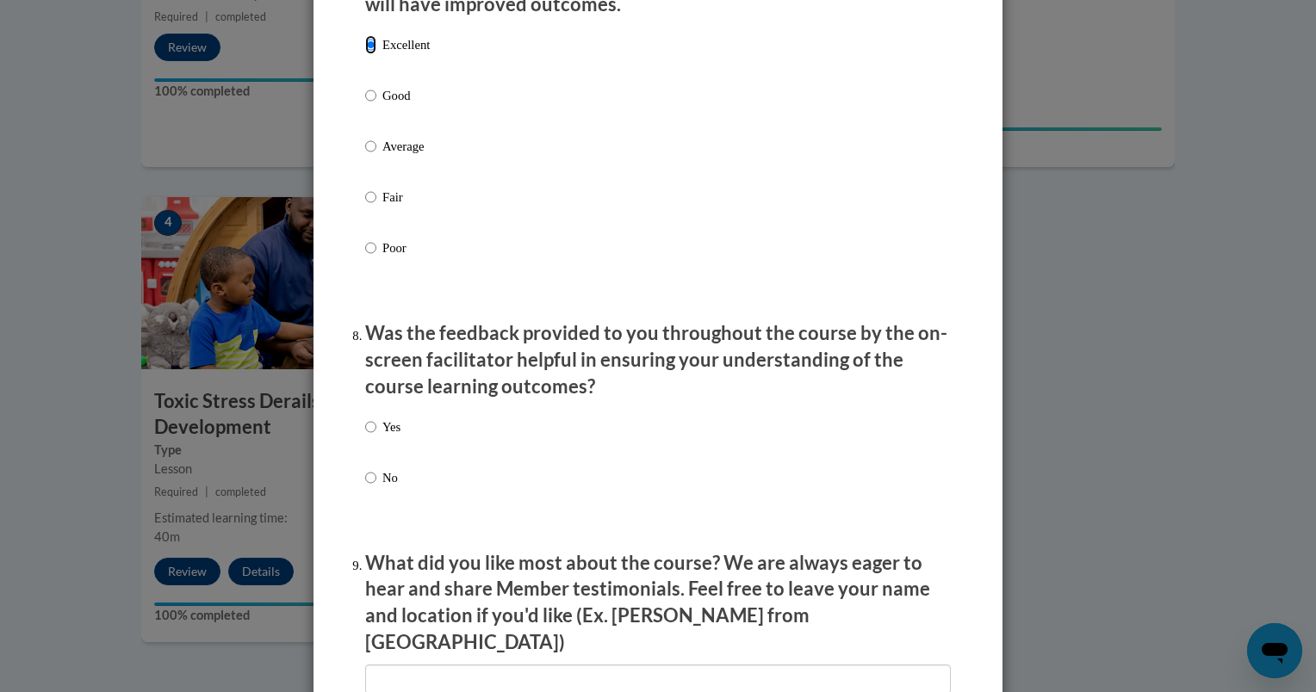
scroll to position [2382, 0]
click at [365, 435] on input "Yes" at bounding box center [370, 425] width 11 height 19
radio input "true"
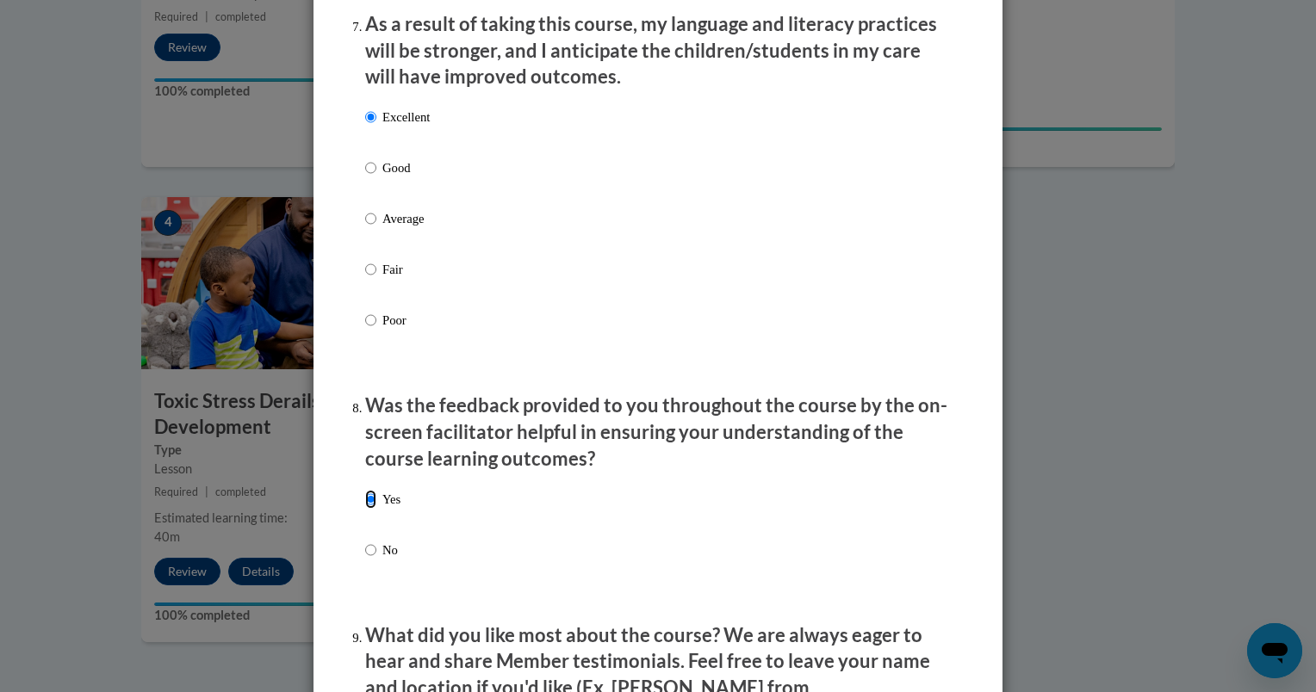
scroll to position [2893, 0]
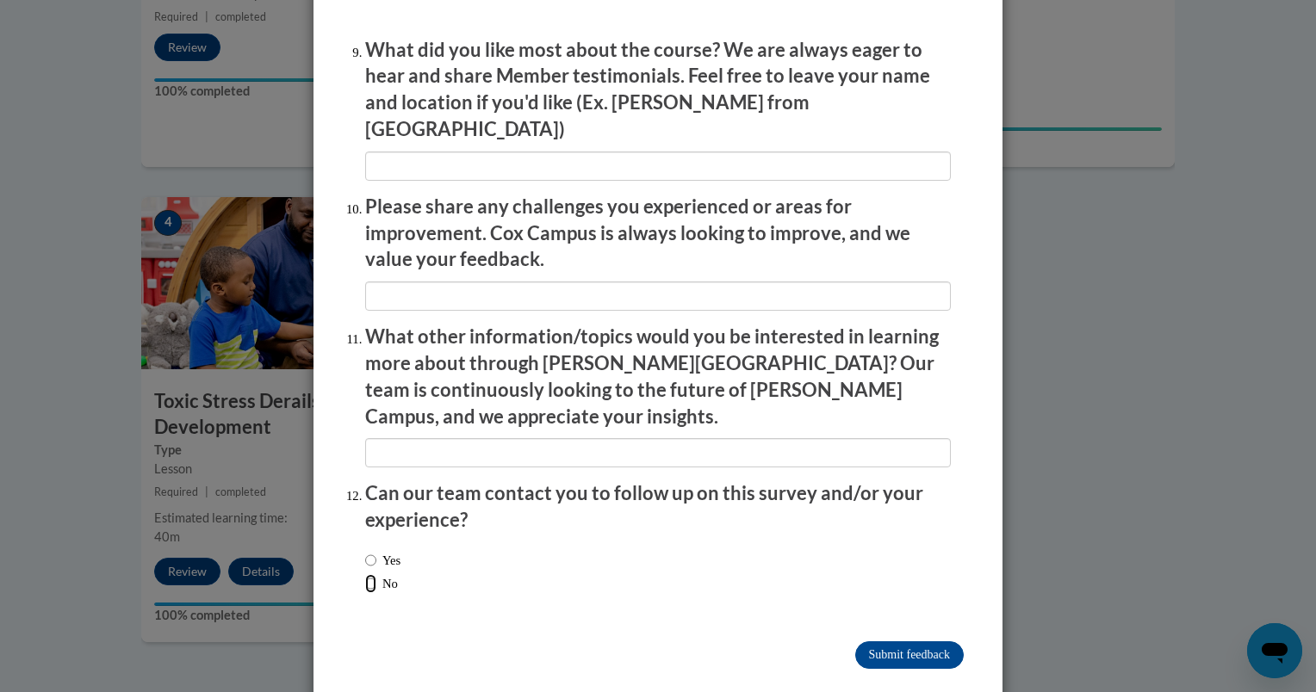
click at [365, 574] on input "No" at bounding box center [370, 583] width 11 height 19
radio input "true"
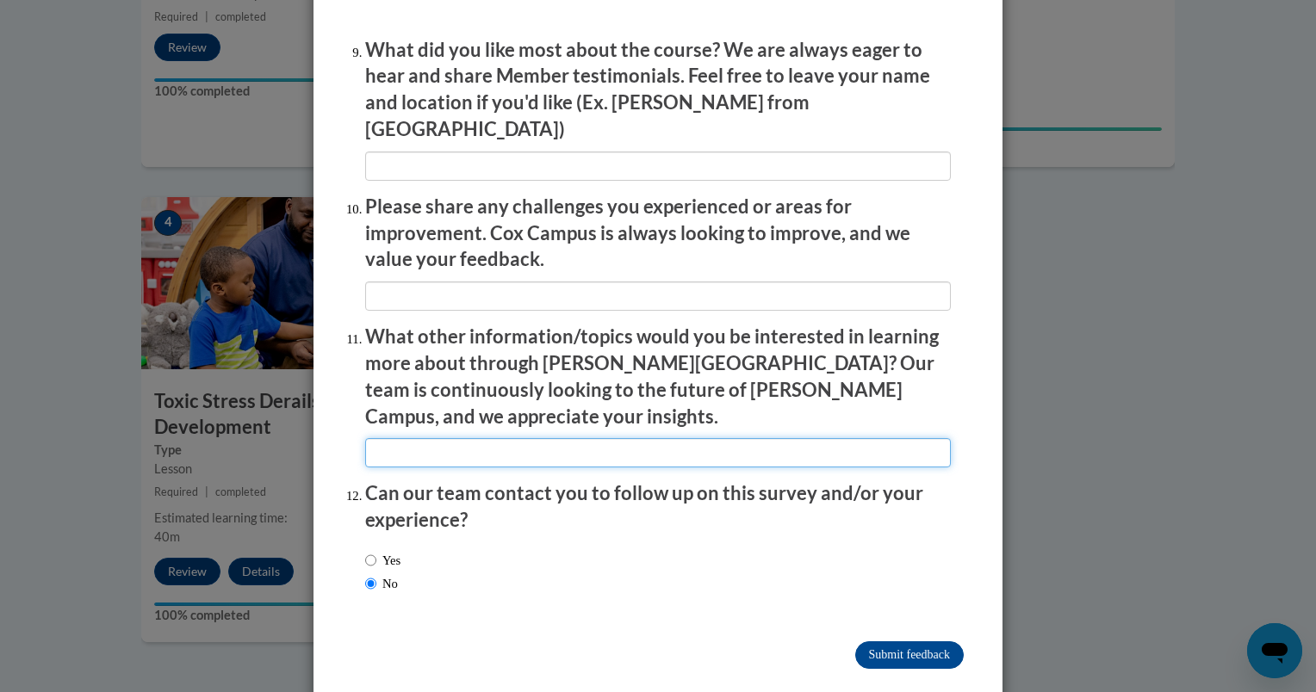
click at [374, 438] on input "textbox" at bounding box center [657, 452] width 585 height 29
type input "Other child development courses"
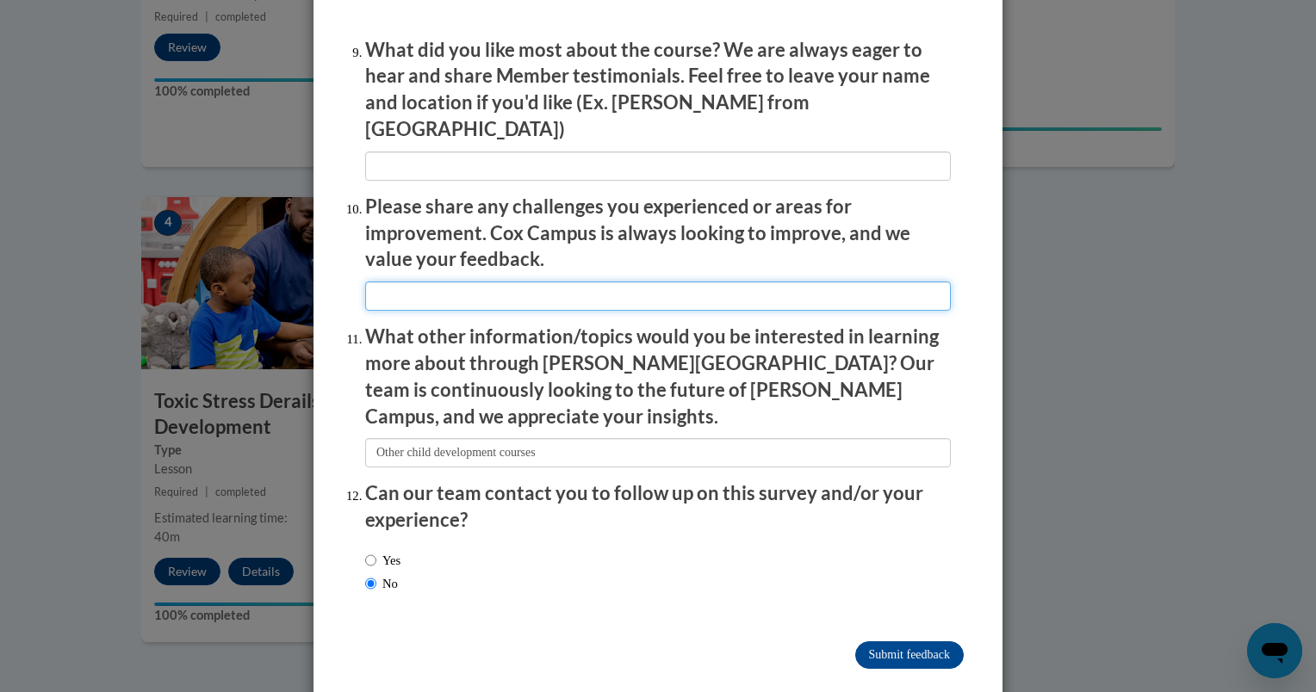
click at [413, 296] on input "textbox" at bounding box center [657, 296] width 585 height 29
type input "NA"
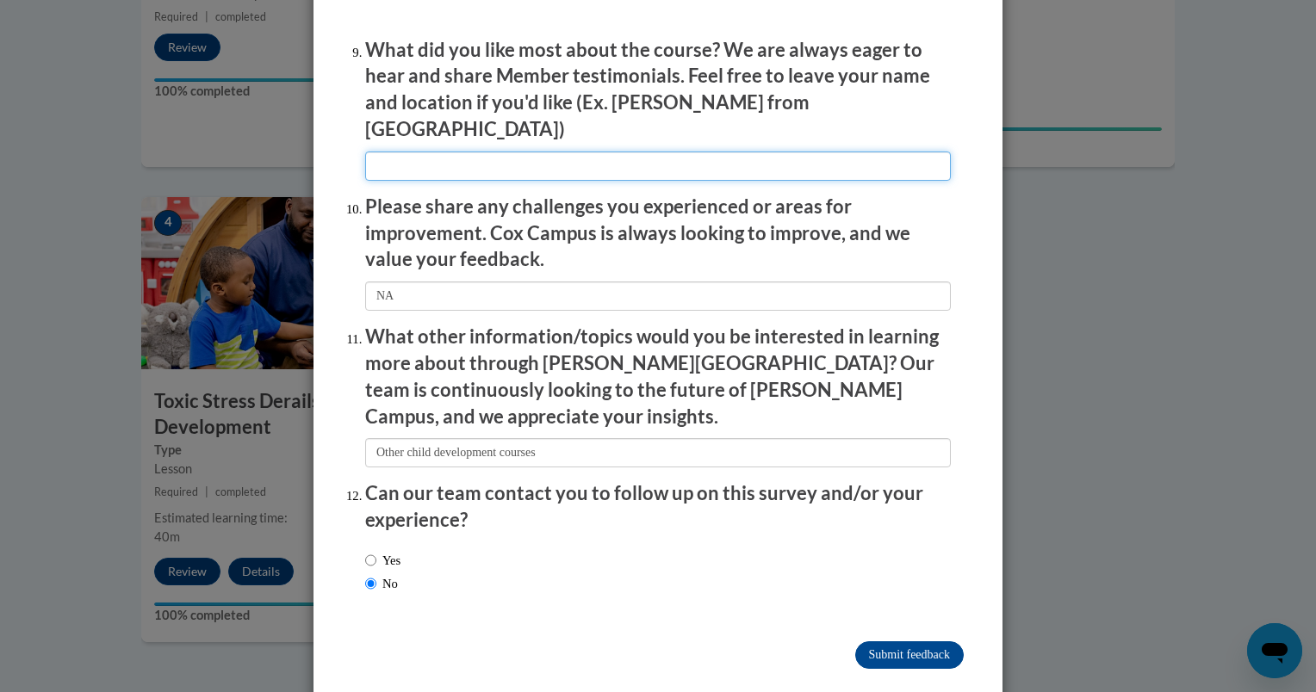
click at [381, 163] on input "textbox" at bounding box center [657, 166] width 585 height 29
type input "I enjoyed hearing about a Judge's perspective on child development"
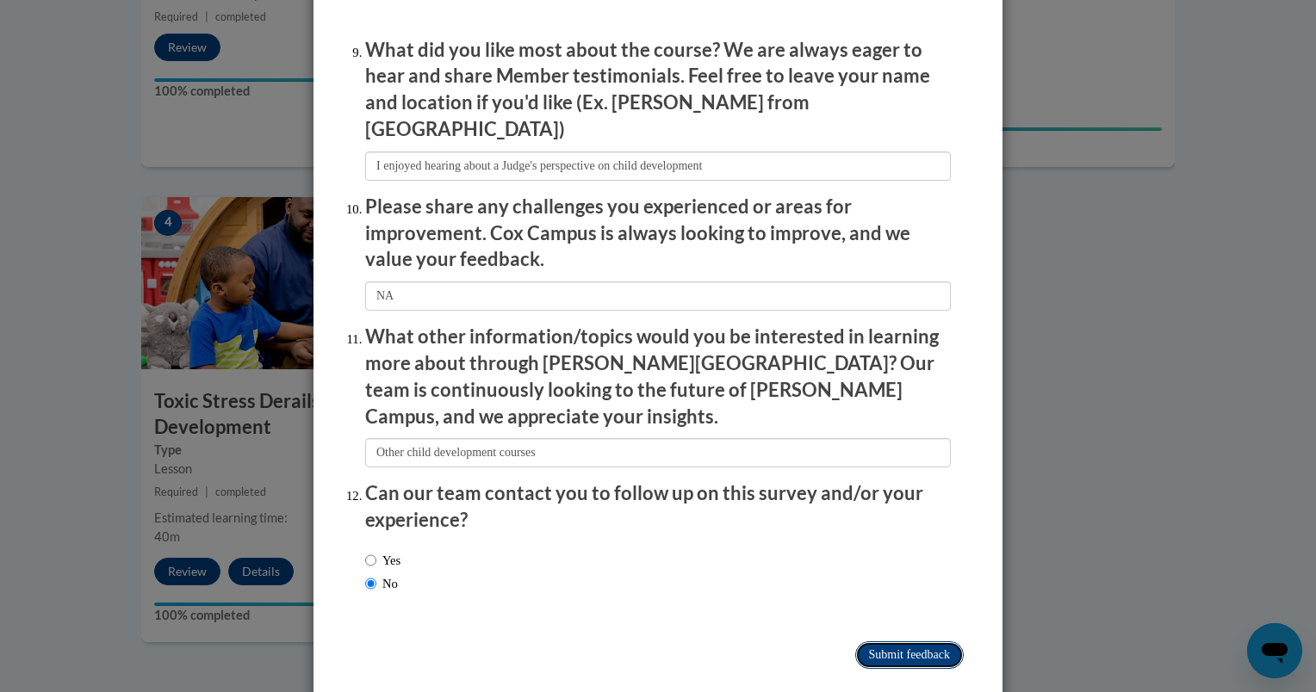
click at [868, 641] on input "Submit feedback" at bounding box center [909, 655] width 108 height 28
